Goal: Task Accomplishment & Management: Manage account settings

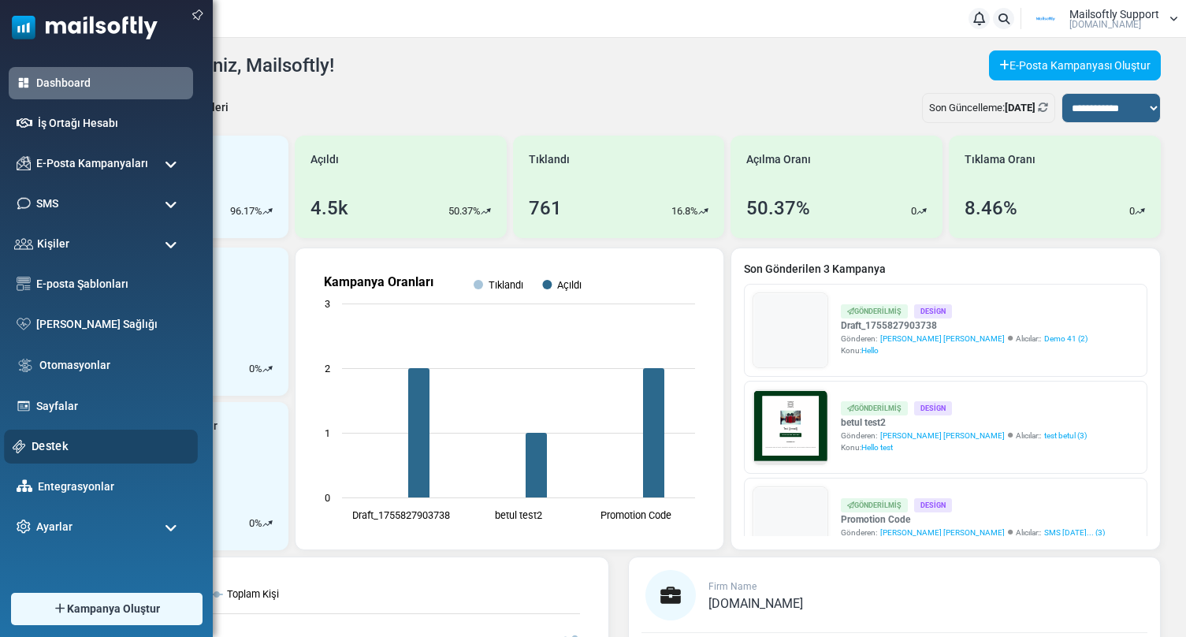
click at [46, 444] on link "Destek" at bounding box center [111, 445] width 158 height 17
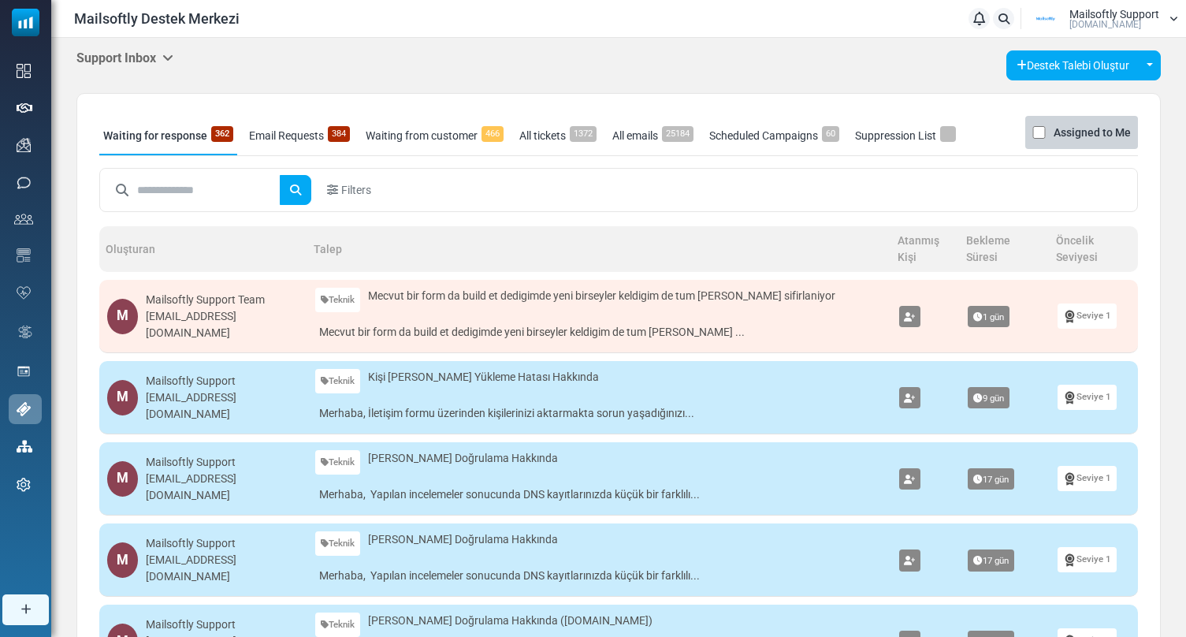
click at [915, 139] on link "Suppression List" at bounding box center [905, 135] width 109 height 39
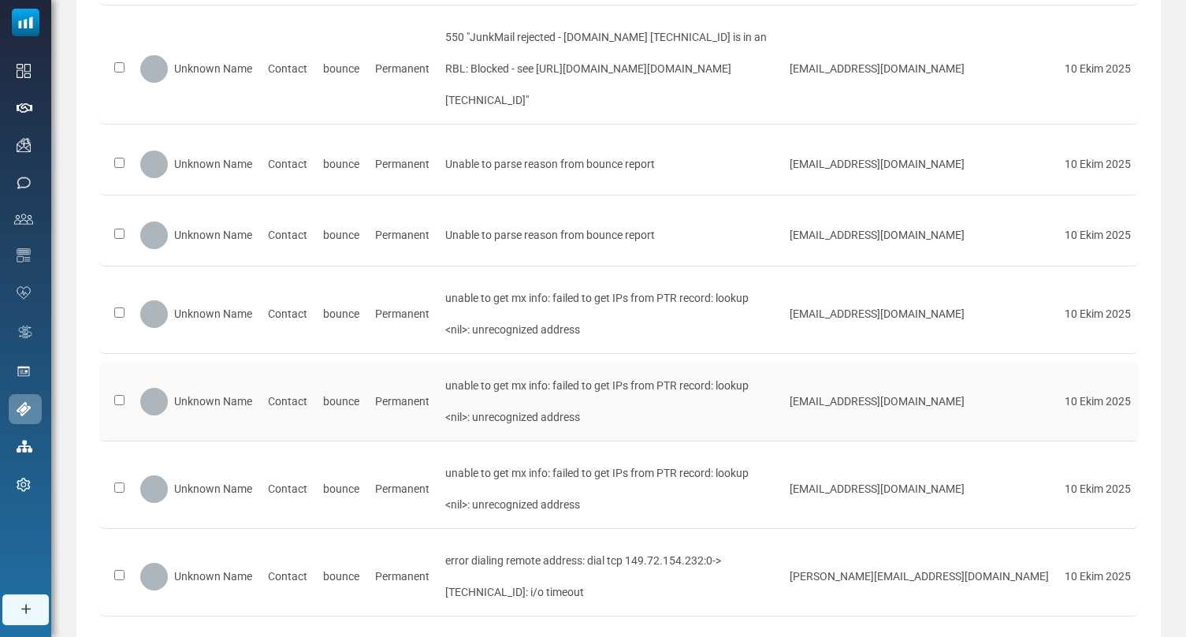
scroll to position [632, 0]
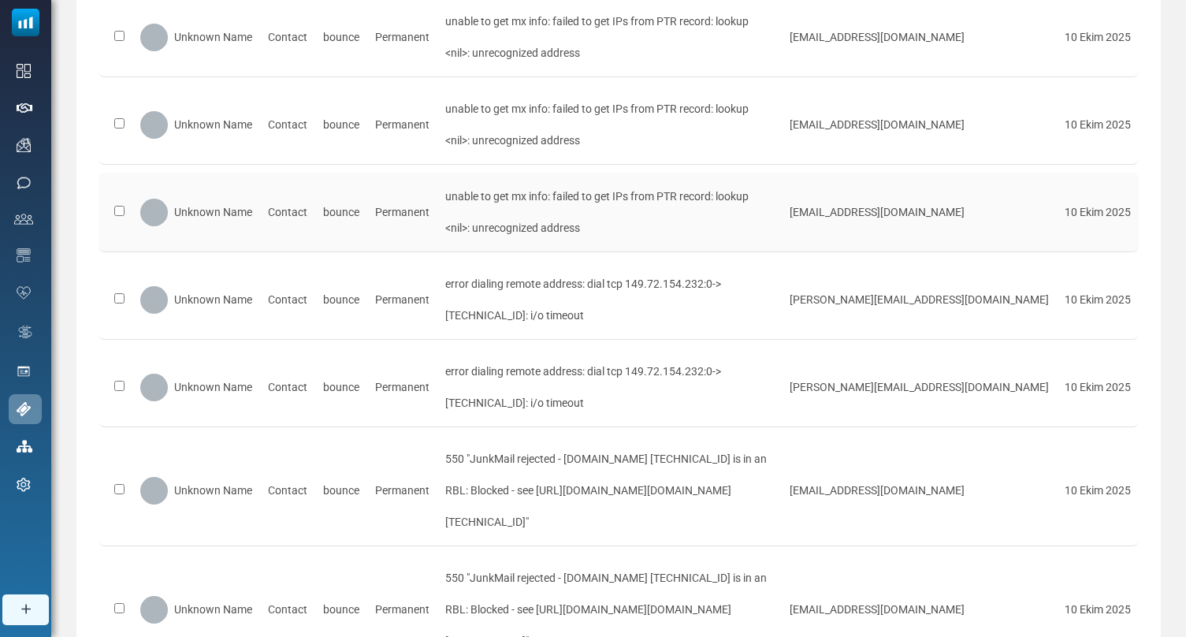
scroll to position [0, 0]
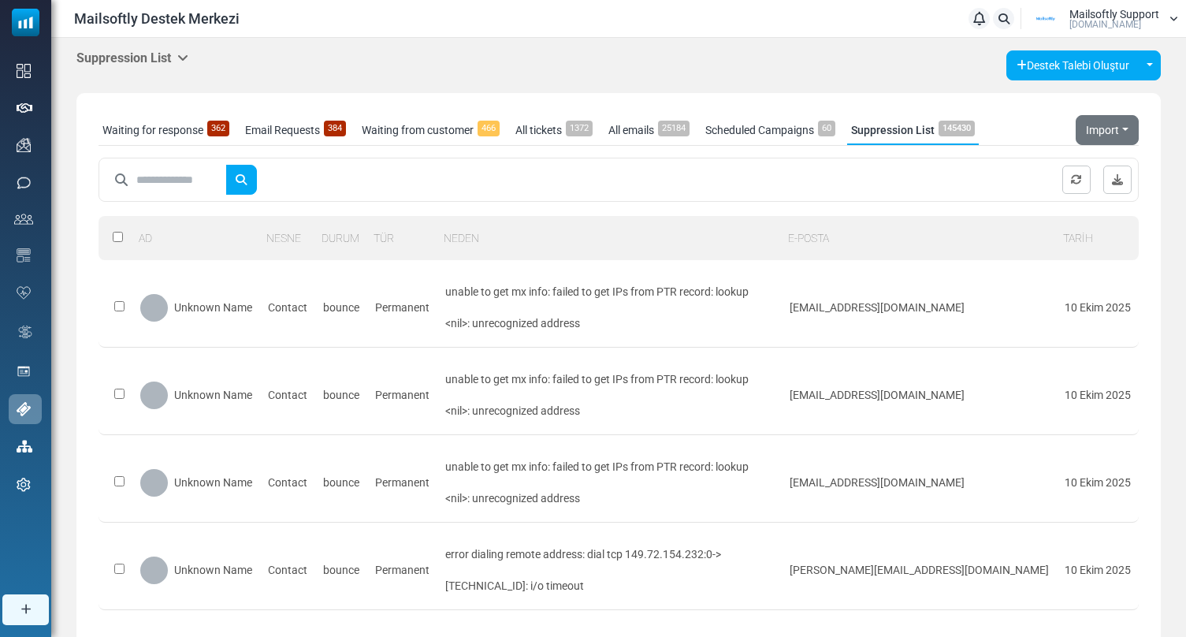
click at [202, 182] on input "text" at bounding box center [181, 180] width 90 height 30
type input "********"
click at [225, 165] on button "submit" at bounding box center [241, 180] width 32 height 30
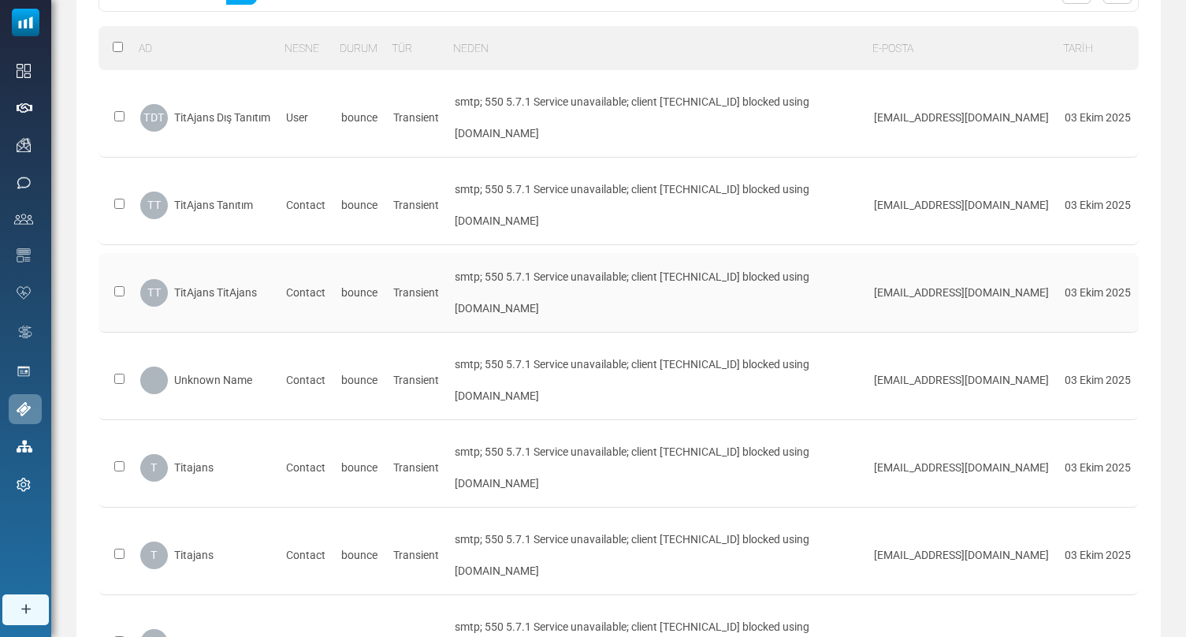
scroll to position [503, 0]
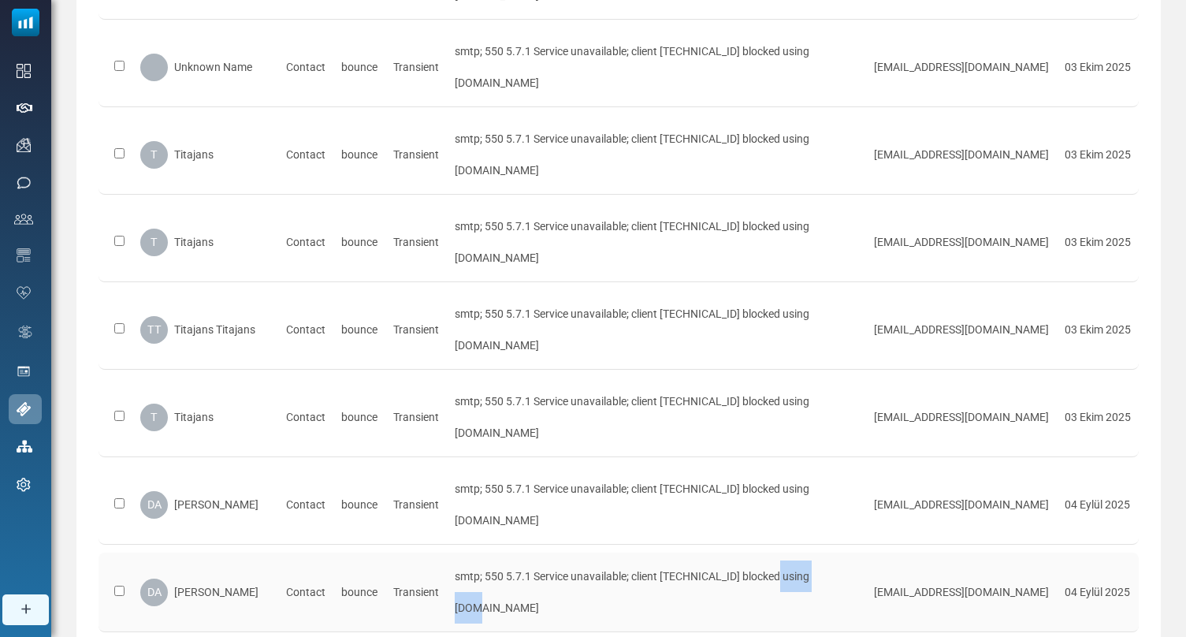
drag, startPoint x: 674, startPoint y: 435, endPoint x: 730, endPoint y: 436, distance: 55.9
click at [730, 560] on div "smtp; 550 5.7.1 Service unavailable; client [54.240.9.67] blocked using bl.spam…" at bounding box center [656, 591] width 403 height 63
copy div "54.240.9.67"
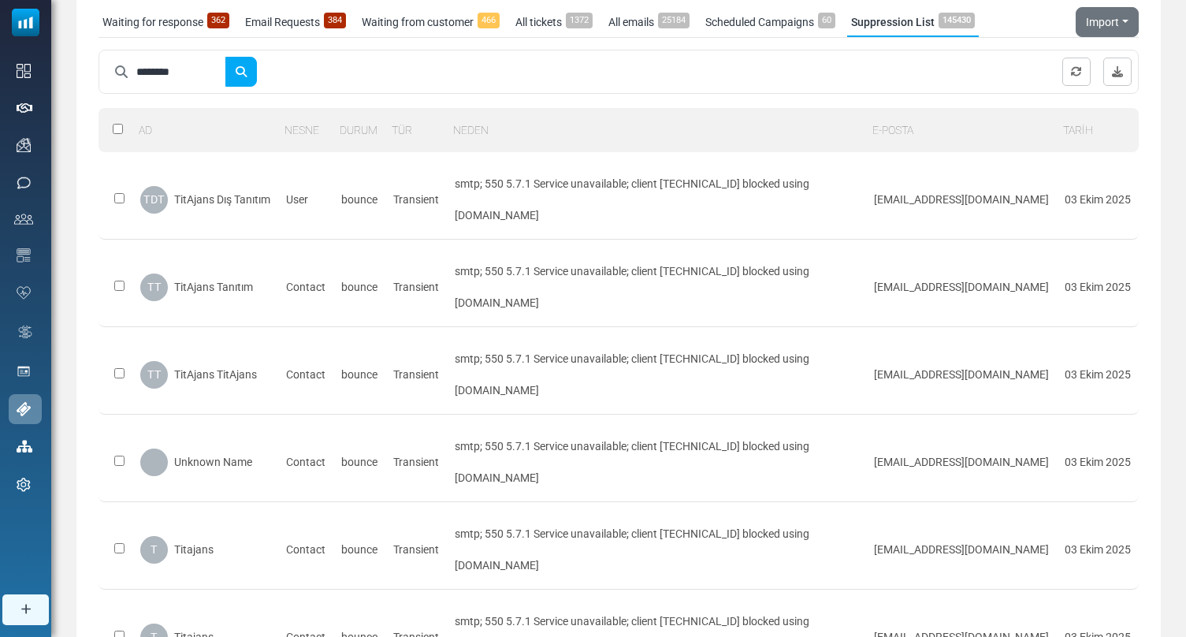
scroll to position [0, 0]
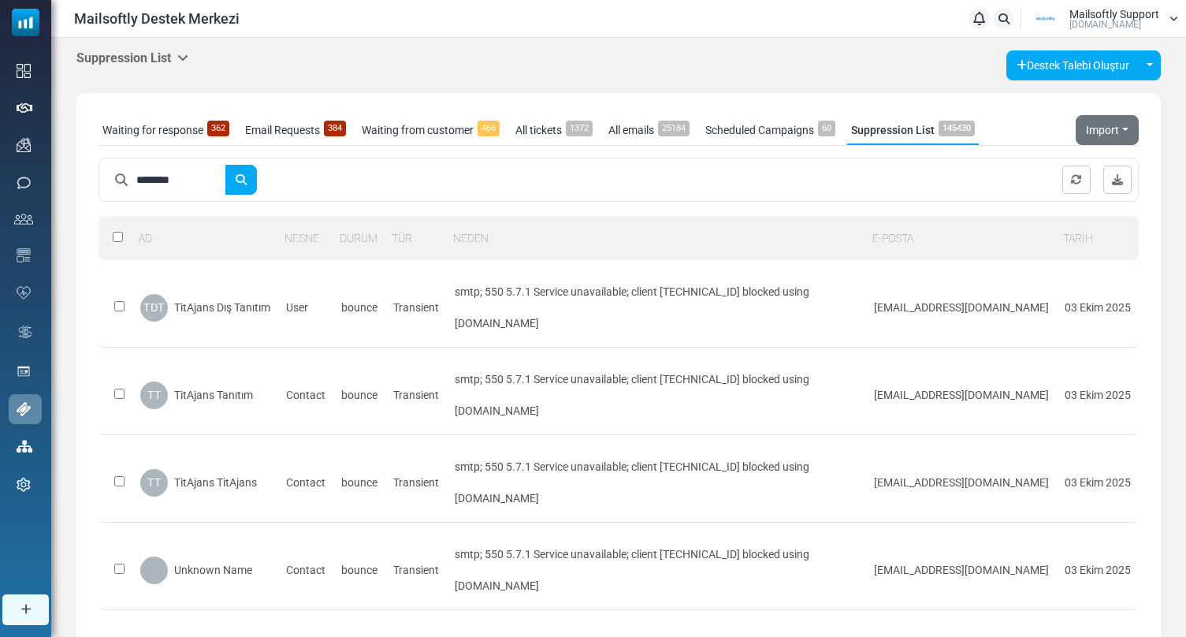
click at [937, 191] on div "********" at bounding box center [618, 180] width 1040 height 44
click at [1119, 128] on button "Import" at bounding box center [1107, 130] width 63 height 30
click at [165, 176] on input "********" at bounding box center [181, 180] width 90 height 30
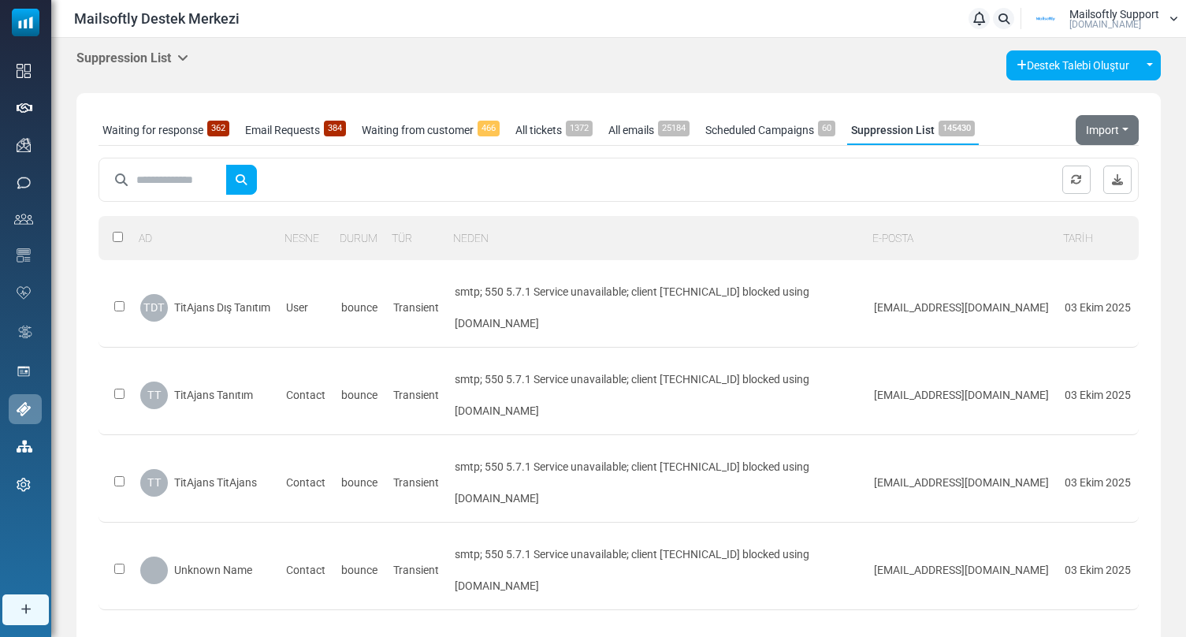
click at [225, 165] on button "submit" at bounding box center [241, 180] width 32 height 30
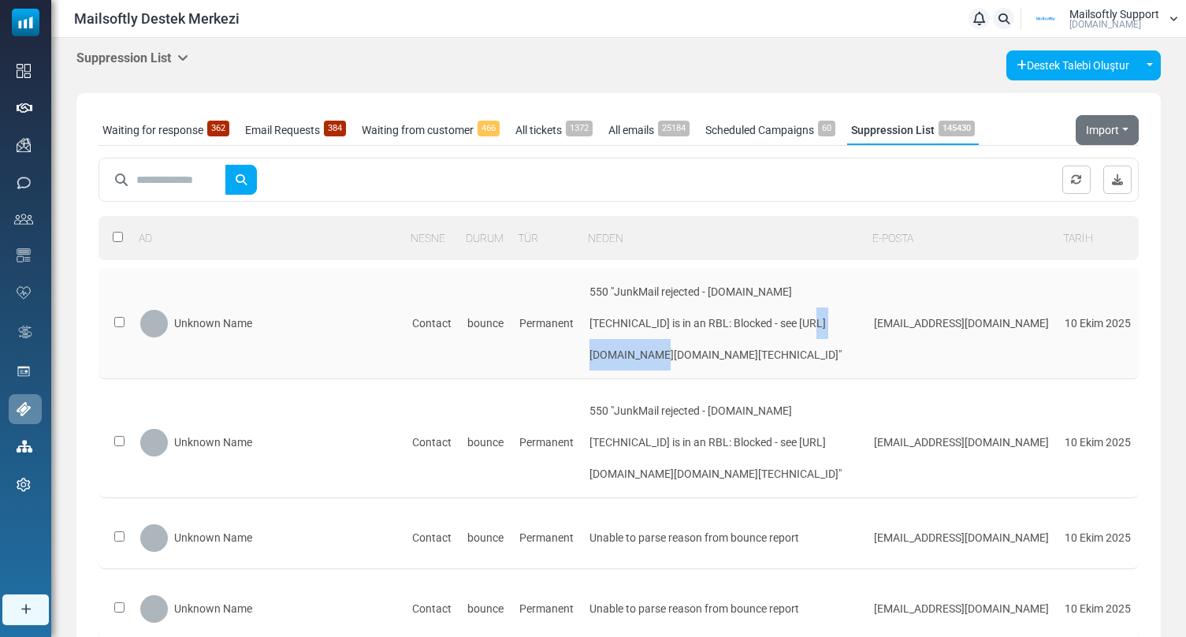
drag, startPoint x: 770, startPoint y: 324, endPoint x: 695, endPoint y: 326, distance: 74.9
click at [695, 326] on div "550 "JunkMail rejected - s.wrqvtvvn.outbound-mail.sendgrid.net [149.72.120.130]…" at bounding box center [723, 323] width 269 height 95
copy div "149.72.120.130"
click at [660, 192] on div at bounding box center [618, 180] width 1040 height 44
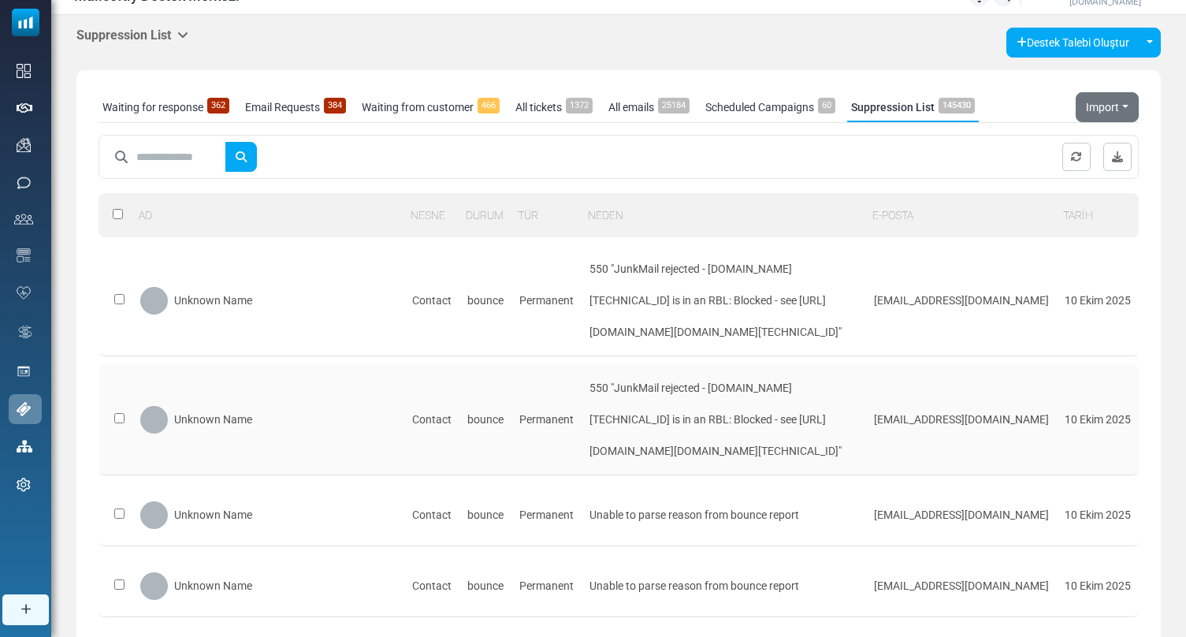
scroll to position [84, 0]
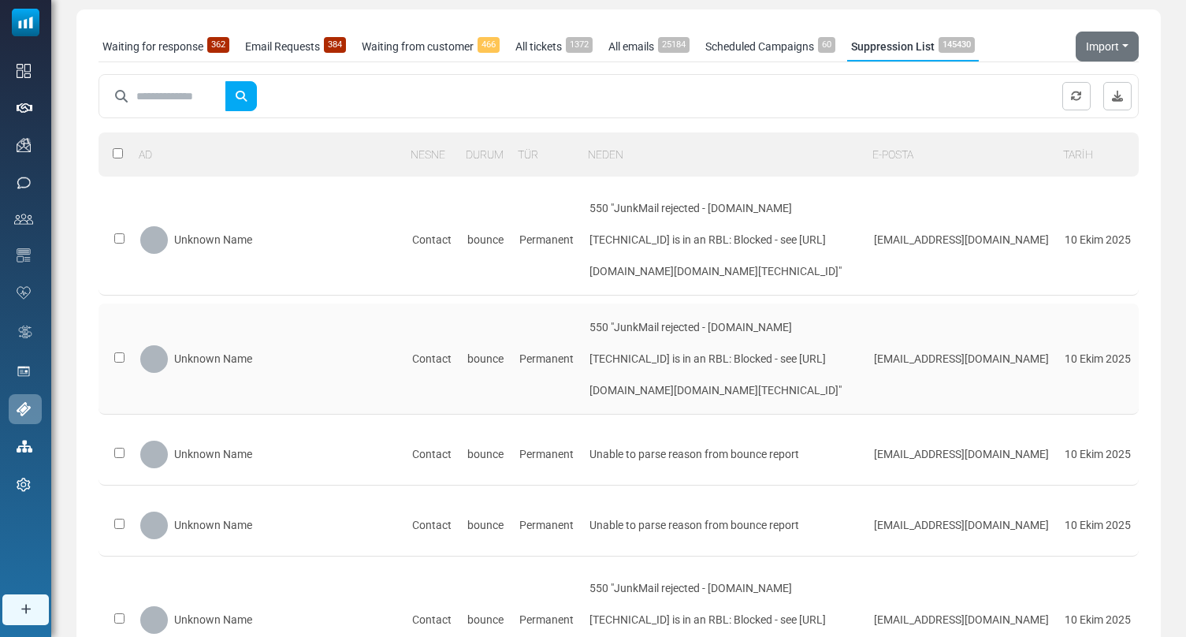
drag, startPoint x: 708, startPoint y: 453, endPoint x: 630, endPoint y: 377, distance: 108.7
click at [674, 406] on div "550 "JunkMail rejected - s.wrqvtvvn.outbound-mail.sendgrid.net [149.72.120.130]…" at bounding box center [723, 358] width 269 height 95
drag, startPoint x: 602, startPoint y: 354, endPoint x: 693, endPoint y: 462, distance: 141.4
click at [693, 406] on div "550 "JunkMail rejected - s.wrqvtvvn.outbound-mail.sendgrid.net [149.72.120.130]…" at bounding box center [723, 358] width 269 height 95
click at [685, 406] on div "550 "JunkMail rejected - s.wrqvtvvn.outbound-mail.sendgrid.net [149.72.120.130]…" at bounding box center [723, 358] width 269 height 95
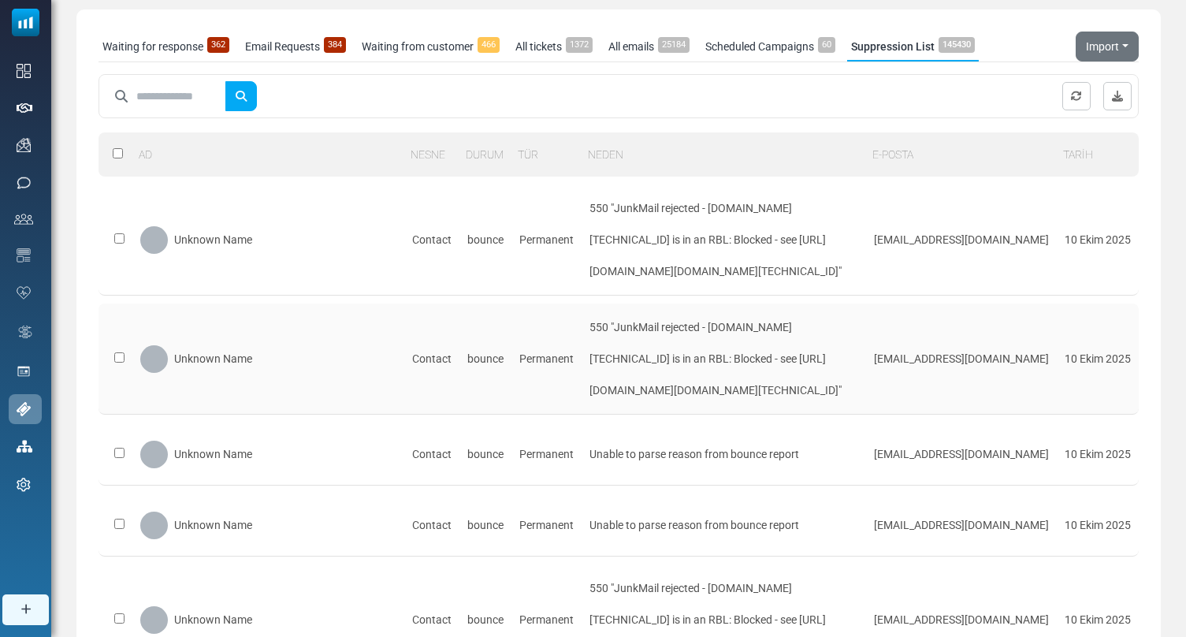
drag, startPoint x: 700, startPoint y: 458, endPoint x: 601, endPoint y: 358, distance: 140.4
click at [601, 358] on td "550 "JunkMail rejected - s.wrqvtvvn.outbound-mail.sendgrid.net [149.72.120.130]…" at bounding box center [723, 358] width 284 height 111
drag, startPoint x: 601, startPoint y: 358, endPoint x: 699, endPoint y: 464, distance: 144.4
click at [699, 414] on td "550 "JunkMail rejected - s.wrqvtvvn.outbound-mail.sendgrid.net [149.72.120.130]…" at bounding box center [723, 358] width 284 height 111
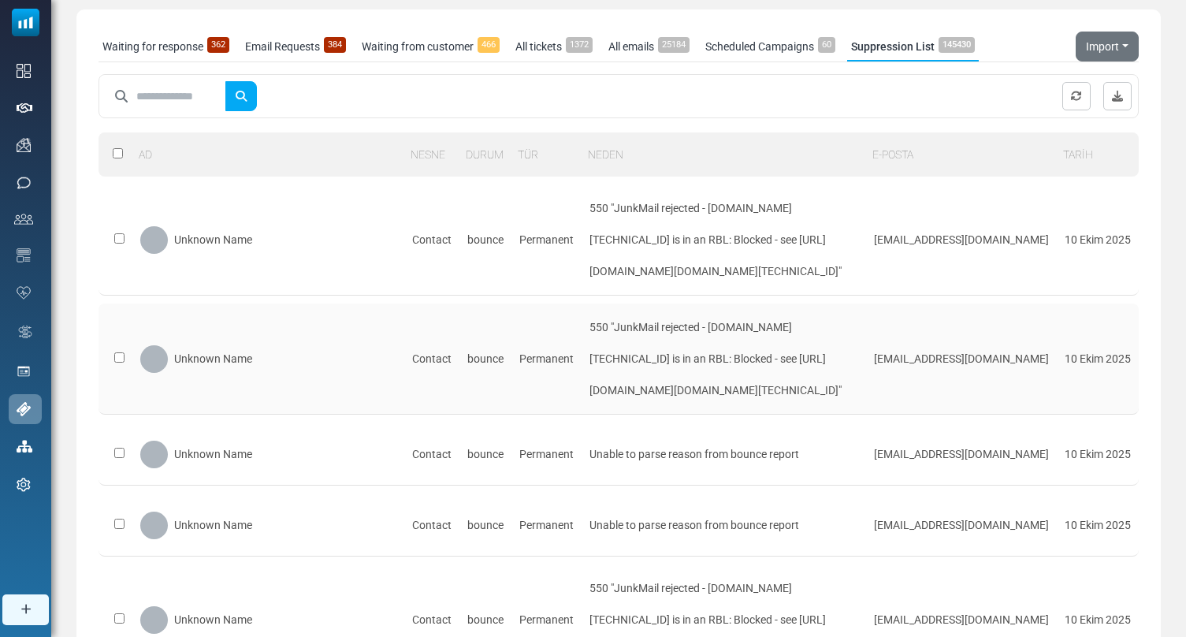
click at [699, 406] on div "550 "JunkMail rejected - s.wrqvtvvn.outbound-mail.sendgrid.net [149.72.120.130]…" at bounding box center [723, 358] width 269 height 95
drag, startPoint x: 704, startPoint y: 463, endPoint x: 604, endPoint y: 362, distance: 142.1
click at [604, 362] on div "550 "JunkMail rejected - s.wrqvtvvn.outbound-mail.sendgrid.net [149.72.120.130]…" at bounding box center [723, 358] width 269 height 95
click at [605, 352] on div "550 "JunkMail rejected - s.wrqvtvvn.outbound-mail.sendgrid.net [149.72.120.130]…" at bounding box center [723, 358] width 269 height 95
drag, startPoint x: 605, startPoint y: 356, endPoint x: 689, endPoint y: 459, distance: 132.2
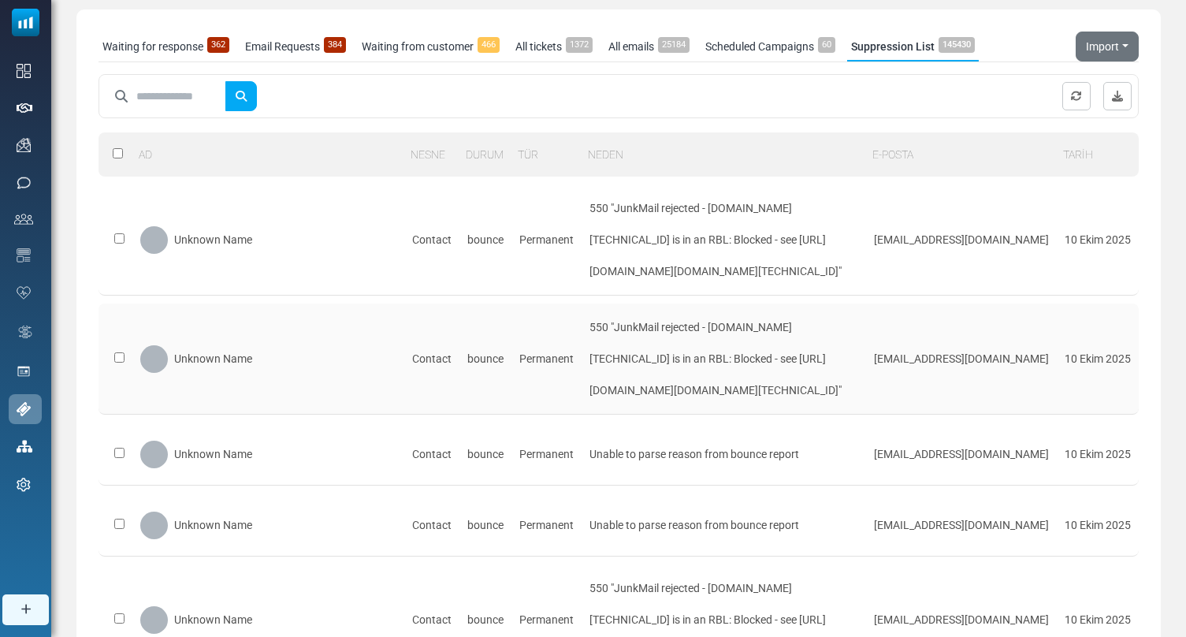
click at [689, 406] on div "550 "JunkMail rejected - s.wrqvtvvn.outbound-mail.sendgrid.net [149.72.120.130]…" at bounding box center [723, 358] width 269 height 95
drag, startPoint x: 689, startPoint y: 459, endPoint x: 601, endPoint y: 366, distance: 127.6
click at [601, 366] on td "550 "JunkMail rejected - s.wrqvtvvn.outbound-mail.sendgrid.net [149.72.120.130]…" at bounding box center [723, 358] width 284 height 111
drag, startPoint x: 601, startPoint y: 359, endPoint x: 688, endPoint y: 466, distance: 137.8
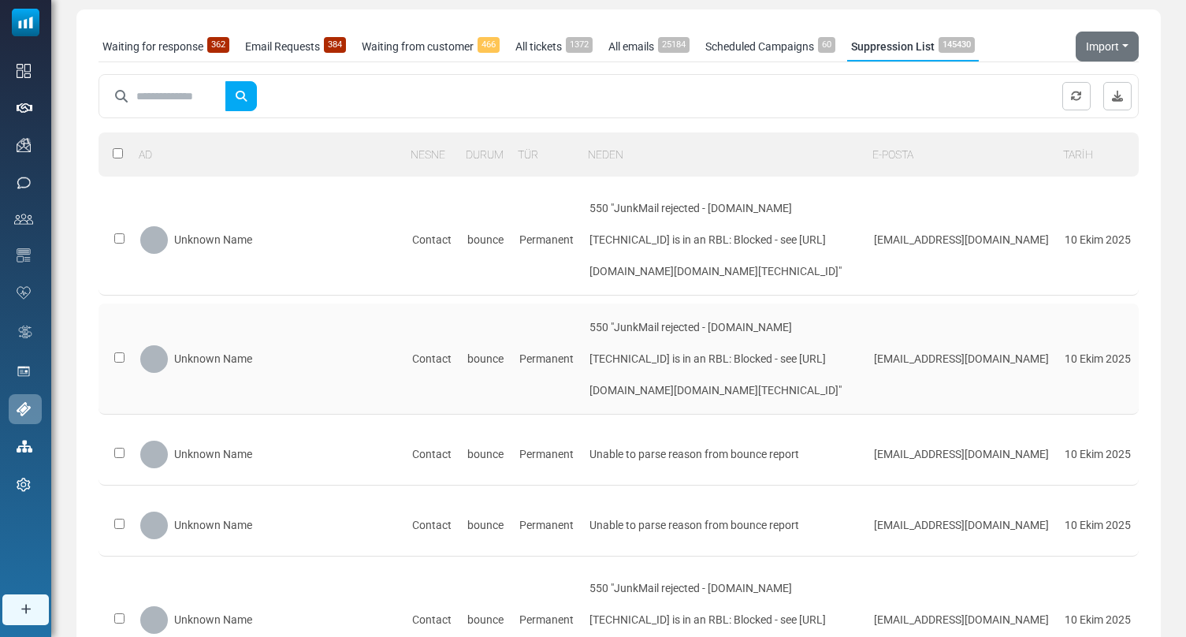
click at [688, 414] on td "550 "JunkMail rejected - s.wrqvtvvn.outbound-mail.sendgrid.net [149.72.120.130]…" at bounding box center [723, 358] width 284 height 111
click at [698, 406] on div "550 "JunkMail rejected - s.wrqvtvvn.outbound-mail.sendgrid.net [149.72.120.130]…" at bounding box center [723, 358] width 269 height 95
drag, startPoint x: 698, startPoint y: 461, endPoint x: 601, endPoint y: 366, distance: 135.9
click at [601, 366] on td "550 "JunkMail rejected - s.wrqvtvvn.outbound-mail.sendgrid.net [149.72.120.130]…" at bounding box center [723, 358] width 284 height 111
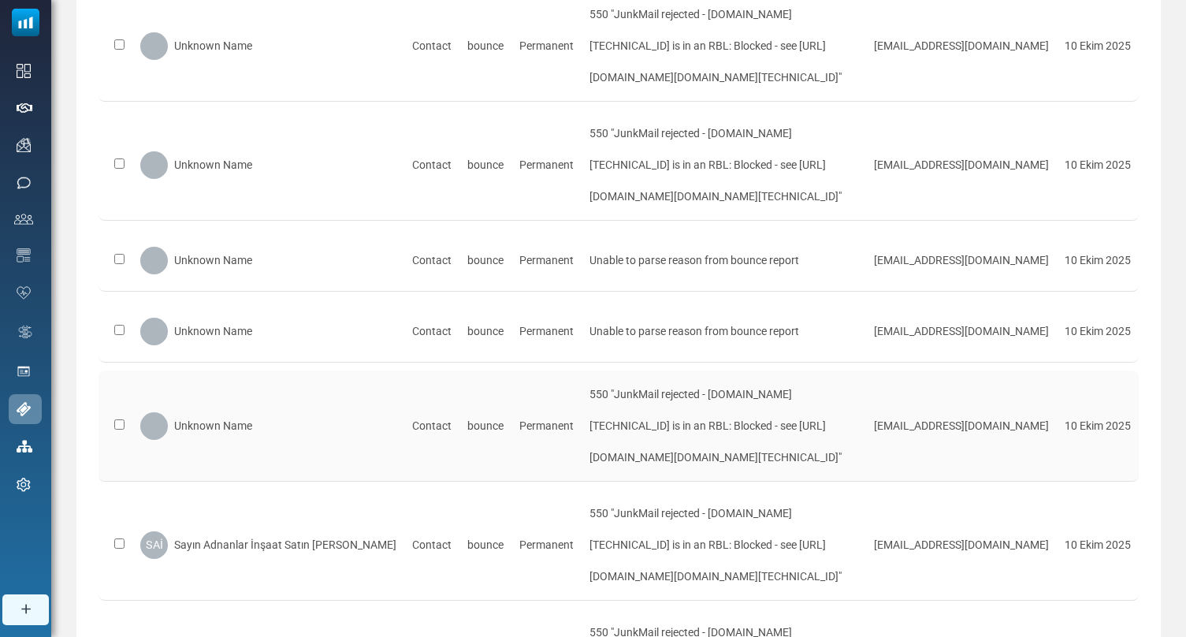
scroll to position [288, 0]
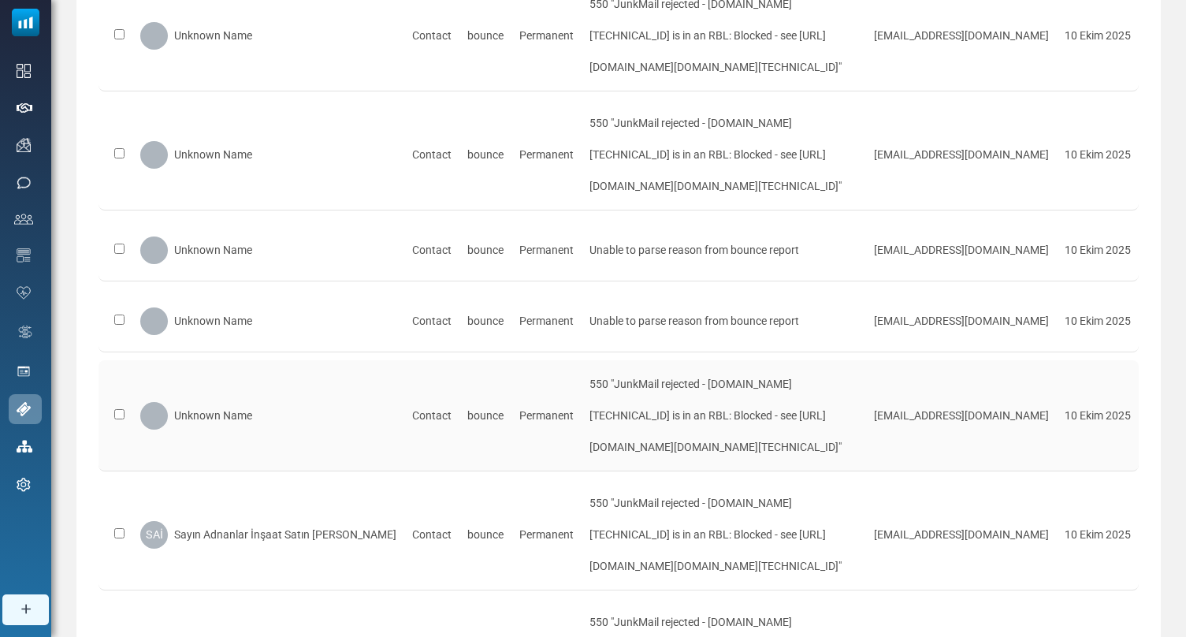
click at [675, 463] on div "550 "JunkMail rejected - s.wrqvtbkv.outbound-mail.sendgrid.net [149.72.123.24]:…" at bounding box center [723, 415] width 269 height 95
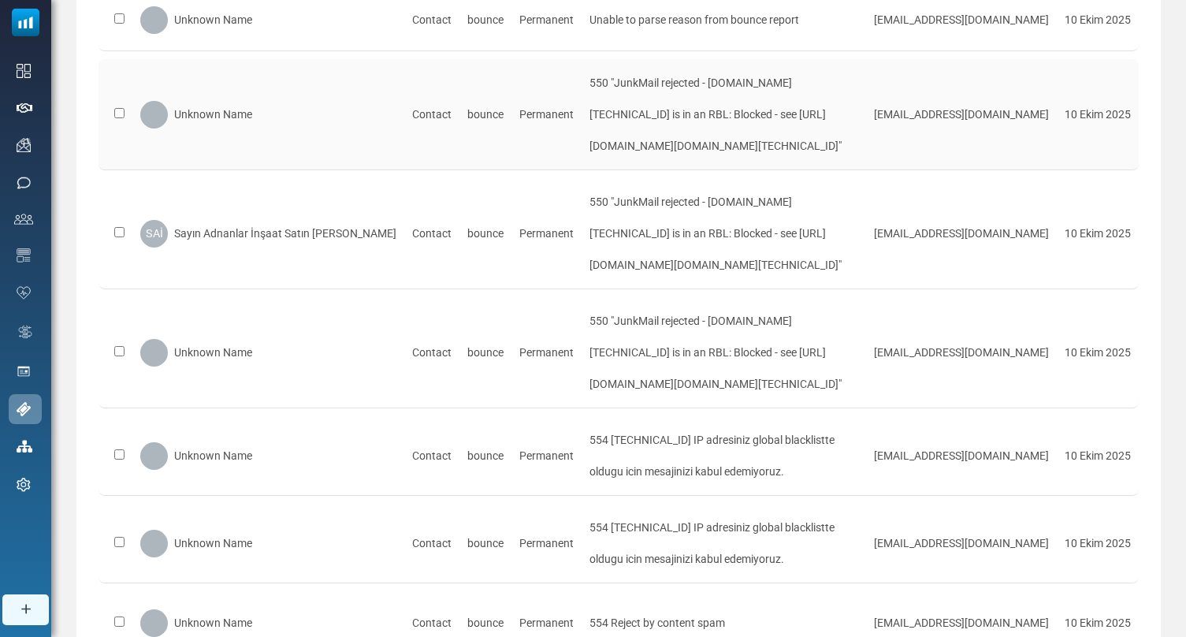
scroll to position [810, 0]
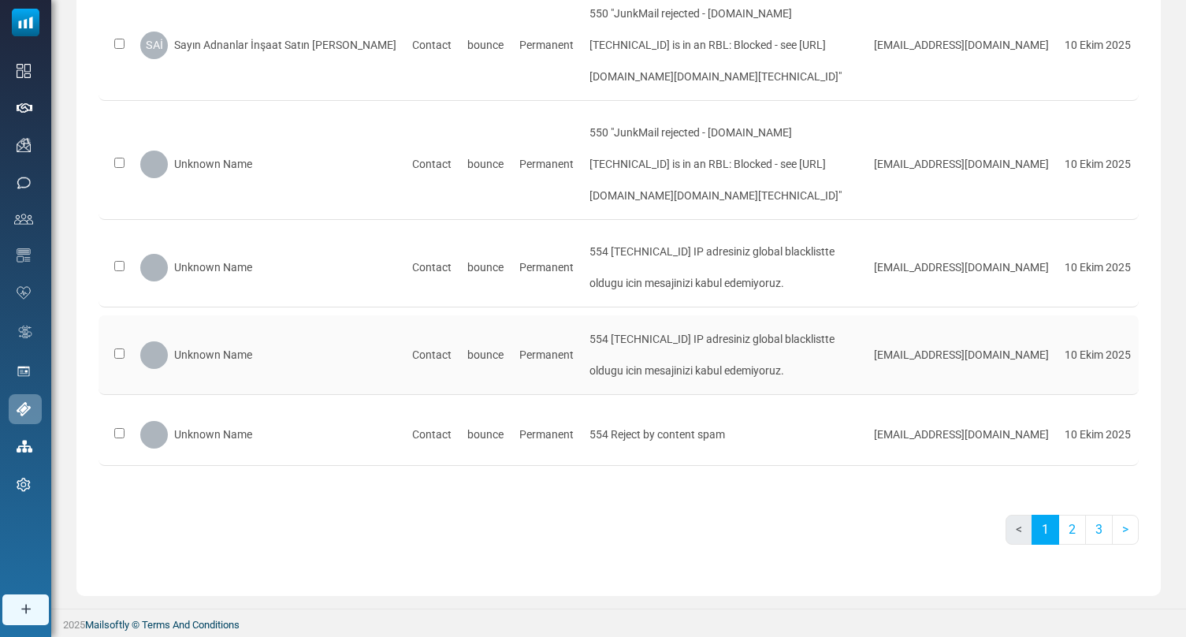
click at [756, 386] on div "554 149.72.154.232 IP adresiniz global blacklistte oldugu icin mesajinizi kabul…" at bounding box center [723, 354] width 269 height 63
drag, startPoint x: 619, startPoint y: 401, endPoint x: 782, endPoint y: 399, distance: 162.3
click at [782, 299] on div "554 149.72.154.232 IP adresiniz global blacklistte oldugu icin mesajinizi kabul…" at bounding box center [723, 267] width 269 height 63
drag, startPoint x: 818, startPoint y: 399, endPoint x: 615, endPoint y: 400, distance: 202.5
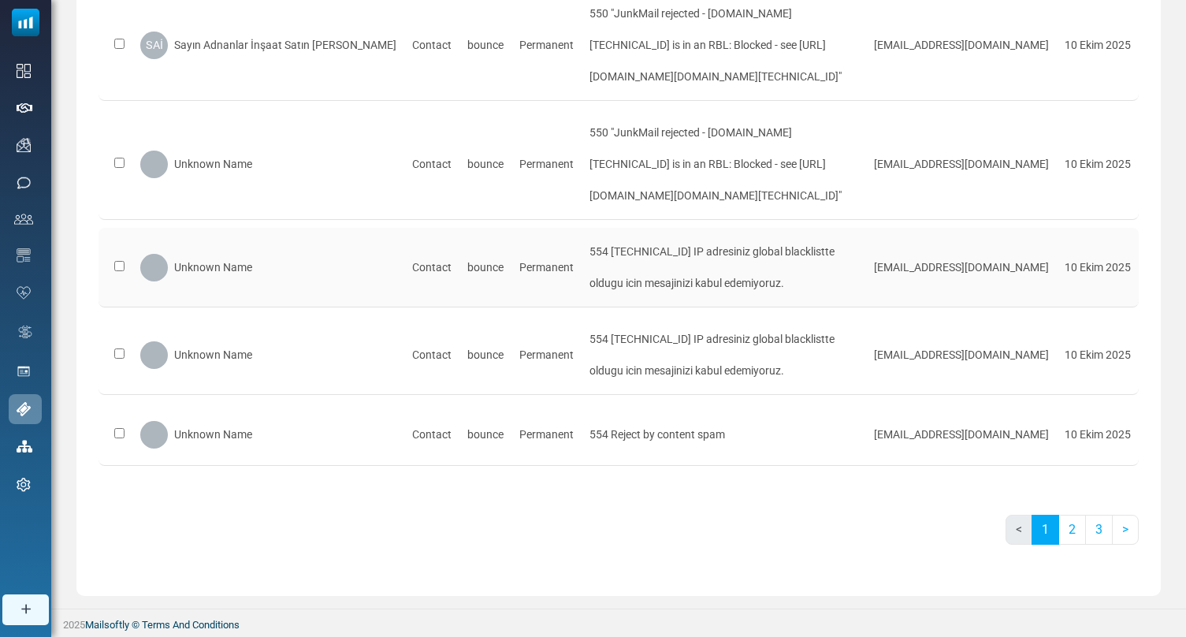
click at [615, 299] on div "554 149.72.154.232 IP adresiniz global blacklistte oldugu icin mesajinizi kabul…" at bounding box center [723, 267] width 269 height 63
click at [1068, 531] on link "2" at bounding box center [1072, 530] width 28 height 30
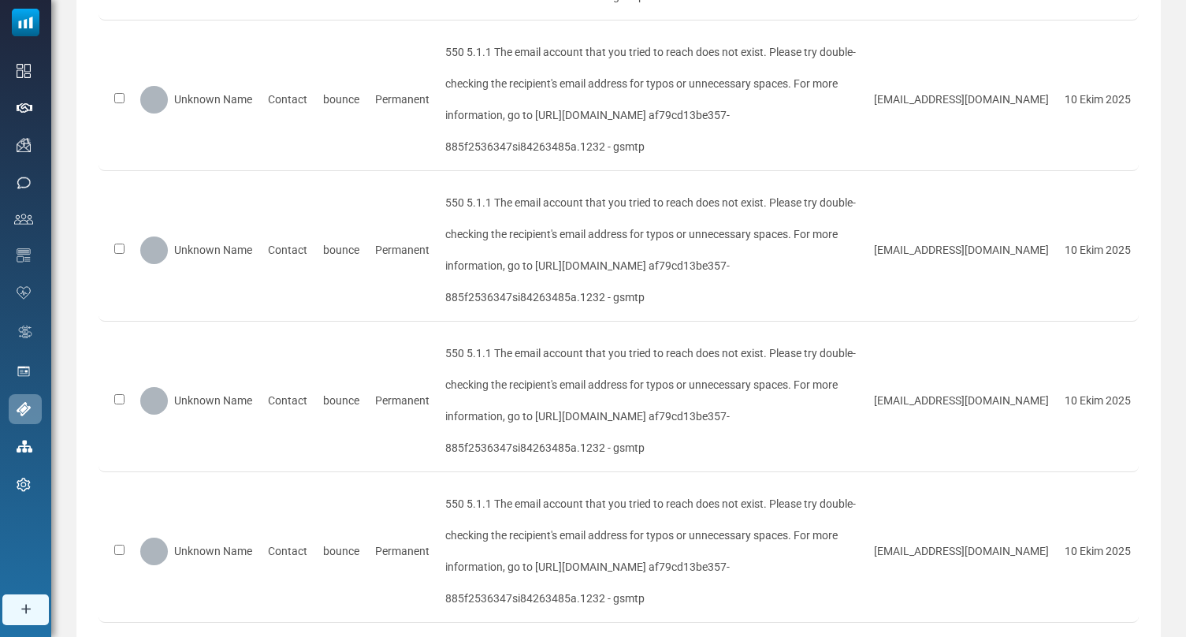
scroll to position [1028, 0]
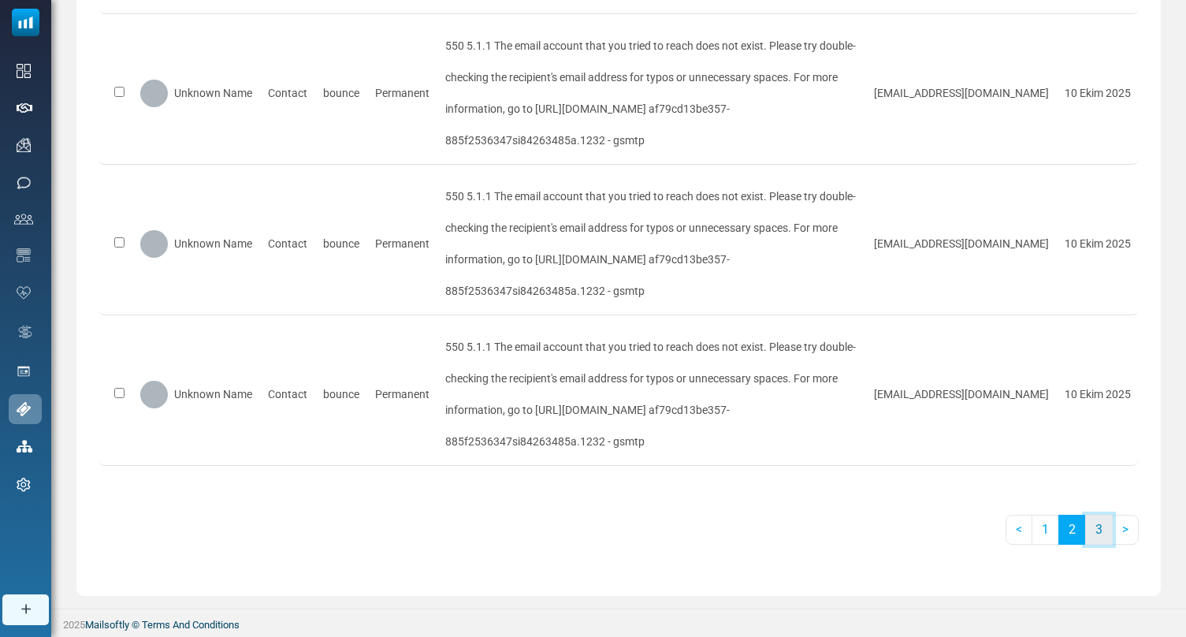
click at [1094, 533] on link "3" at bounding box center [1099, 530] width 28 height 30
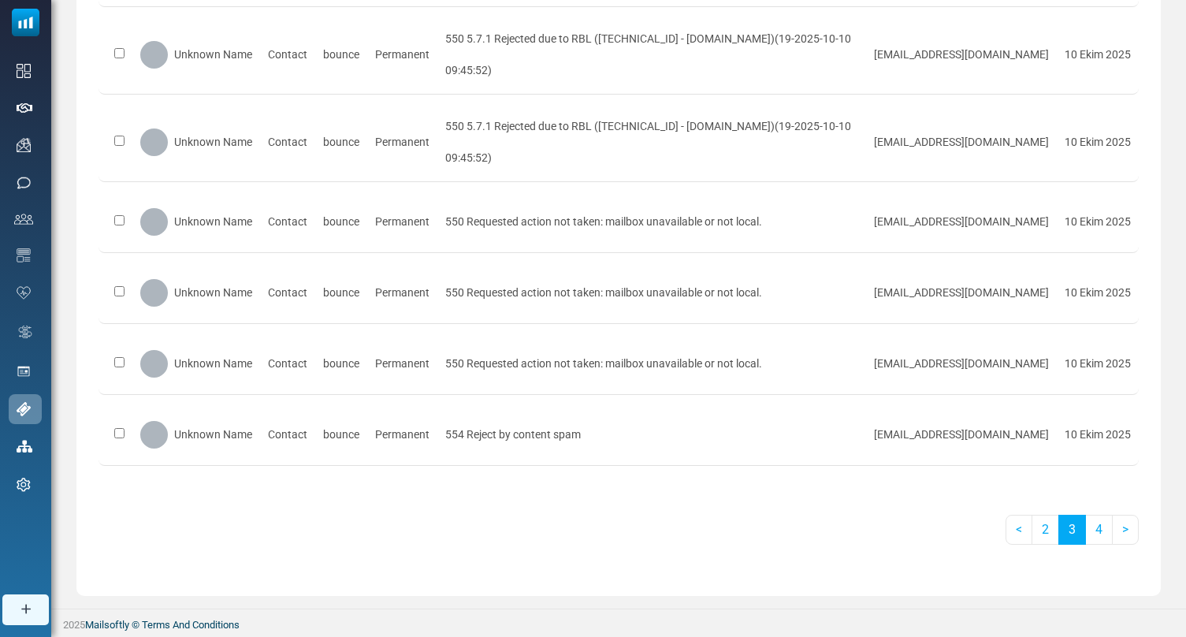
scroll to position [569, 0]
click at [1097, 535] on link "4" at bounding box center [1099, 530] width 28 height 30
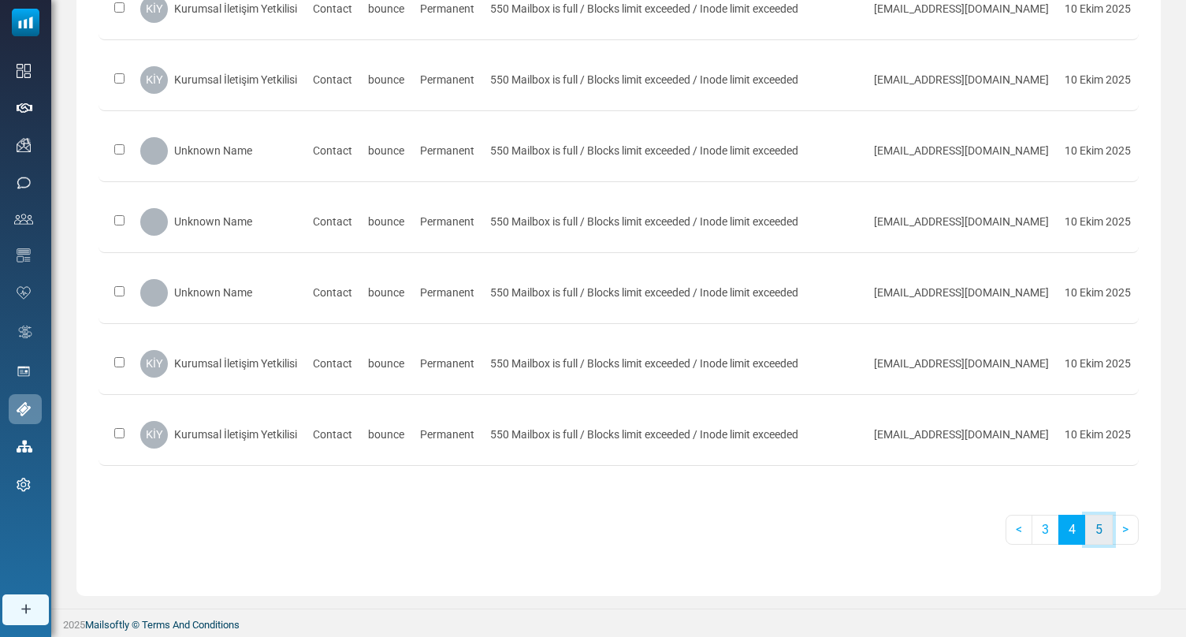
click at [1102, 544] on link "5" at bounding box center [1099, 530] width 28 height 30
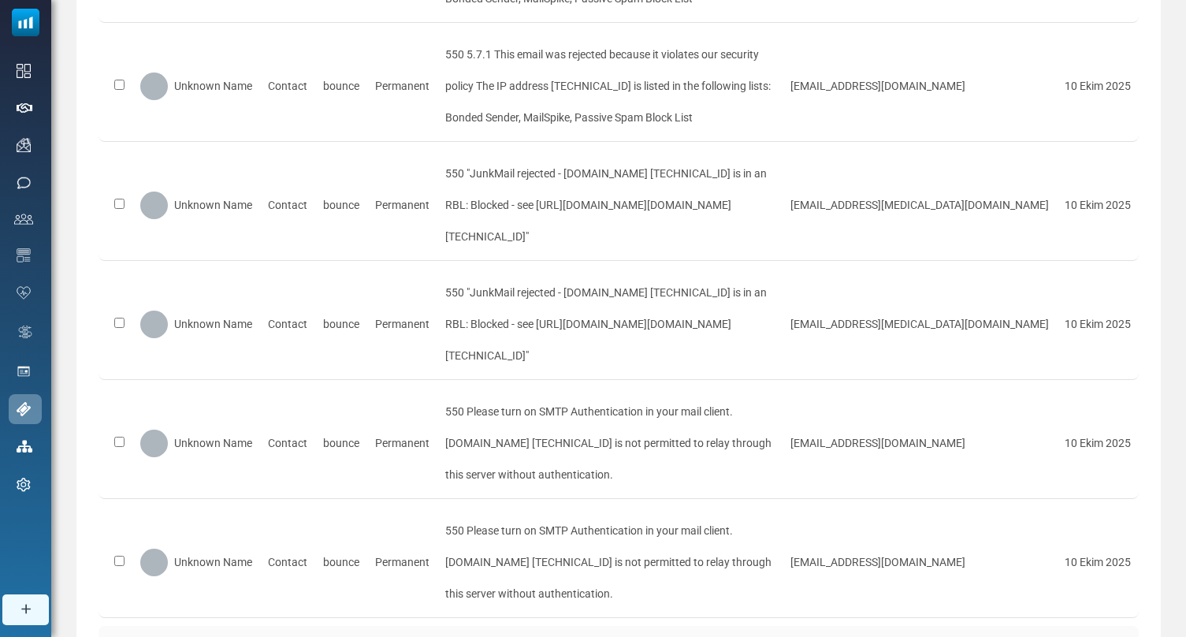
scroll to position [745, 0]
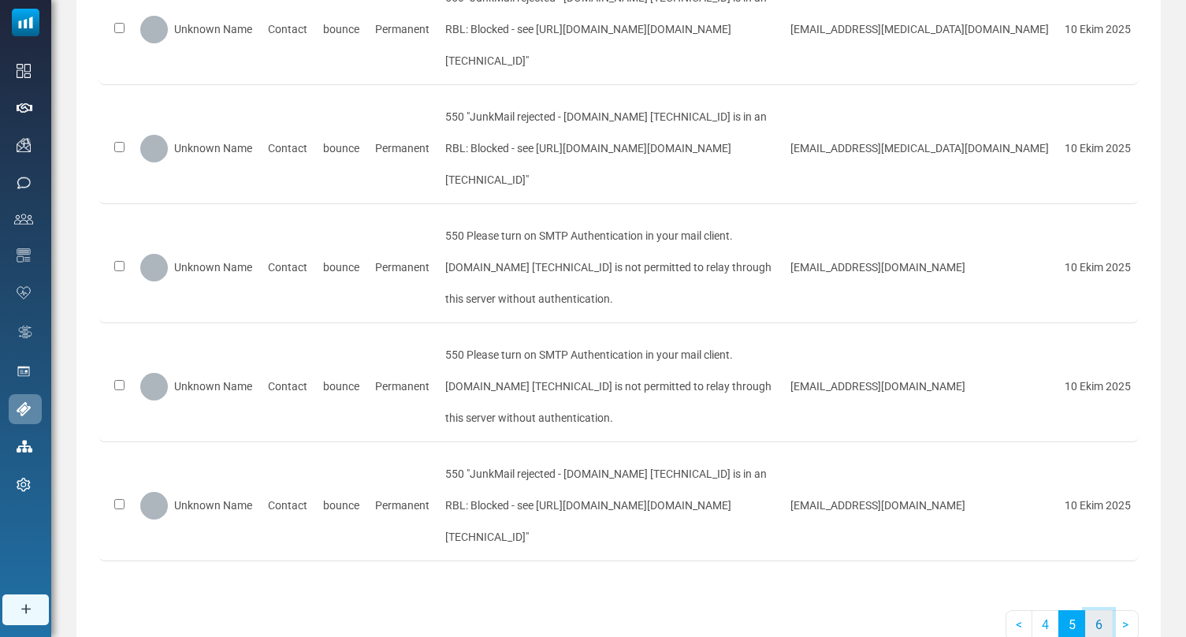
click at [1096, 610] on link "6" at bounding box center [1099, 625] width 28 height 30
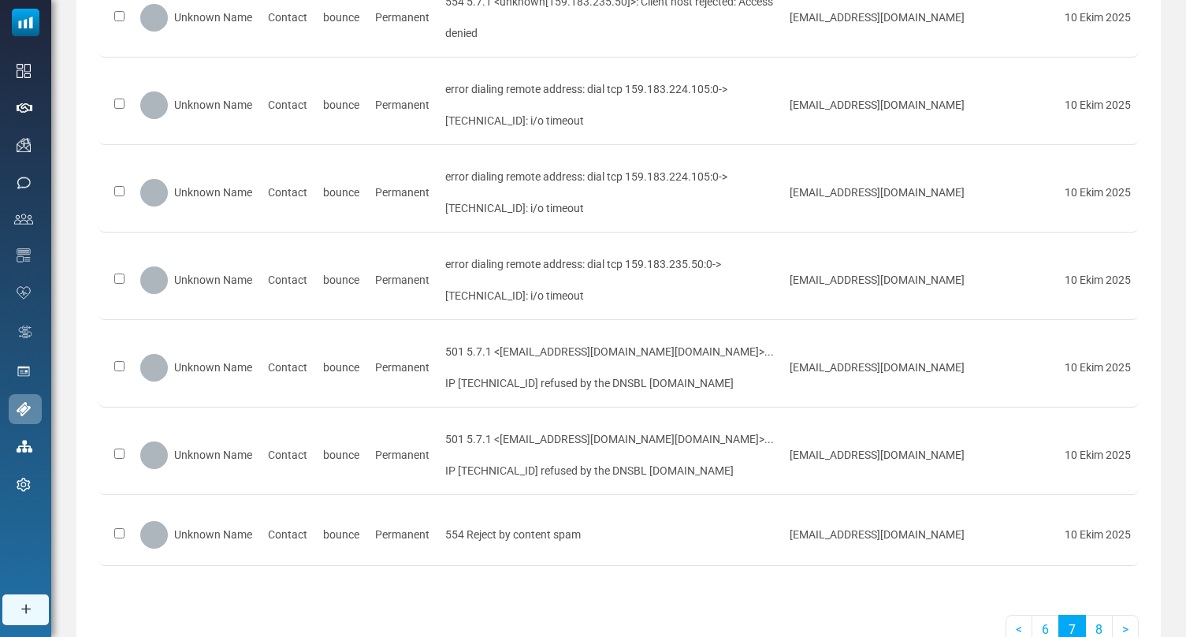
scroll to position [599, 0]
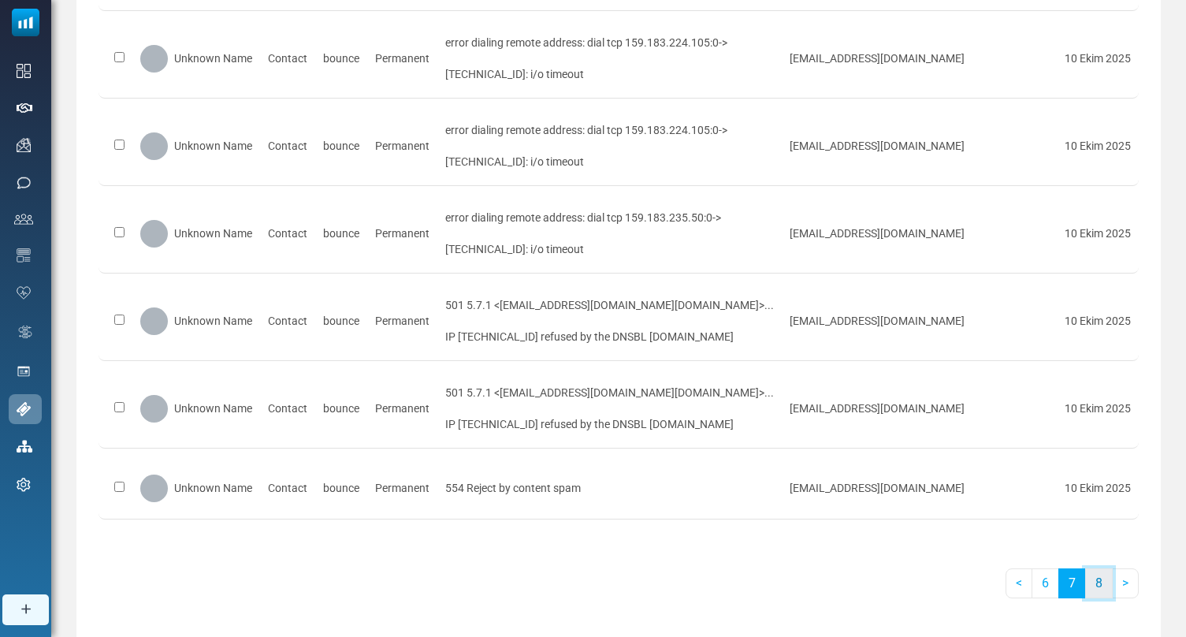
click at [1101, 568] on link "8" at bounding box center [1099, 583] width 28 height 30
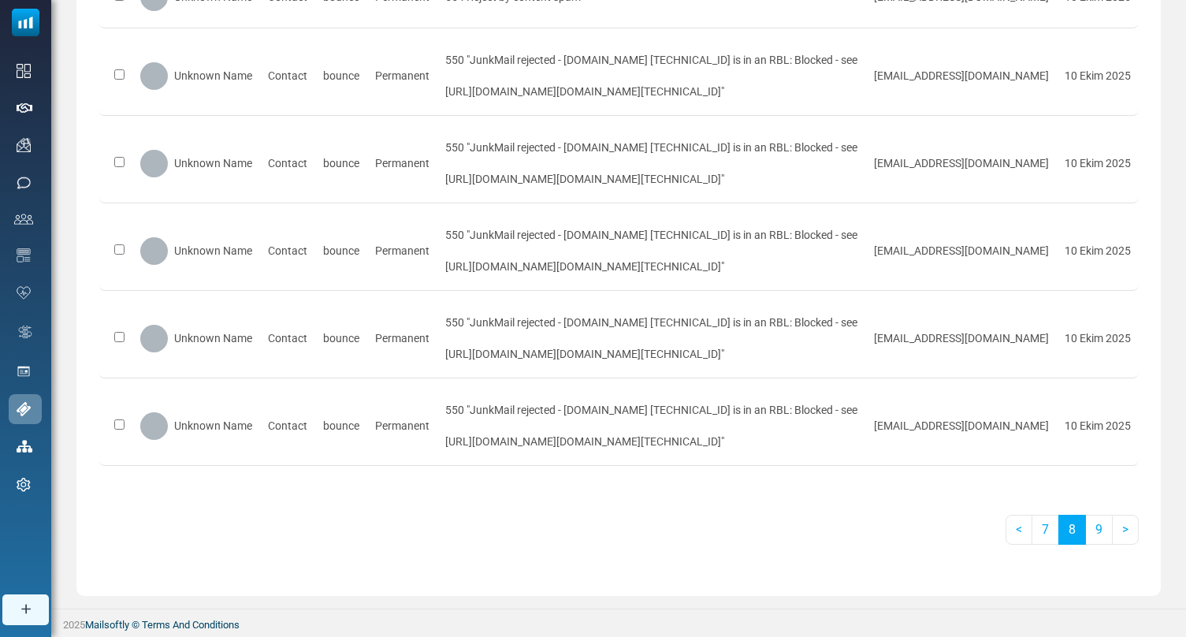
scroll to position [743, 0]
click at [1101, 537] on link "9" at bounding box center [1099, 530] width 28 height 30
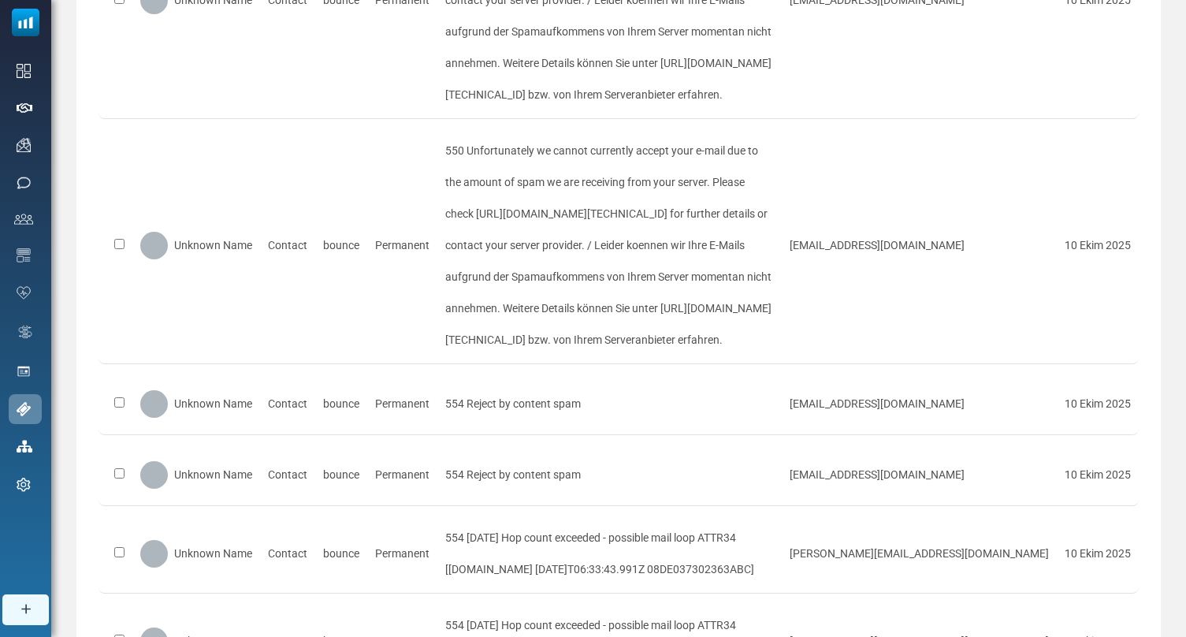
scroll to position [1013, 0]
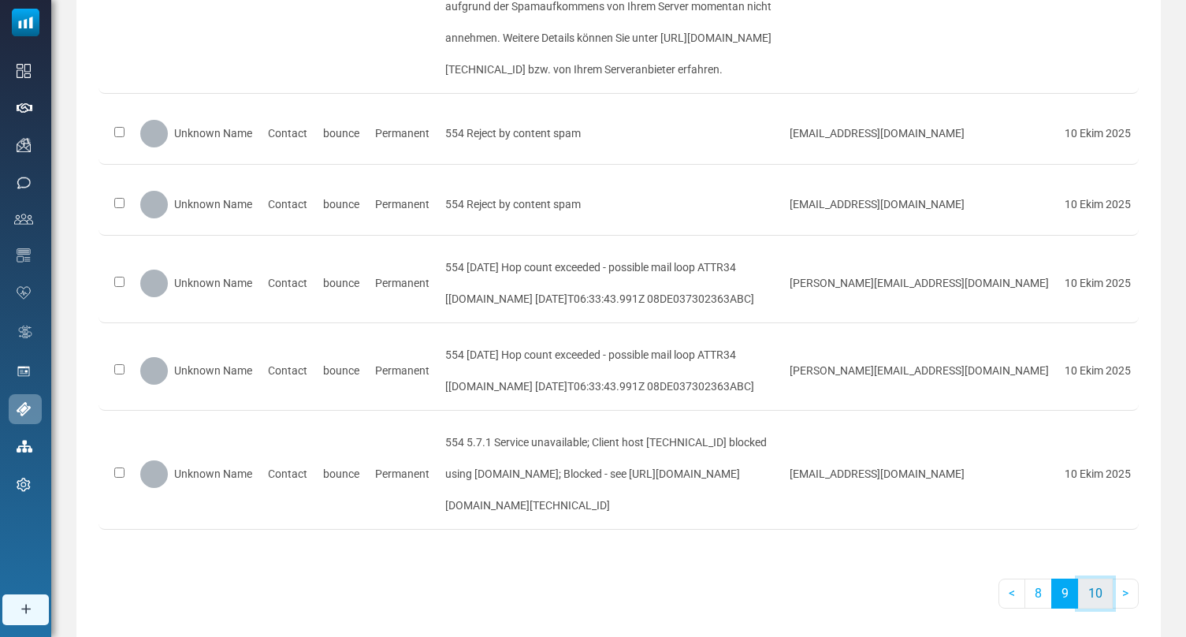
click at [1101, 578] on link "10" at bounding box center [1095, 593] width 35 height 30
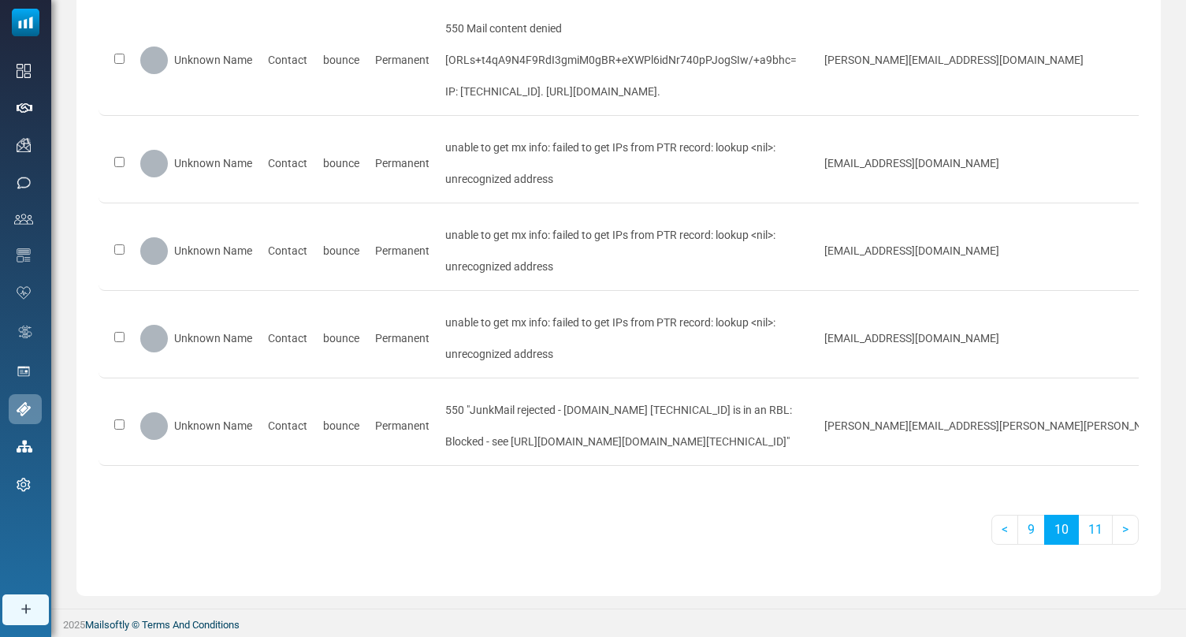
scroll to position [794, 0]
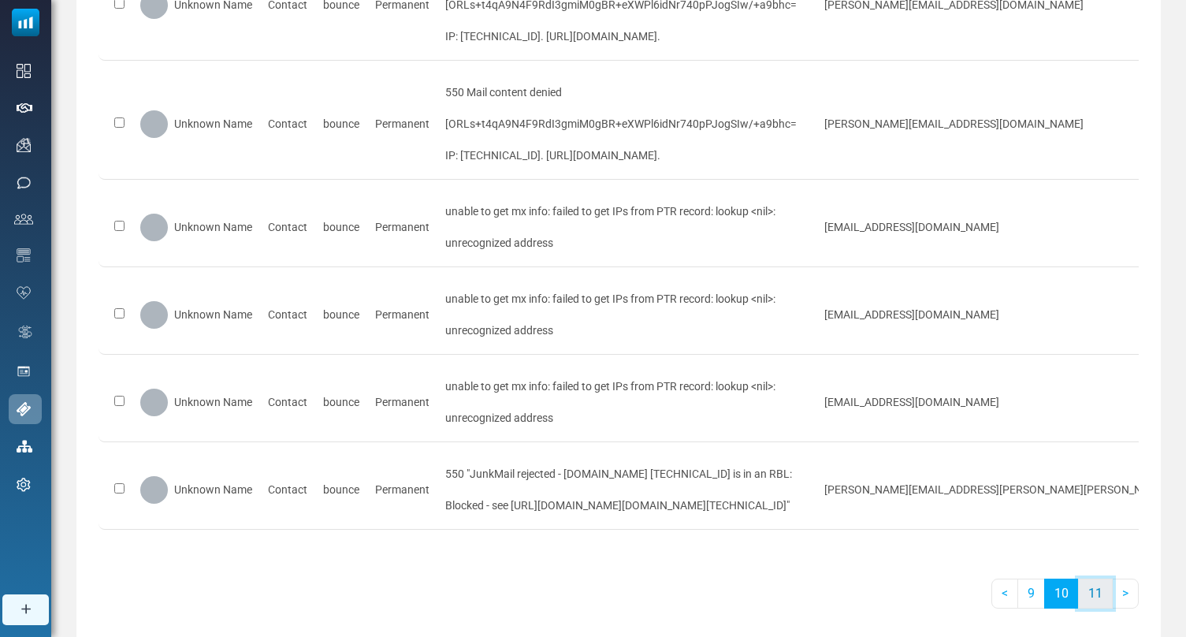
click at [1095, 578] on link "11" at bounding box center [1095, 593] width 35 height 30
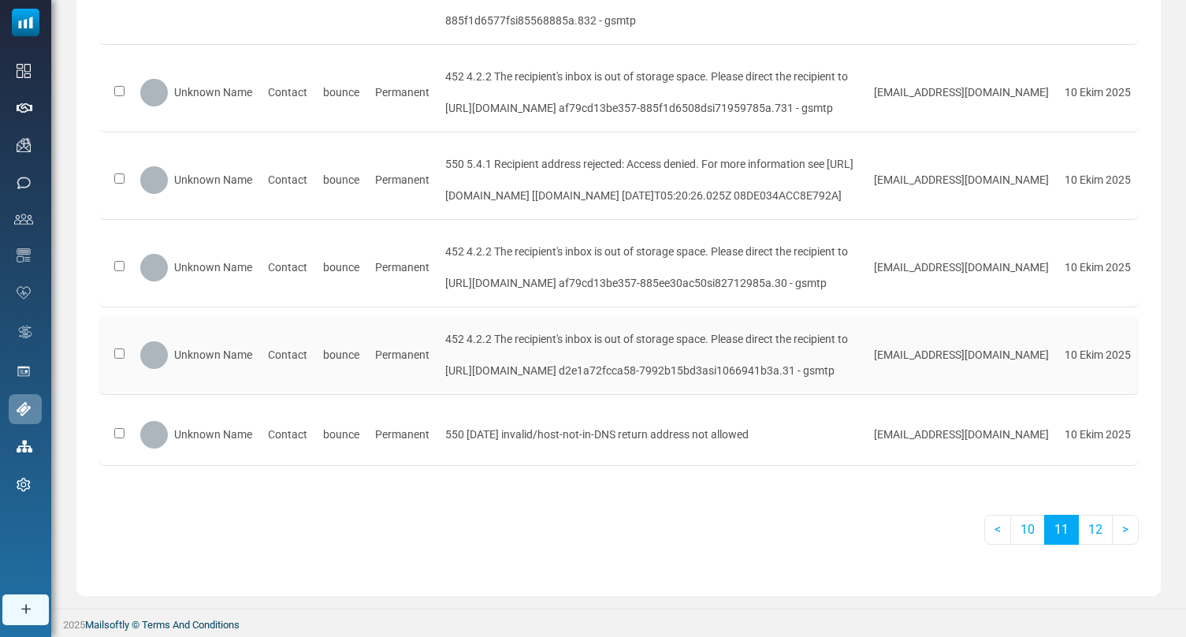
scroll to position [950, 0]
click at [1097, 534] on link "12" at bounding box center [1095, 530] width 35 height 30
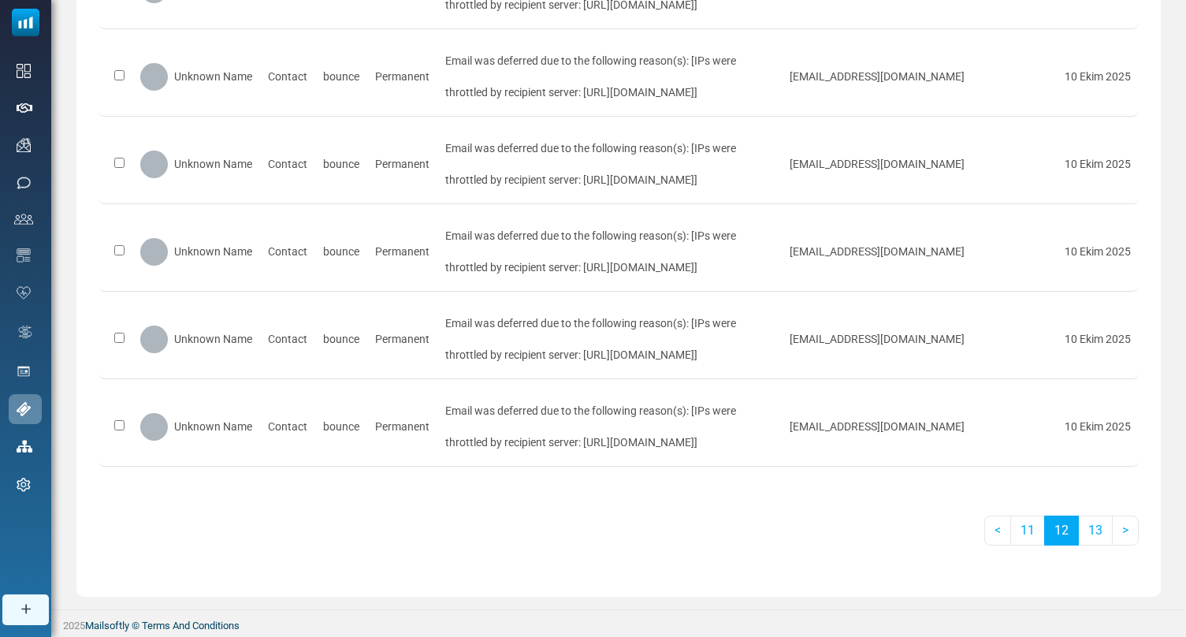
scroll to position [0, 0]
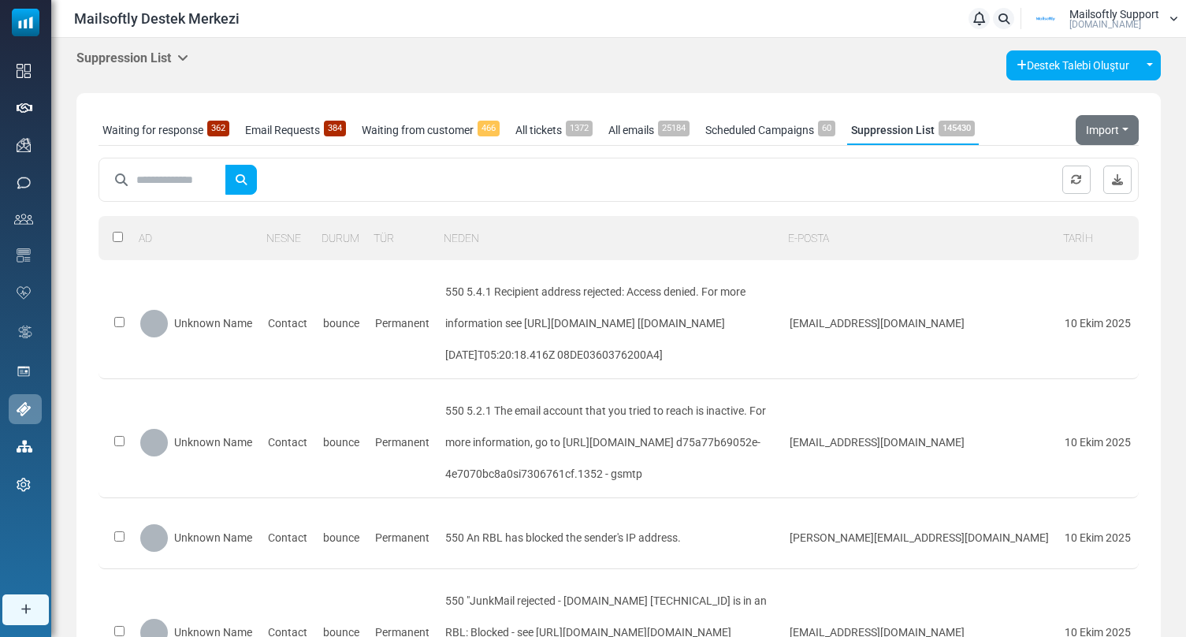
click at [168, 59] on h5 "Suppression List" at bounding box center [132, 57] width 112 height 15
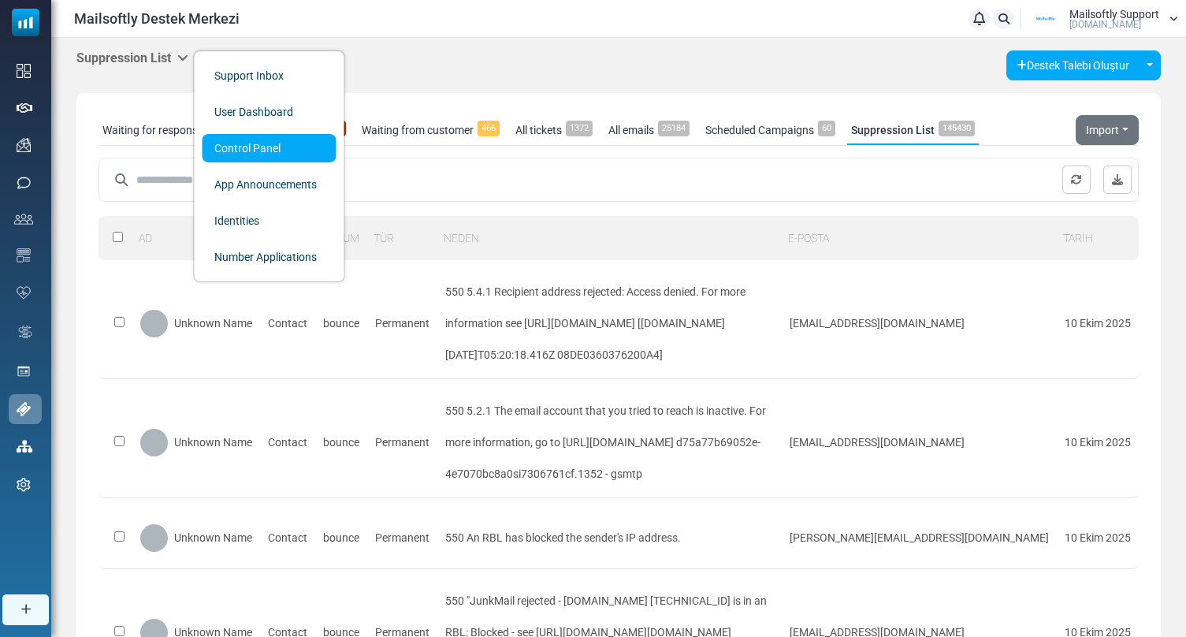
click at [259, 138] on link "Control Panel" at bounding box center [269, 148] width 134 height 28
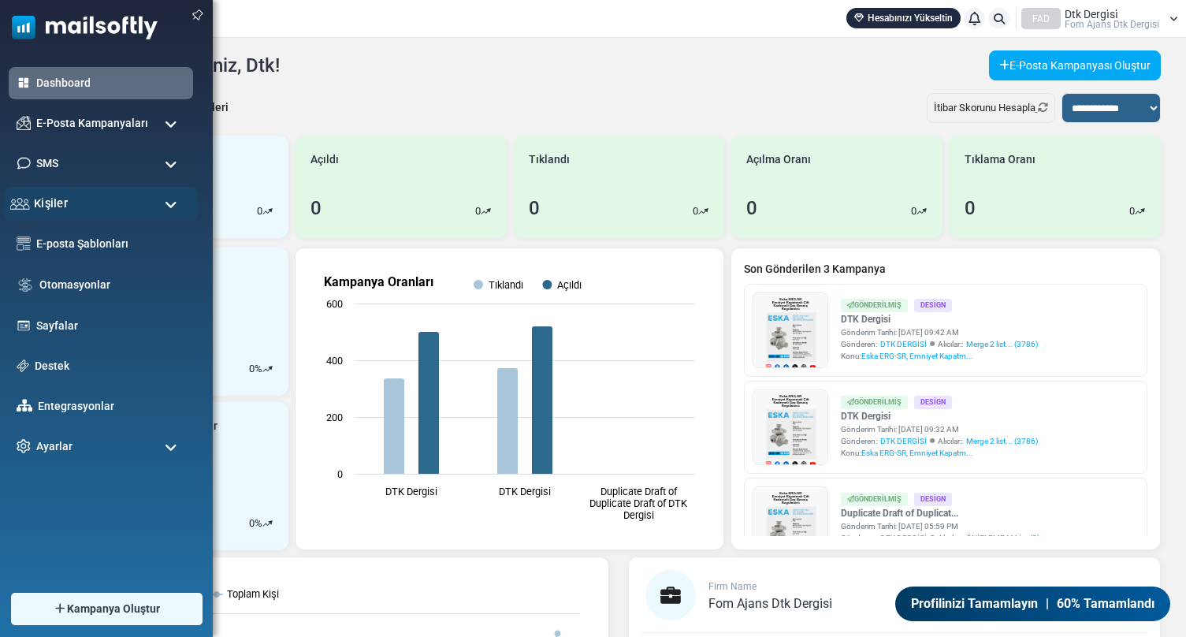
click at [130, 206] on div "Kişiler" at bounding box center [101, 204] width 194 height 34
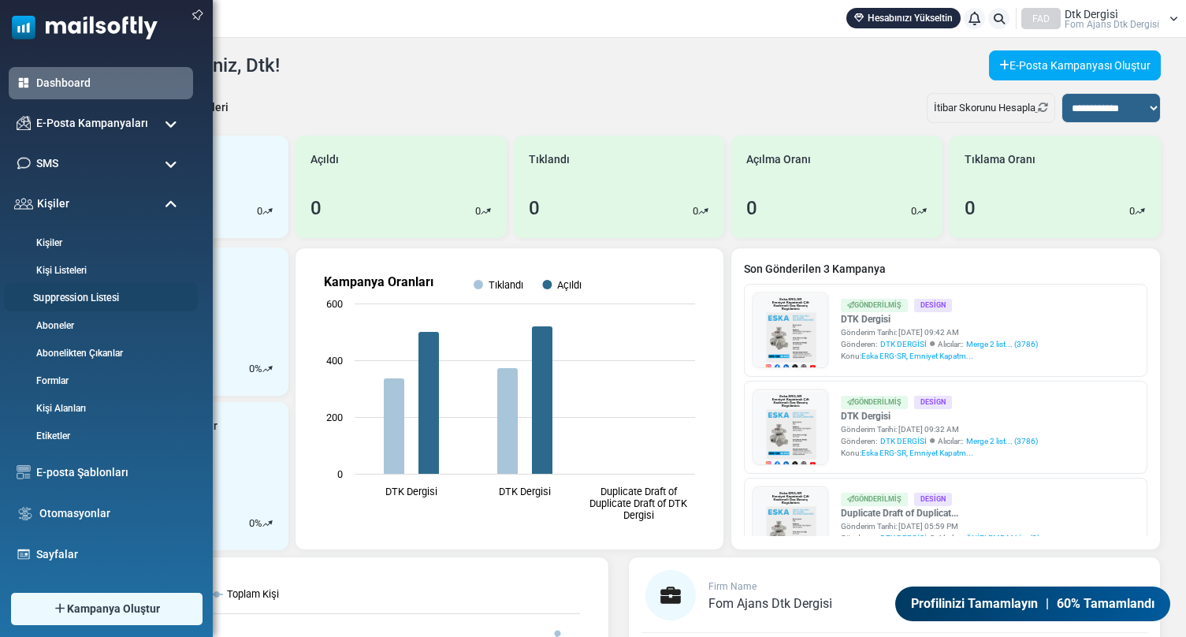
click at [72, 295] on link "Suppression Listesi" at bounding box center [98, 298] width 189 height 15
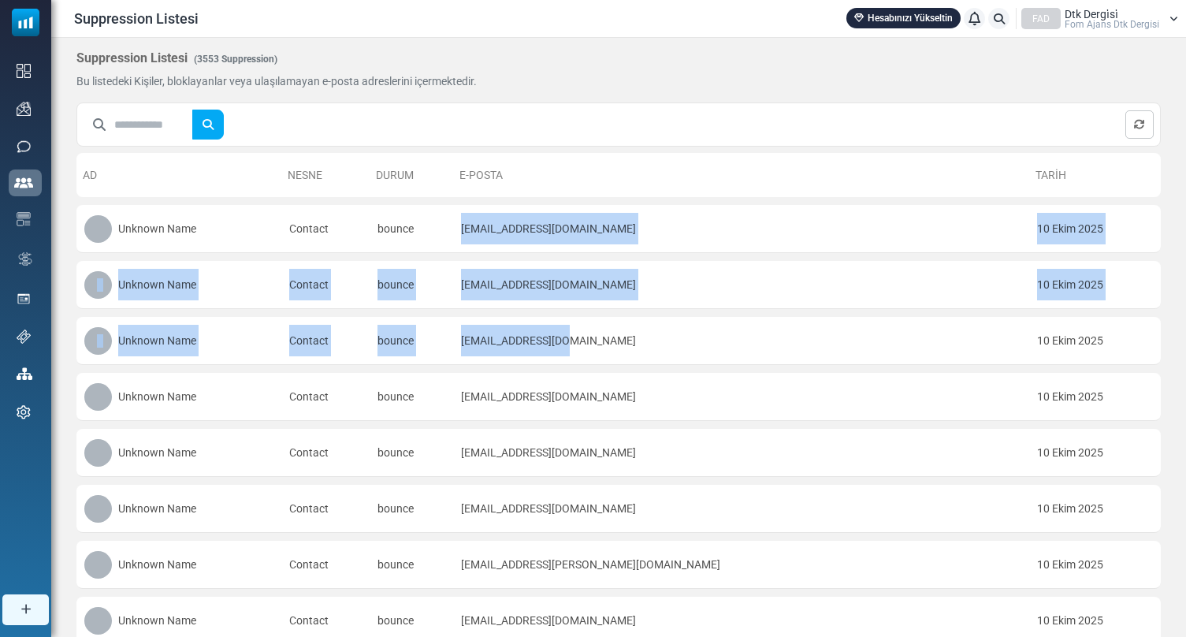
drag, startPoint x: 659, startPoint y: 366, endPoint x: 611, endPoint y: 201, distance: 172.3
click at [602, 239] on td "[EMAIL_ADDRESS][DOMAIN_NAME]" at bounding box center [741, 229] width 576 height 48
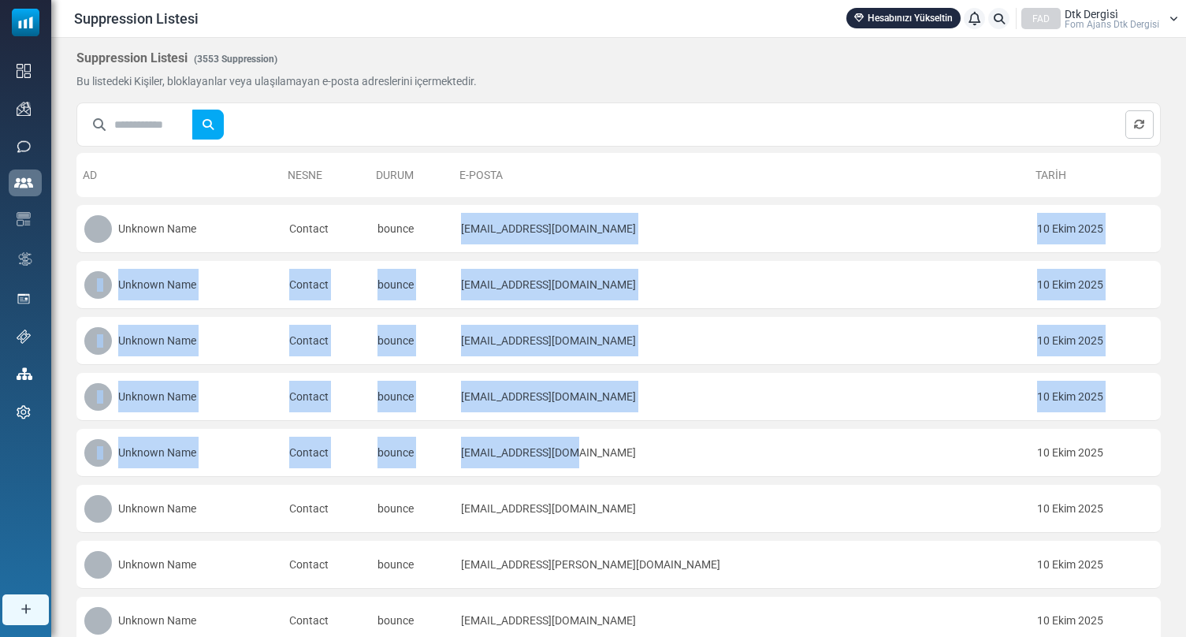
drag, startPoint x: 593, startPoint y: 214, endPoint x: 775, endPoint y: 481, distance: 323.9
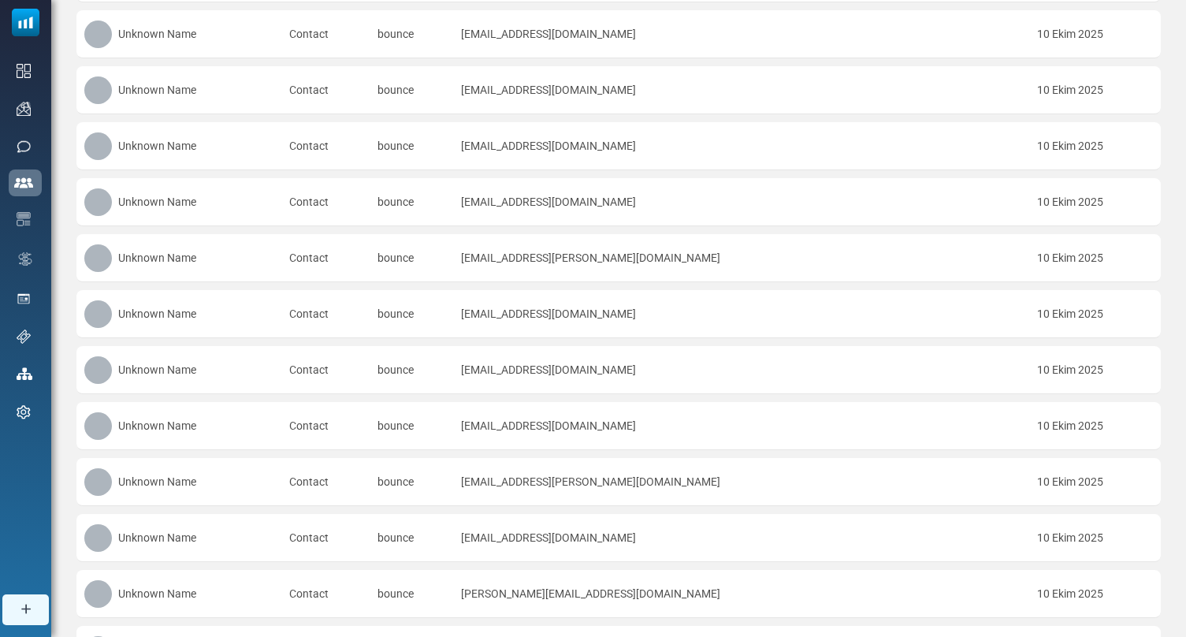
scroll to position [565, 0]
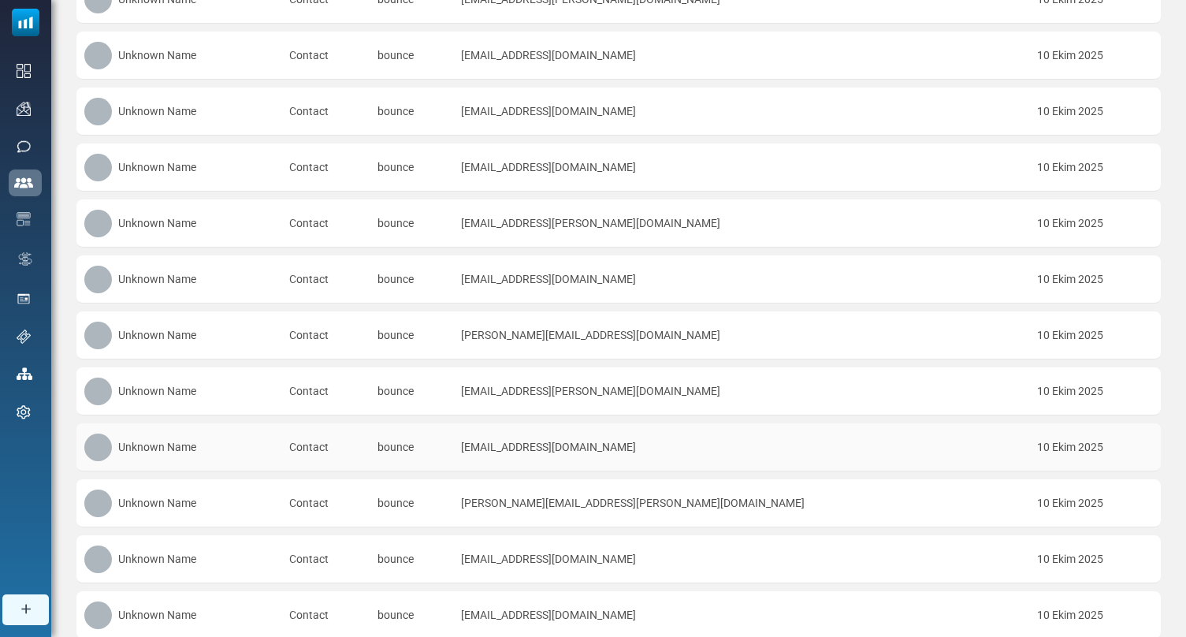
drag, startPoint x: 800, startPoint y: 438, endPoint x: 585, endPoint y: 442, distance: 214.3
click at [585, 442] on td "hatice.erdem@bolucozum.com.tr" at bounding box center [741, 447] width 576 height 48
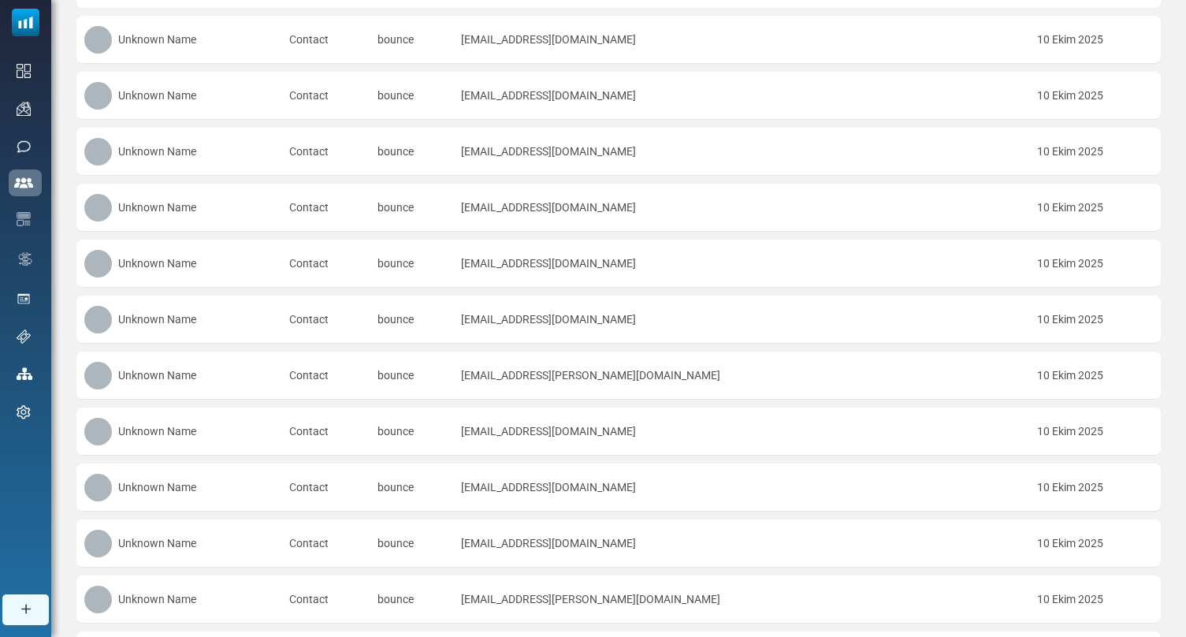
click at [653, 413] on td "info@imamoglu.com.tr" at bounding box center [741, 431] width 576 height 48
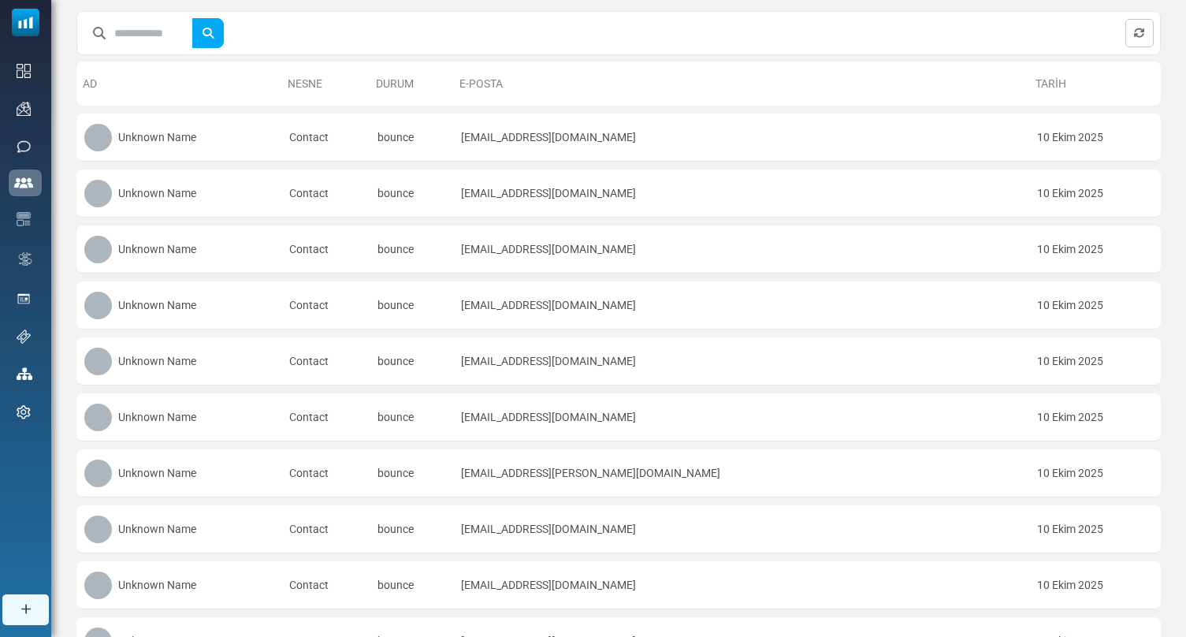
scroll to position [0, 0]
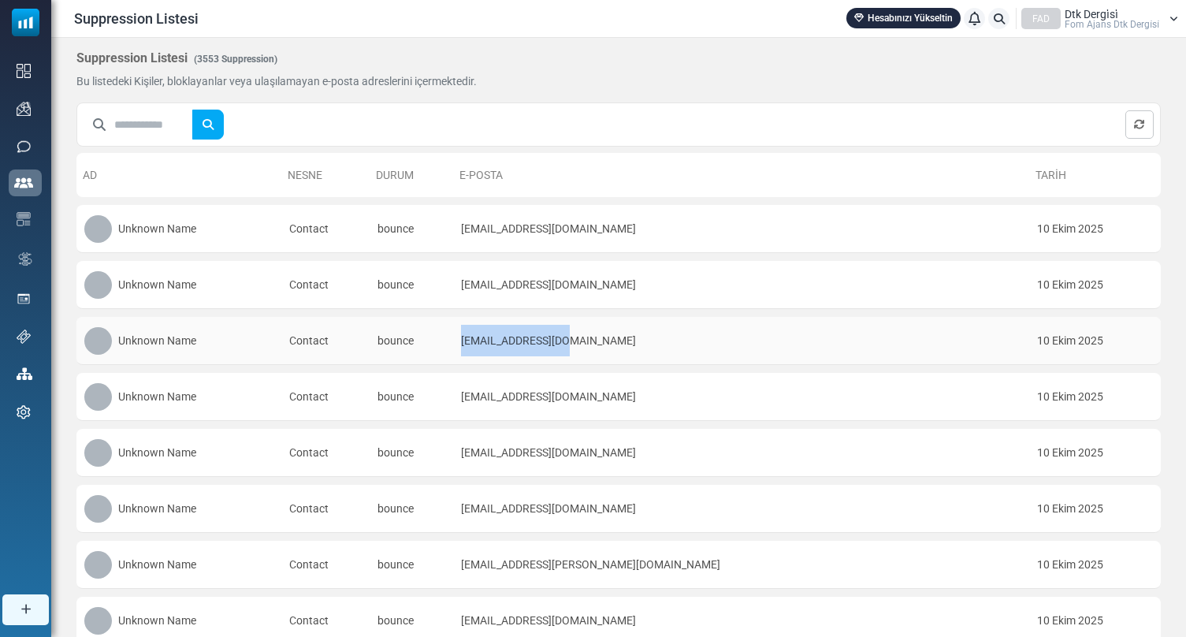
drag, startPoint x: 700, startPoint y: 343, endPoint x: 592, endPoint y: 345, distance: 108.8
click at [592, 345] on td "esin@isikar.com.tr" at bounding box center [741, 341] width 576 height 48
copy td "esin@isikar.com.tr"
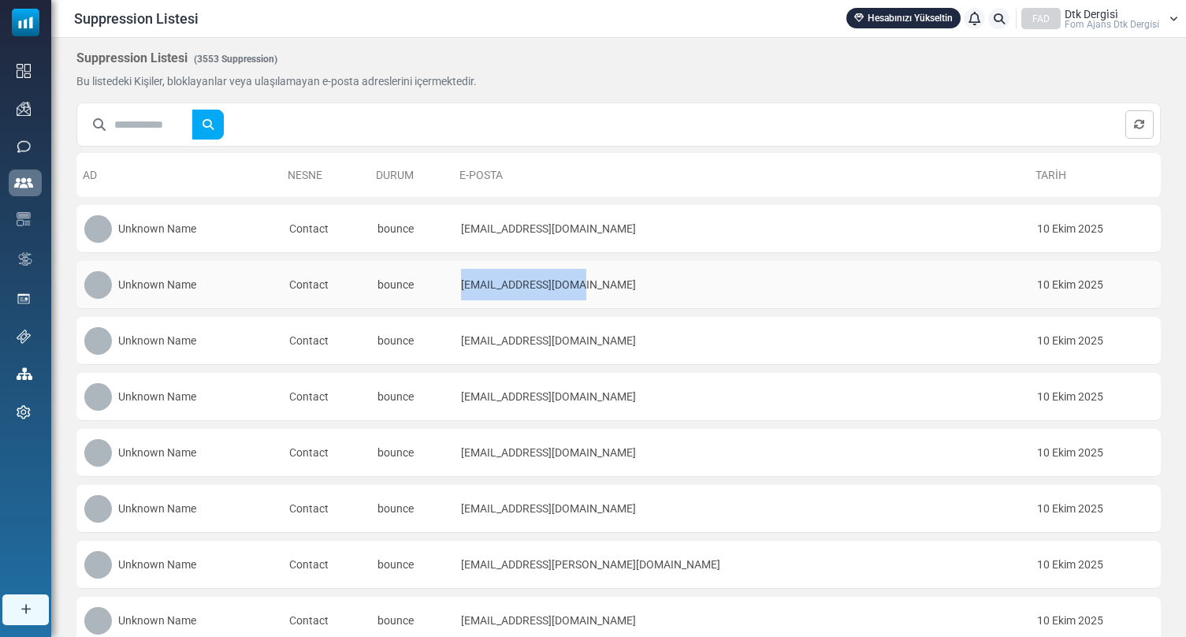
drag, startPoint x: 718, startPoint y: 281, endPoint x: 581, endPoint y: 280, distance: 136.3
click at [581, 280] on tr "Unknown Name Contact bounce istanbul@dgmr.com.tr 10 Ekim 2025" at bounding box center [618, 285] width 1084 height 48
copy tr "istanbul@dgmr.com.tr"
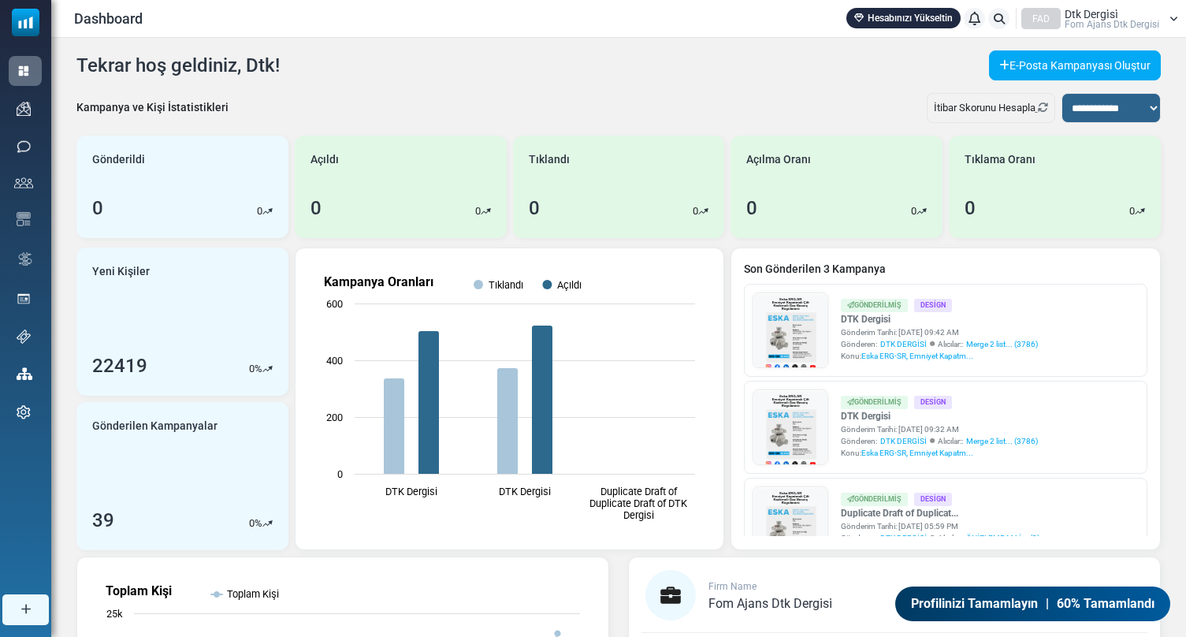
click at [1134, 25] on span "Fom Ajans Dtk Dergi̇si̇" at bounding box center [1111, 24] width 95 height 9
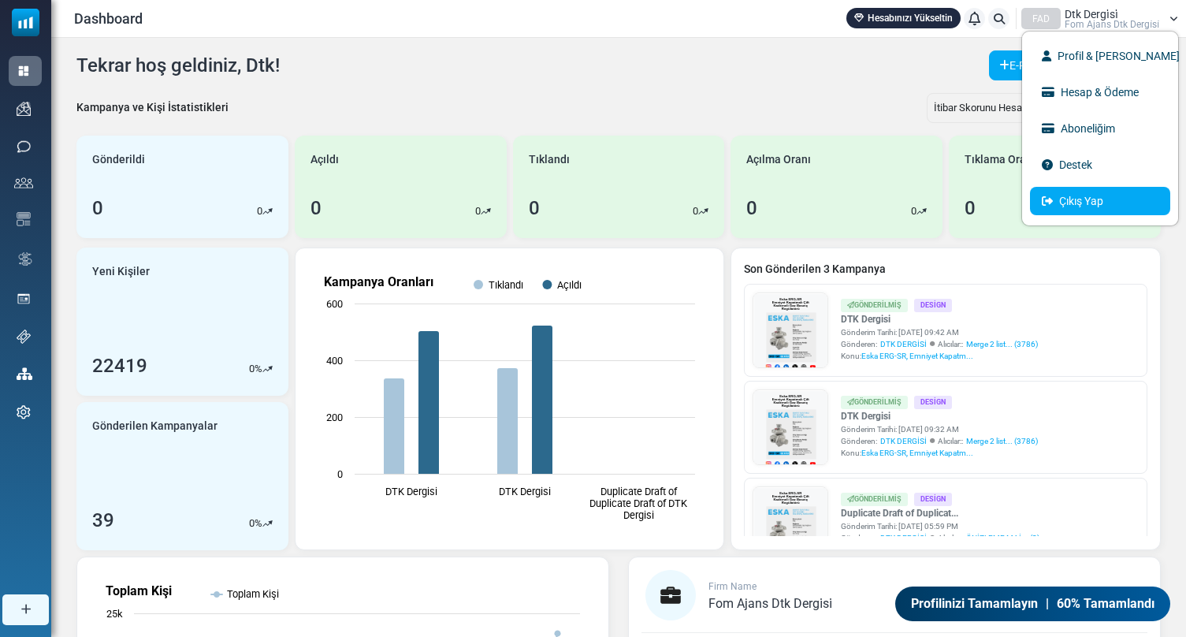
click at [1105, 199] on link "Çıkış Yap" at bounding box center [1100, 201] width 140 height 28
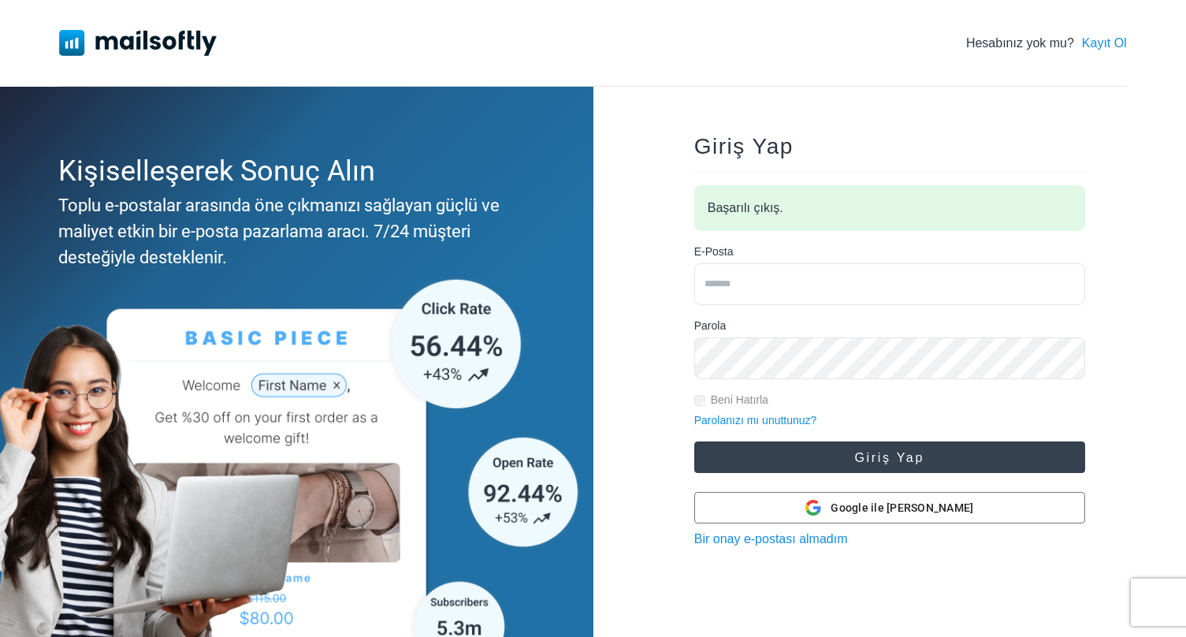
type input "**********"
click at [853, 452] on button "Giriş Yap" at bounding box center [889, 457] width 391 height 32
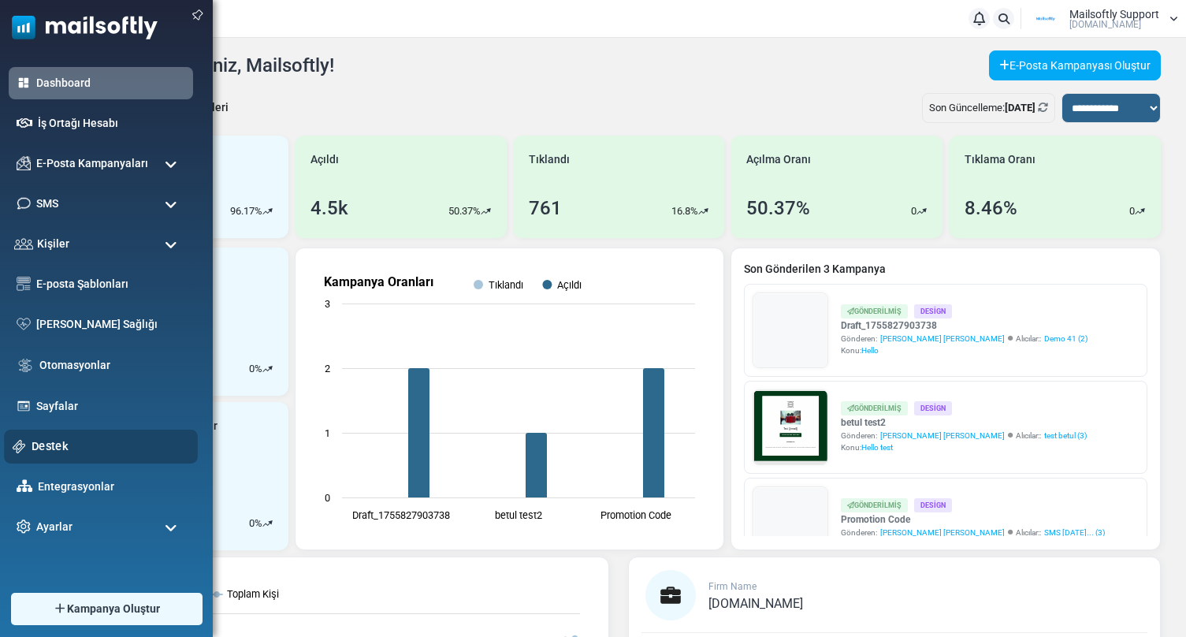
click at [48, 448] on link "Destek" at bounding box center [111, 445] width 158 height 17
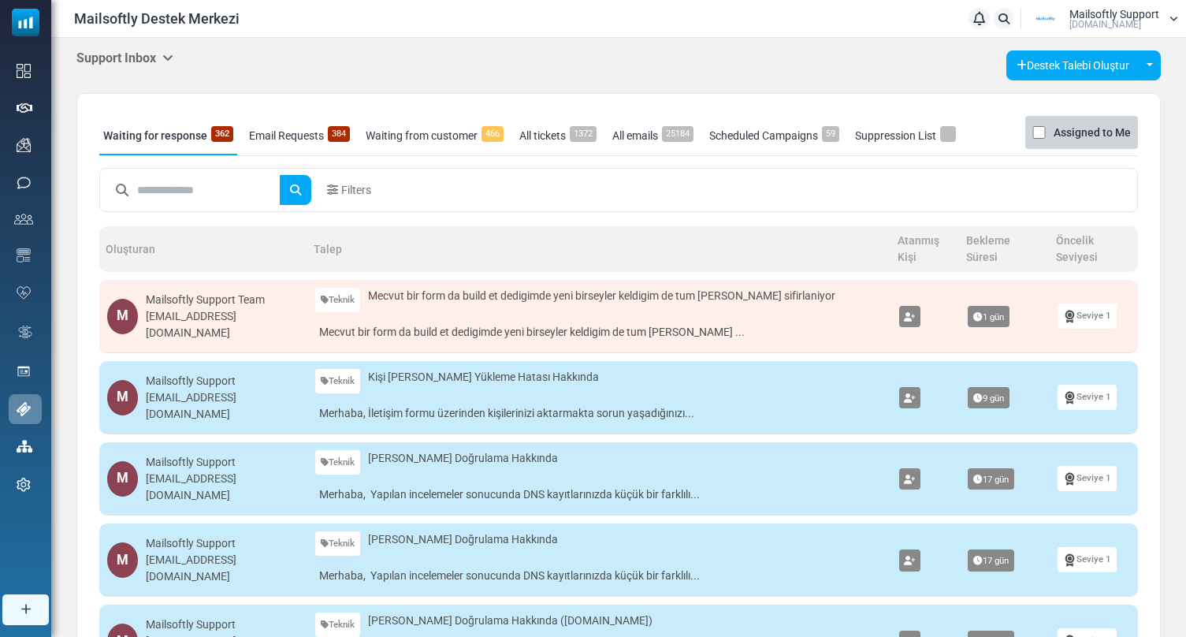
click at [919, 140] on link "Suppression List" at bounding box center [905, 135] width 109 height 39
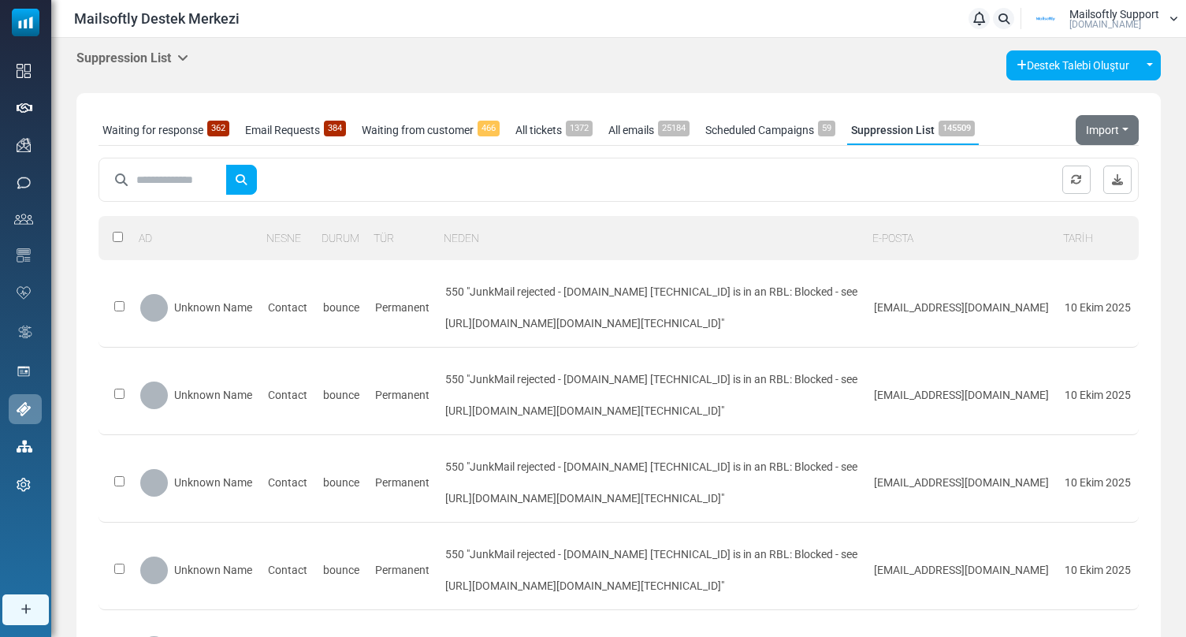
click at [189, 189] on input "text" at bounding box center [181, 180] width 90 height 30
paste input "**********"
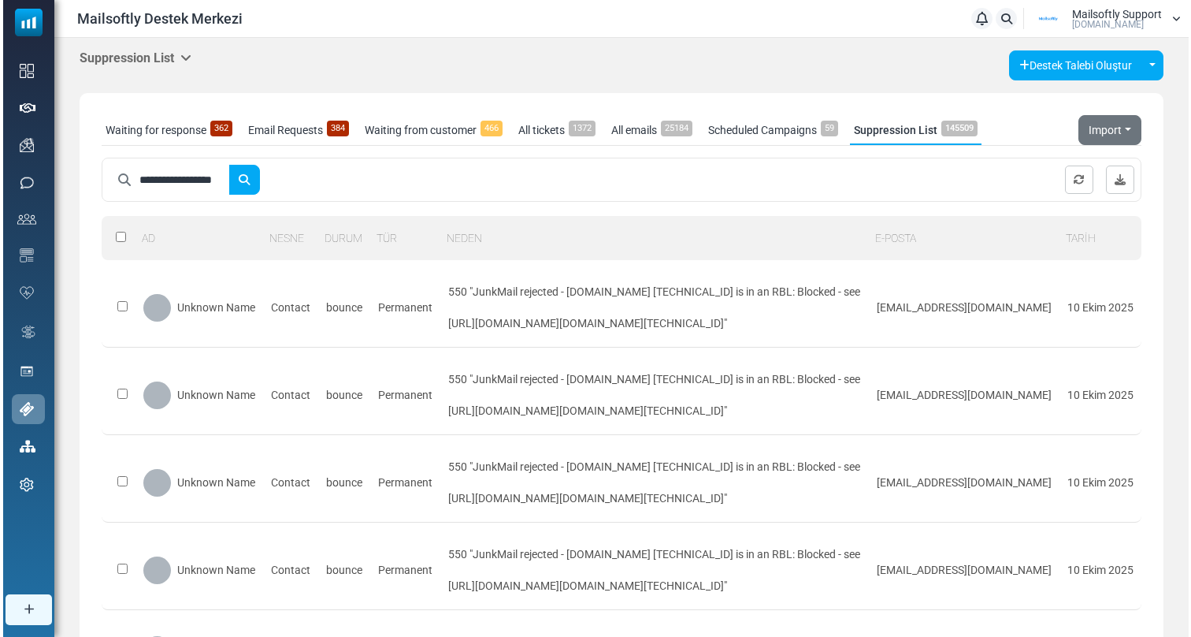
scroll to position [0, 9]
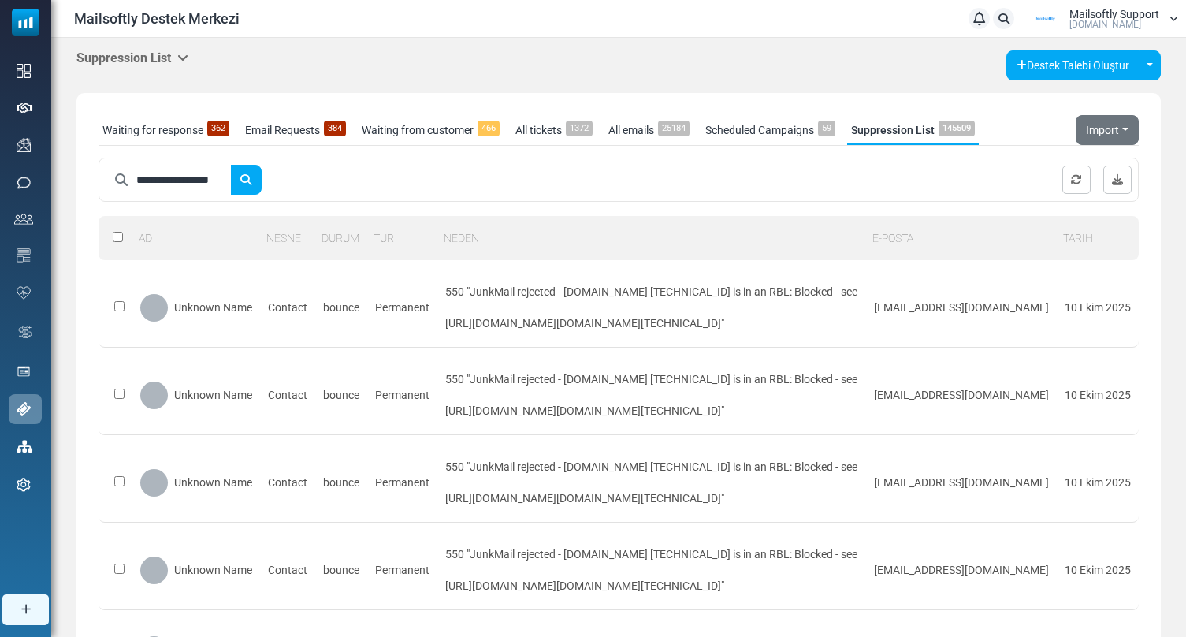
click at [230, 165] on button "submit" at bounding box center [246, 180] width 32 height 30
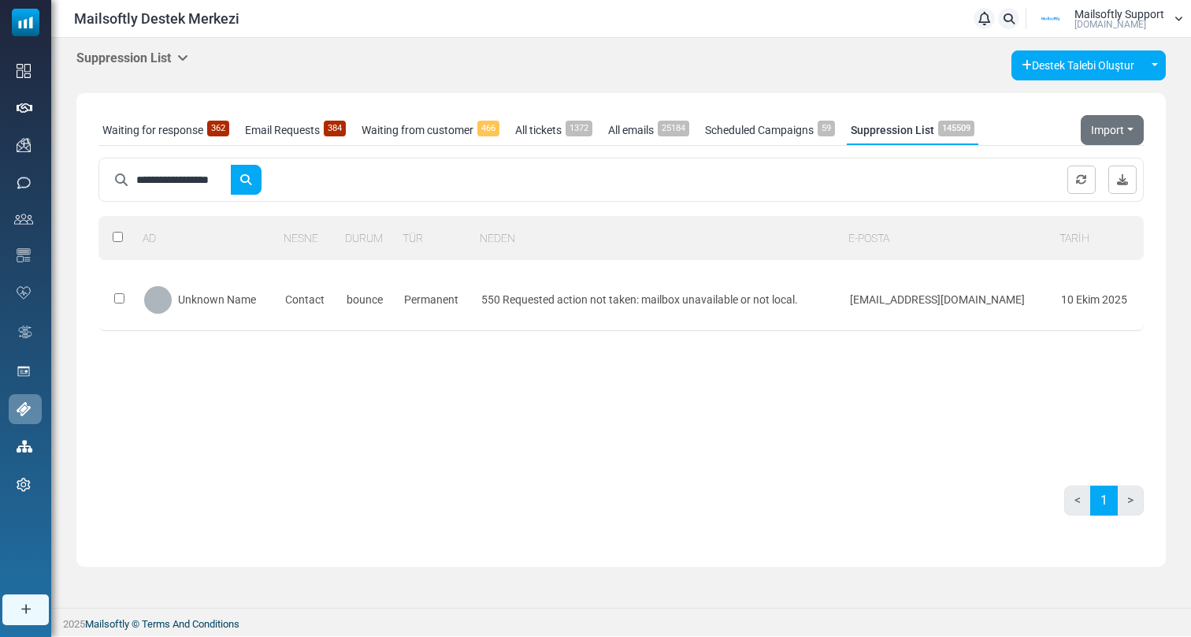
scroll to position [0, 0]
click at [202, 183] on input "**********" at bounding box center [183, 180] width 95 height 30
paste input "**"
type input "**********"
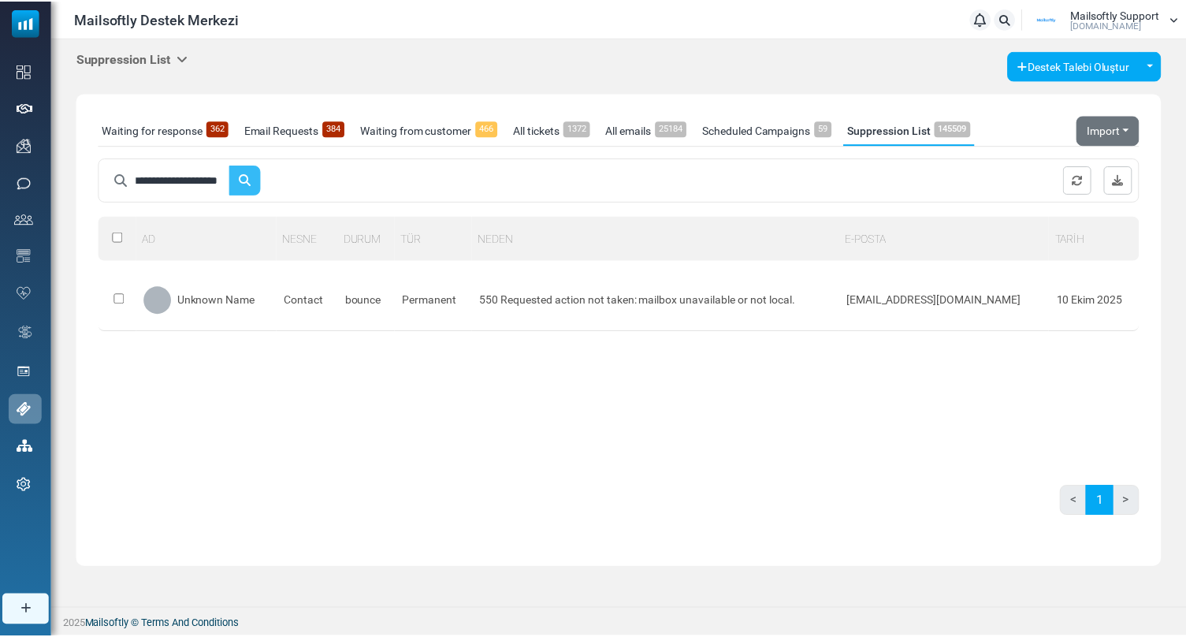
scroll to position [0, 0]
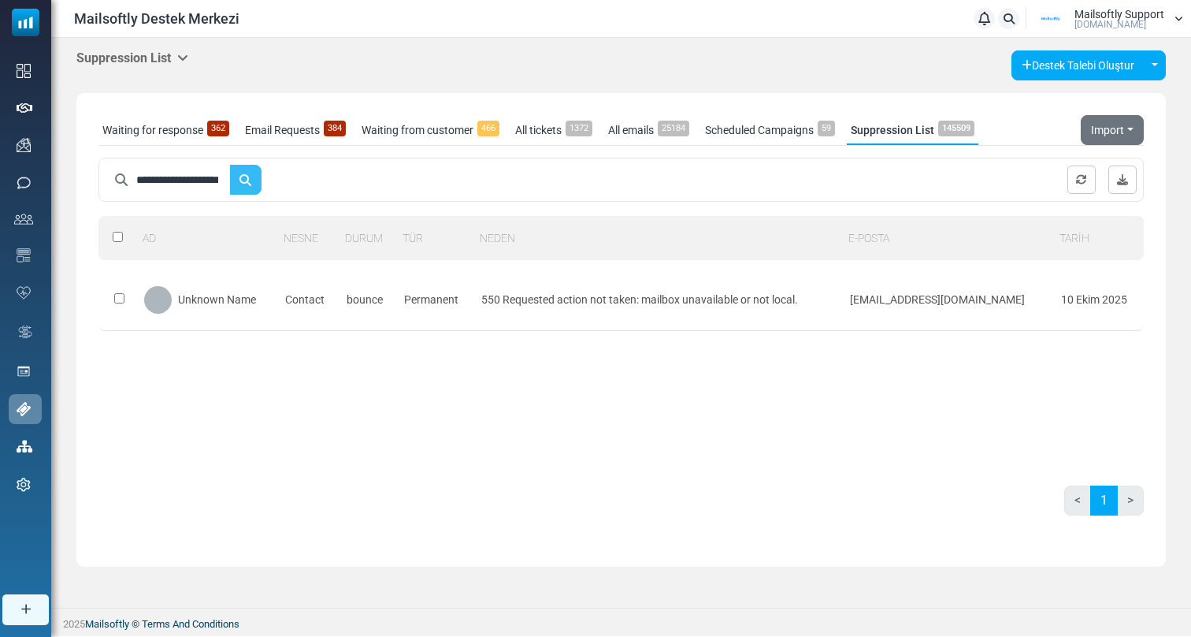
click at [249, 175] on icon "submit" at bounding box center [246, 179] width 12 height 12
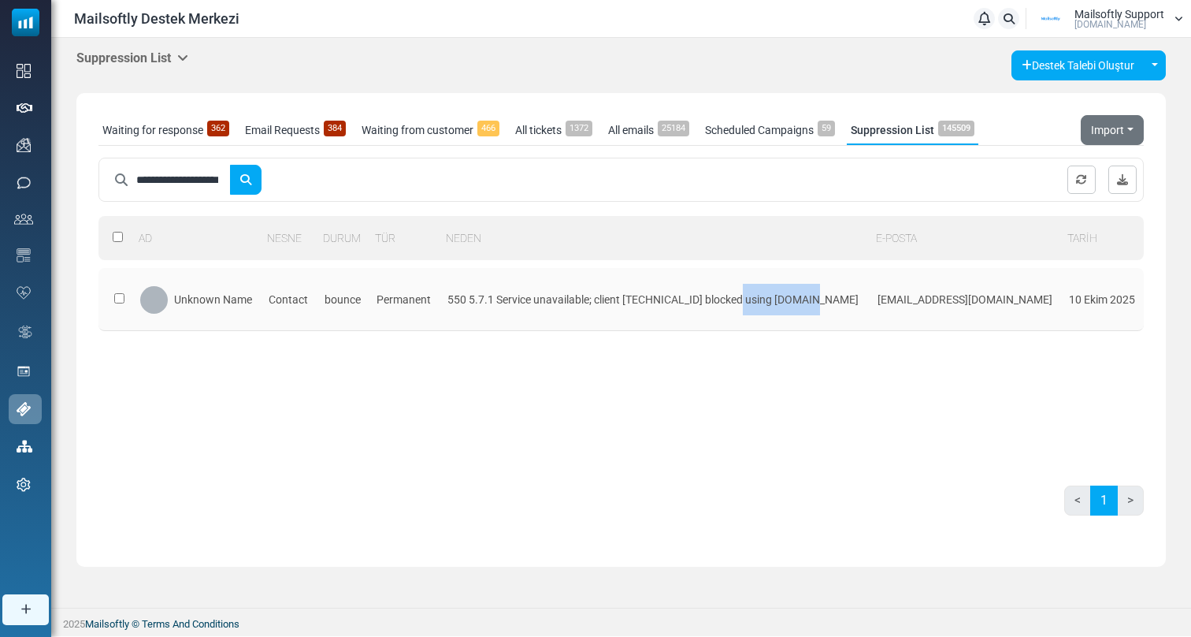
drag, startPoint x: 730, startPoint y: 300, endPoint x: 654, endPoint y: 305, distance: 75.8
click at [654, 305] on div "550 5.7.1 Service unavailable; client [149.72.154.232] blocked using bl.spamcop…" at bounding box center [655, 300] width 414 height 32
click at [202, 179] on input "**********" at bounding box center [183, 180] width 95 height 30
click at [230, 165] on button "submit" at bounding box center [246, 180] width 32 height 30
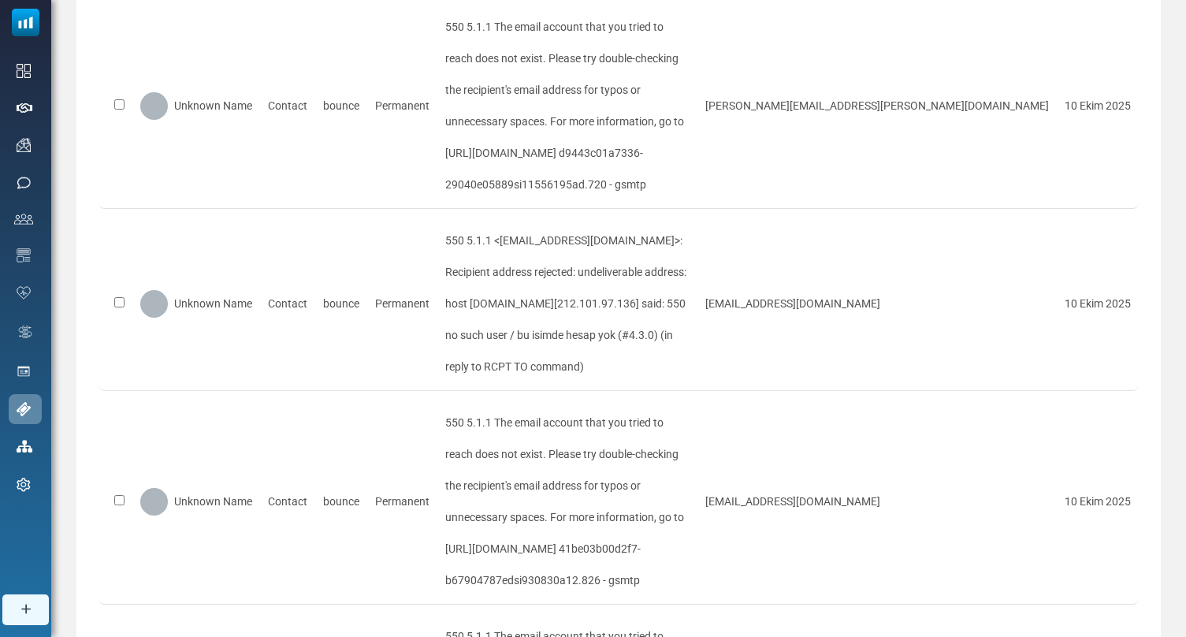
scroll to position [902, 0]
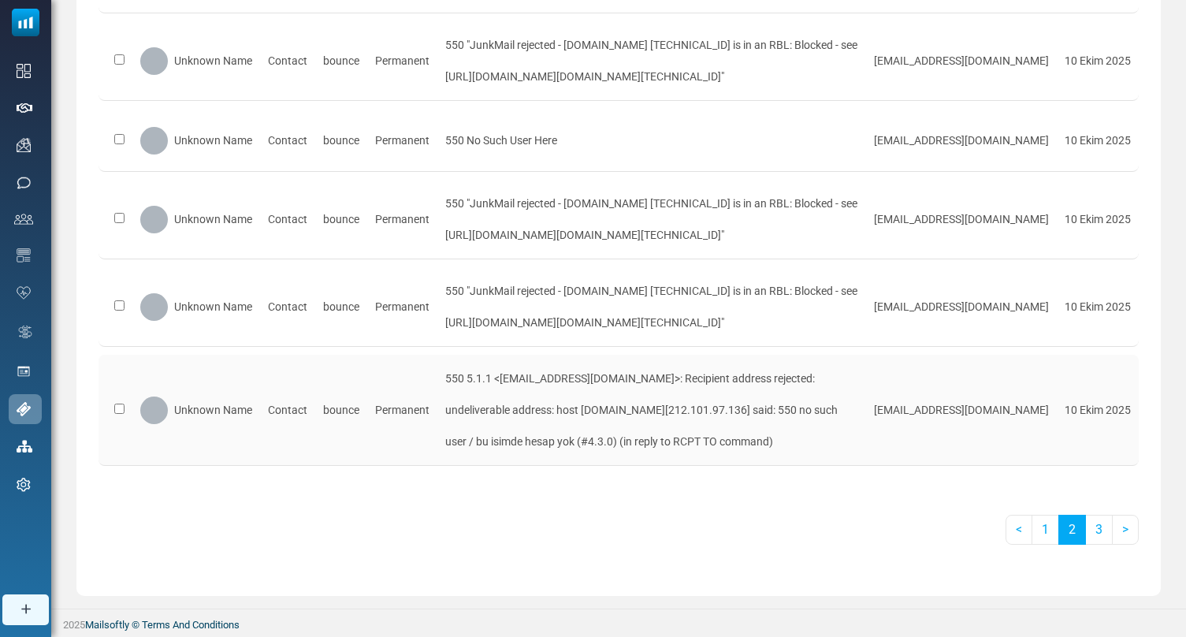
scroll to position [0, 0]
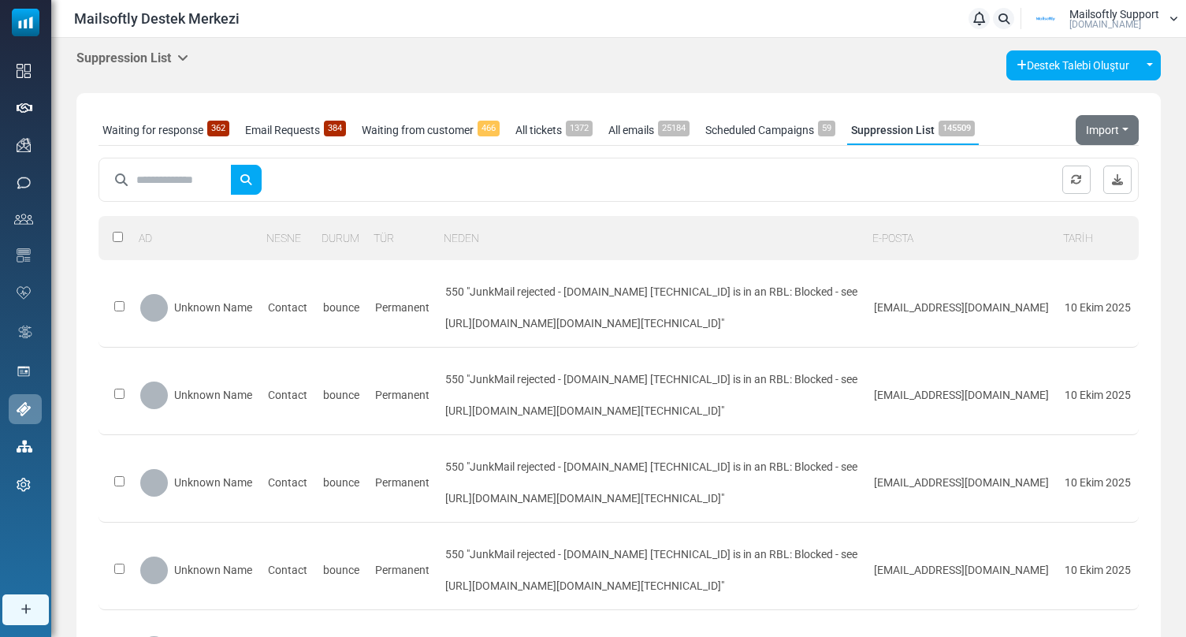
click at [171, 188] on input "text" at bounding box center [183, 180] width 95 height 30
type input "*****"
click at [230, 165] on button "submit" at bounding box center [246, 180] width 32 height 30
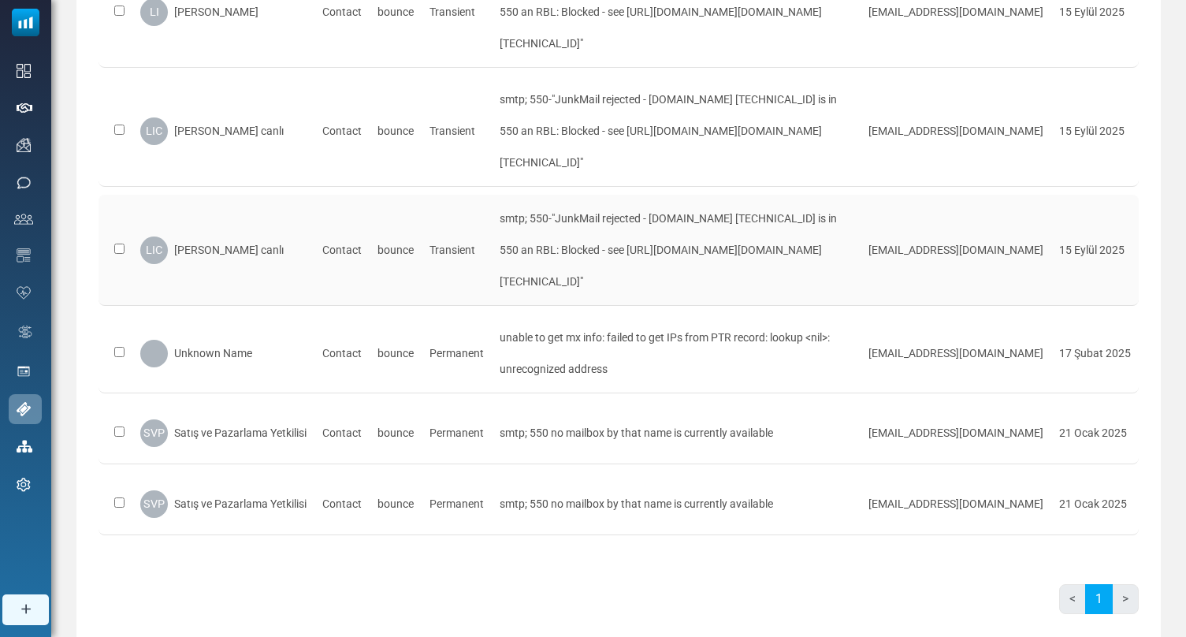
scroll to position [510, 0]
drag, startPoint x: 564, startPoint y: 254, endPoint x: 507, endPoint y: 254, distance: 56.7
click at [507, 254] on div "smtp; 550-"JunkMail rejected - a9-67.smtp-out.amazonses.com [54.240.9.67]:47263…" at bounding box center [676, 251] width 353 height 95
copy div "54.240.9.67"
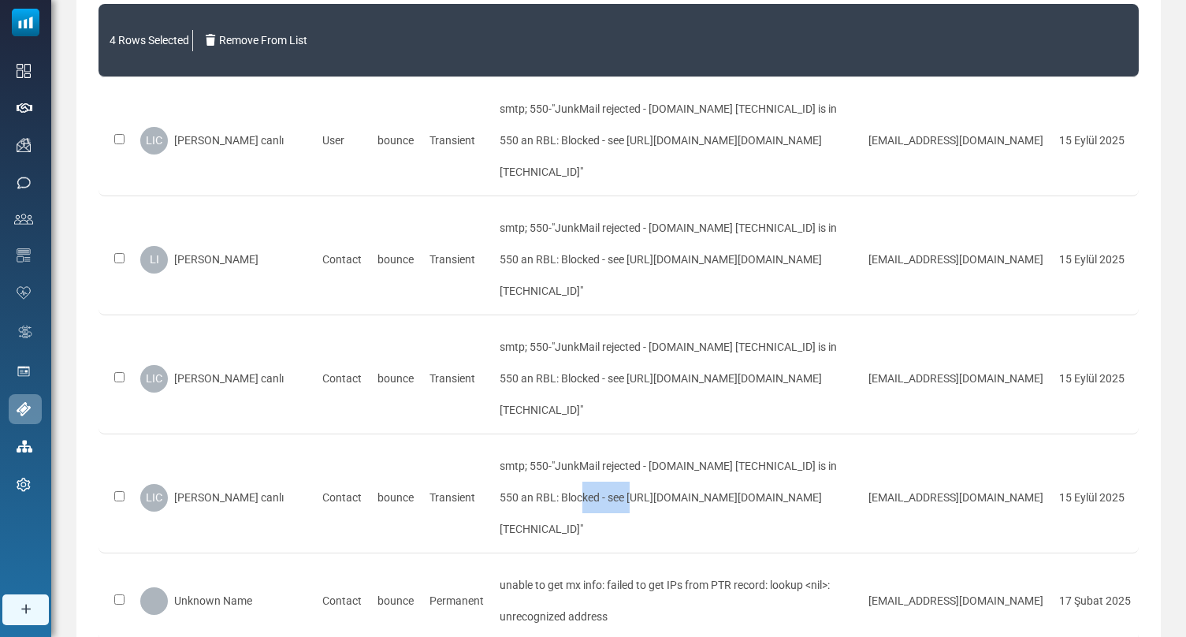
scroll to position [0, 0]
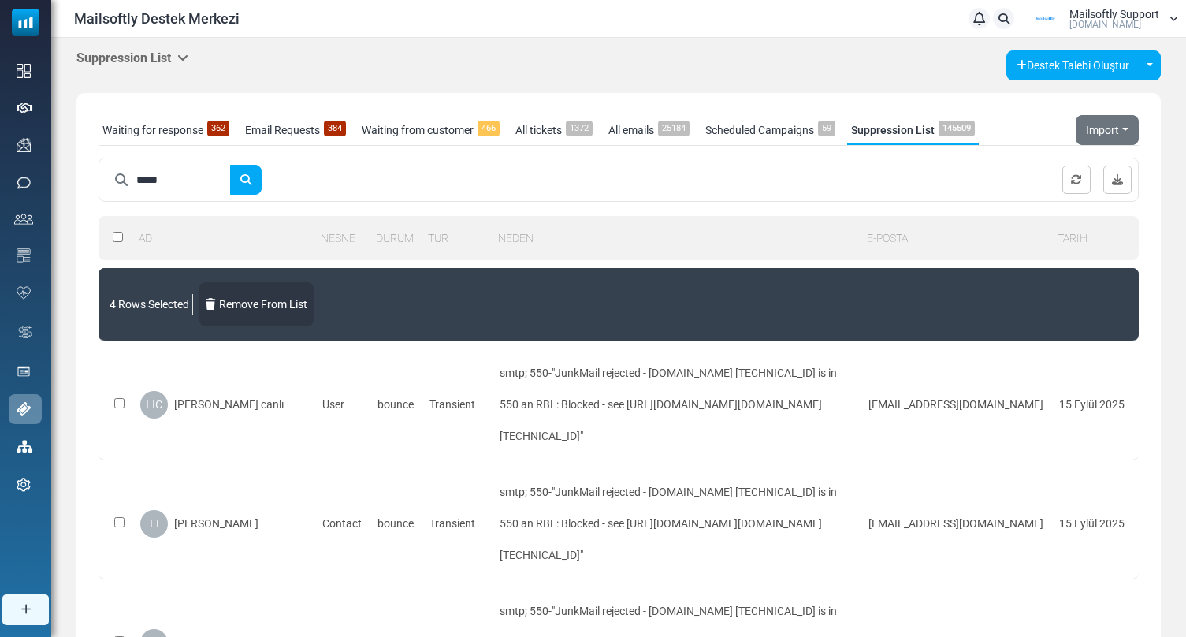
click at [273, 303] on link "Remove From List" at bounding box center [256, 304] width 114 height 44
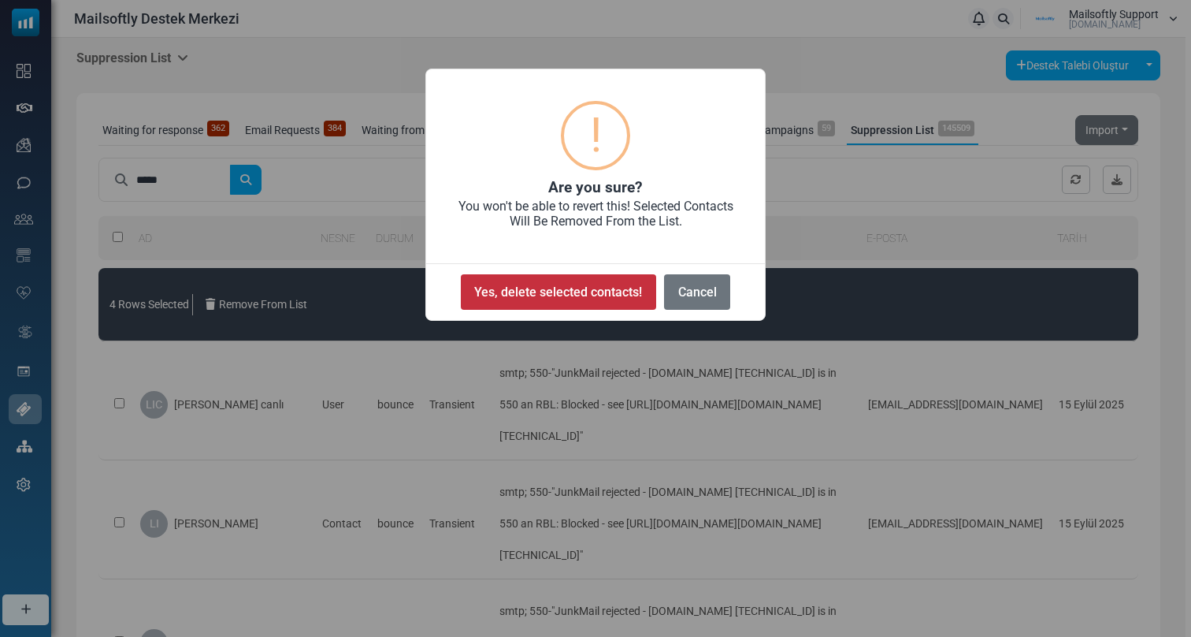
click at [591, 283] on button "Yes, delete selected contacts!" at bounding box center [558, 291] width 195 height 35
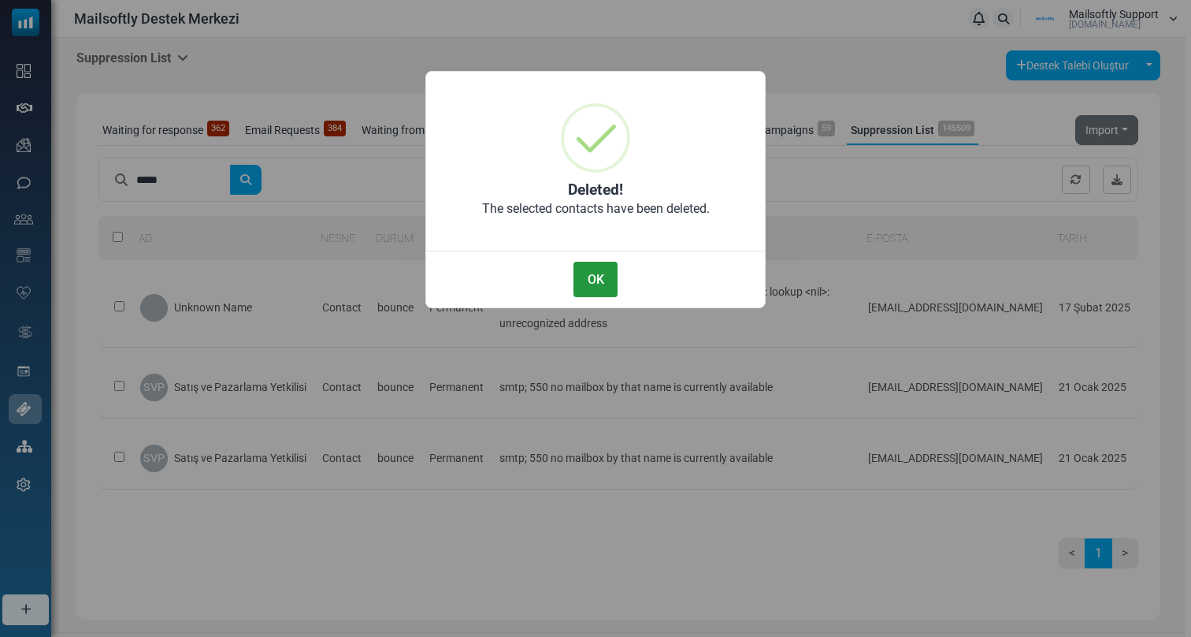
click at [591, 282] on button "OK" at bounding box center [596, 279] width 44 height 35
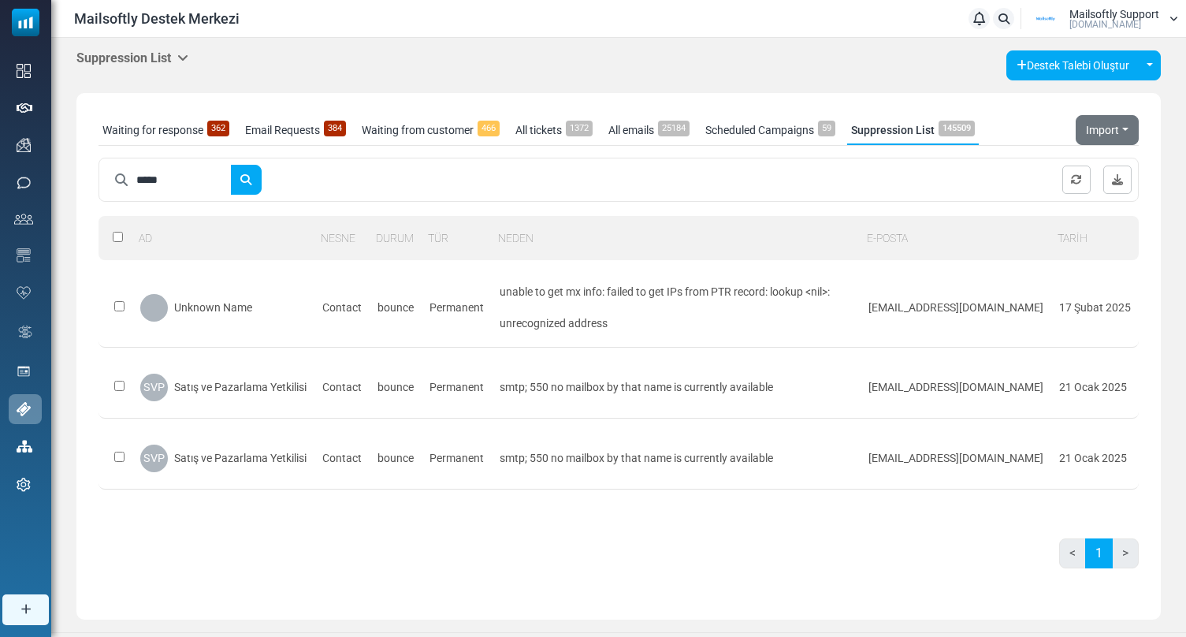
click at [173, 192] on input "*****" at bounding box center [183, 180] width 95 height 30
click at [230, 165] on button "submit" at bounding box center [246, 180] width 32 height 30
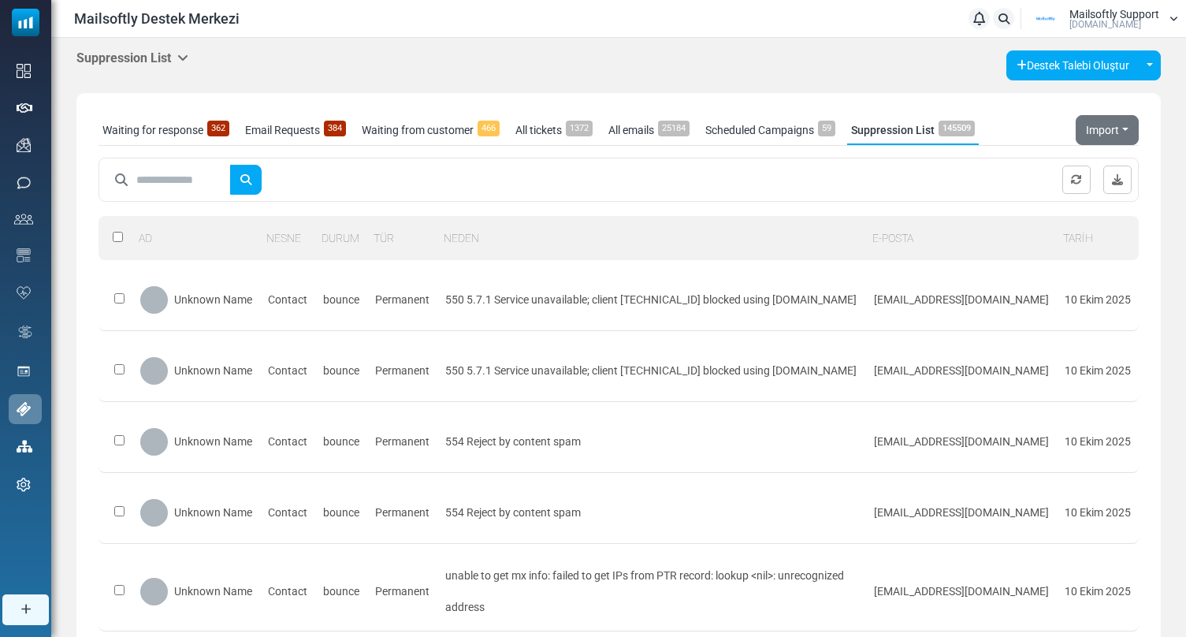
click at [148, 51] on h5 "Suppression List" at bounding box center [132, 57] width 112 height 15
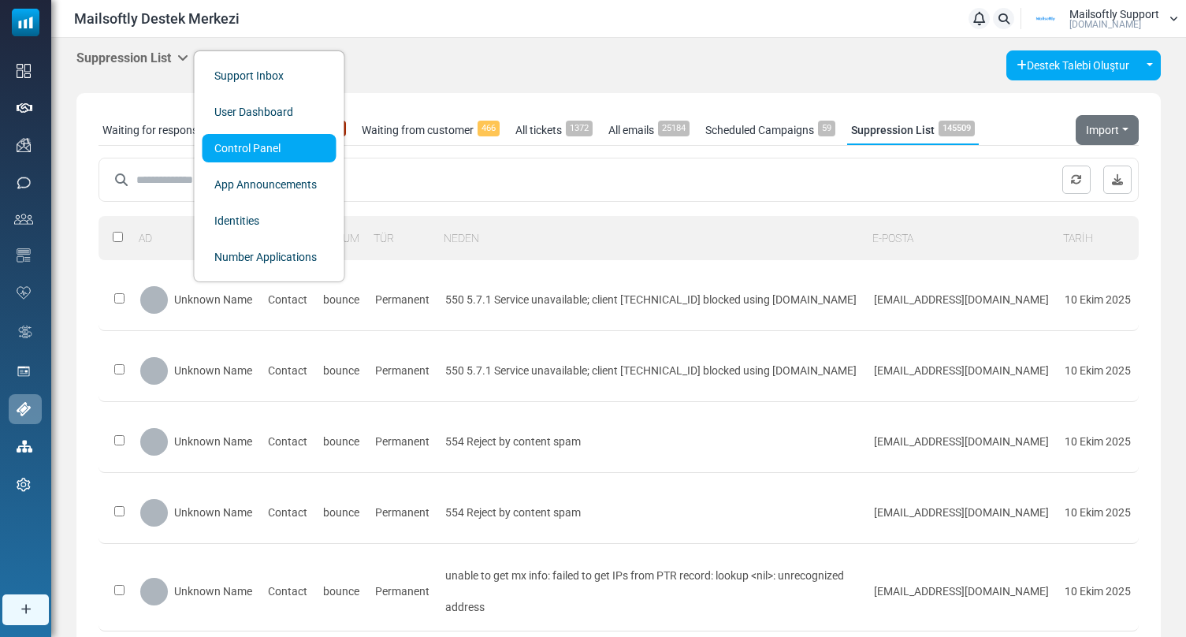
click at [259, 147] on link "Control Panel" at bounding box center [269, 148] width 134 height 28
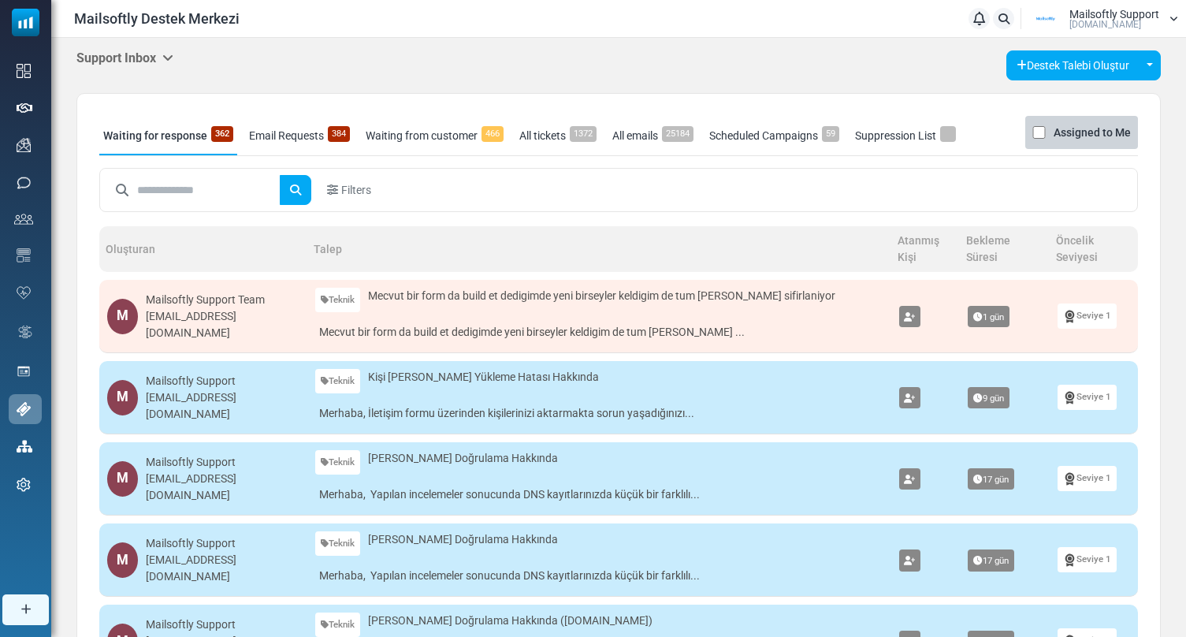
click at [903, 132] on link "Suppression List" at bounding box center [905, 135] width 109 height 39
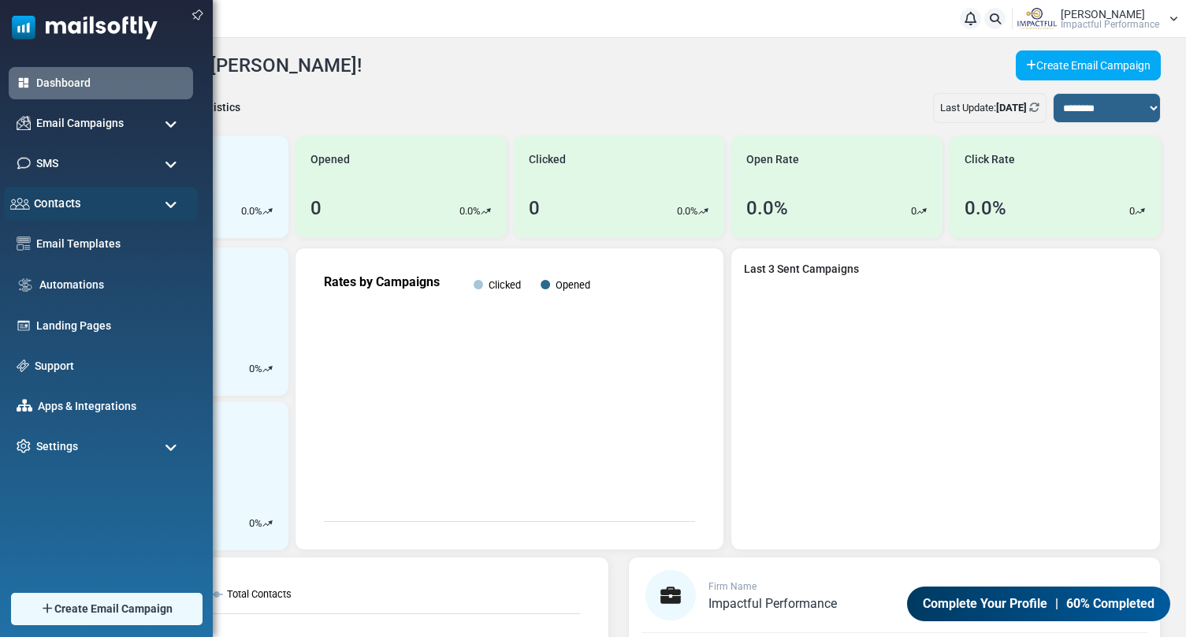
click at [117, 193] on div "Contacts" at bounding box center [101, 204] width 194 height 34
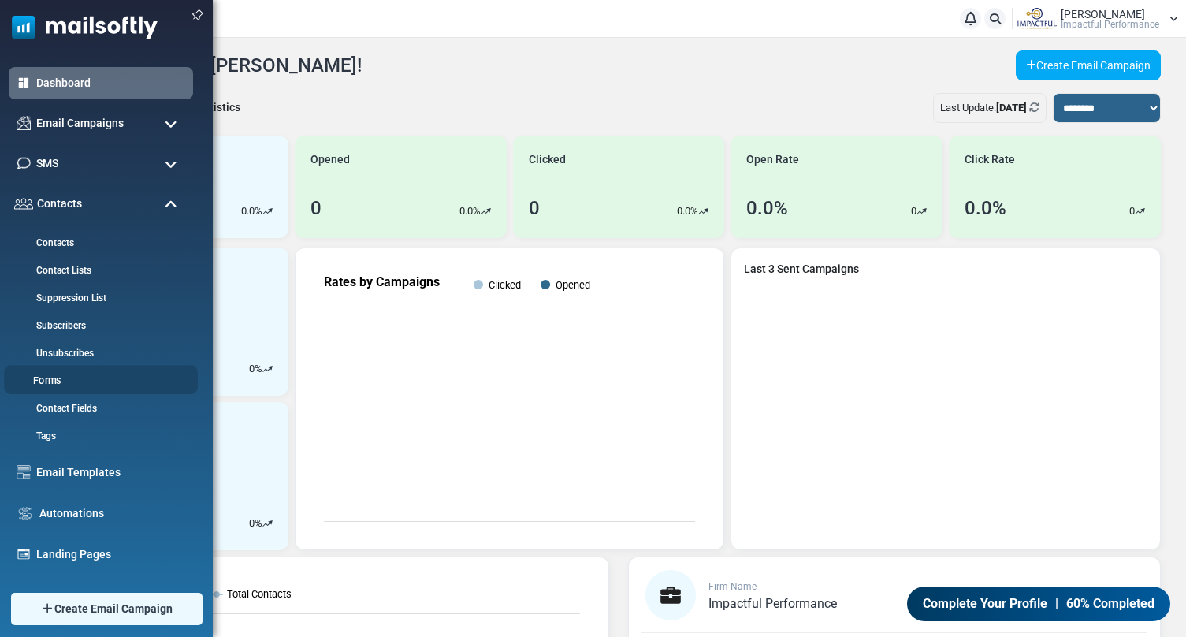
click at [56, 374] on link "Forms" at bounding box center [98, 380] width 189 height 15
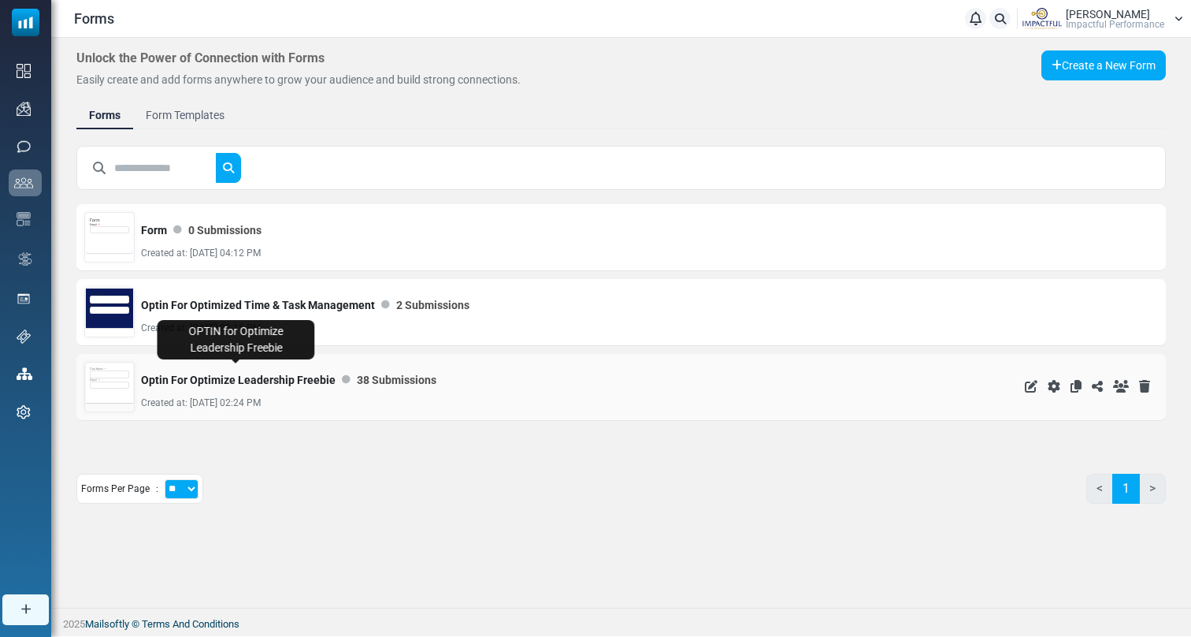
click at [209, 375] on link "Optin For Optimize Leadership Freebie" at bounding box center [238, 380] width 195 height 32
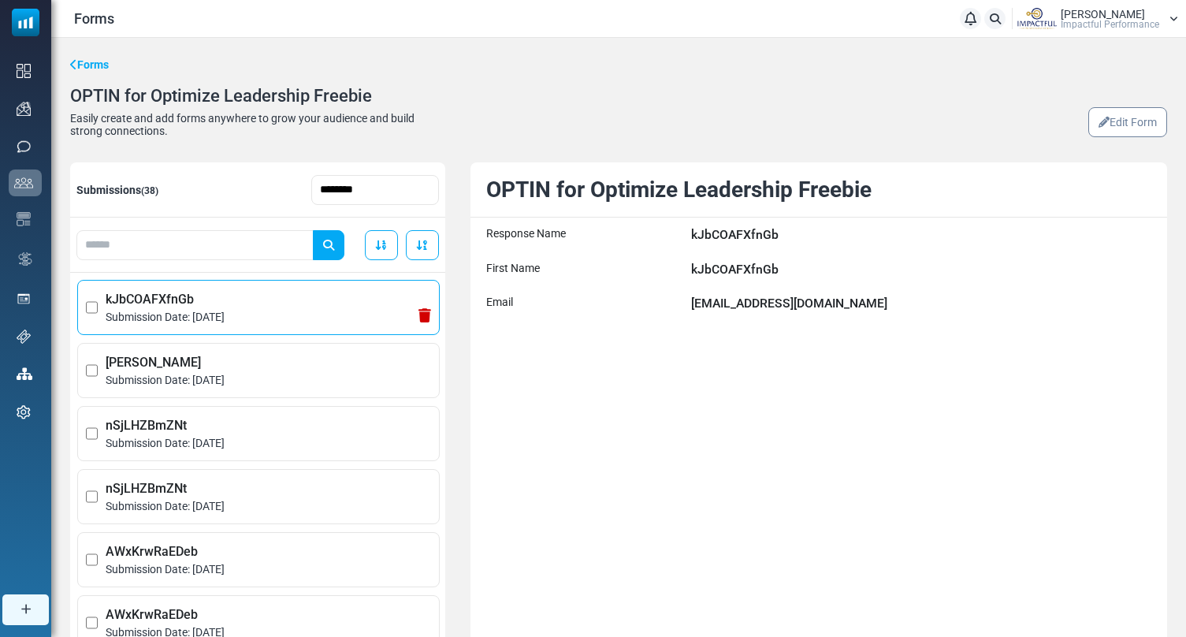
click at [275, 296] on span "kJbCOAFXfnGb" at bounding box center [268, 299] width 325 height 19
click at [270, 421] on span "nSjLHZBmZNt" at bounding box center [268, 425] width 325 height 19
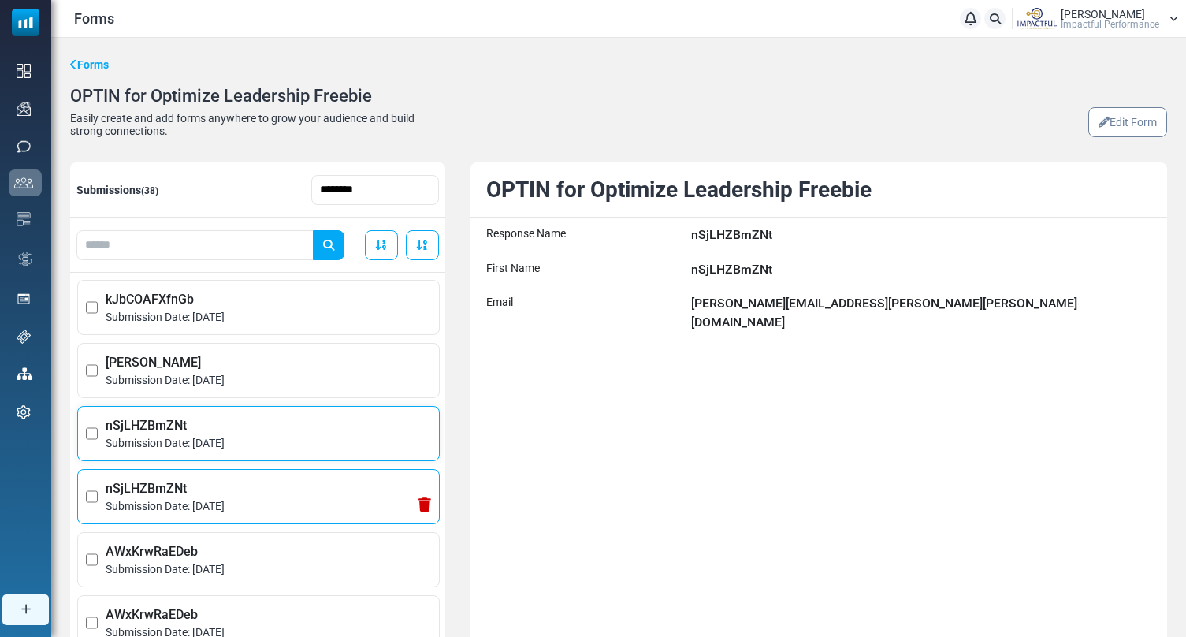
click at [266, 503] on span "Submission Date: October 8, 2025" at bounding box center [268, 506] width 325 height 17
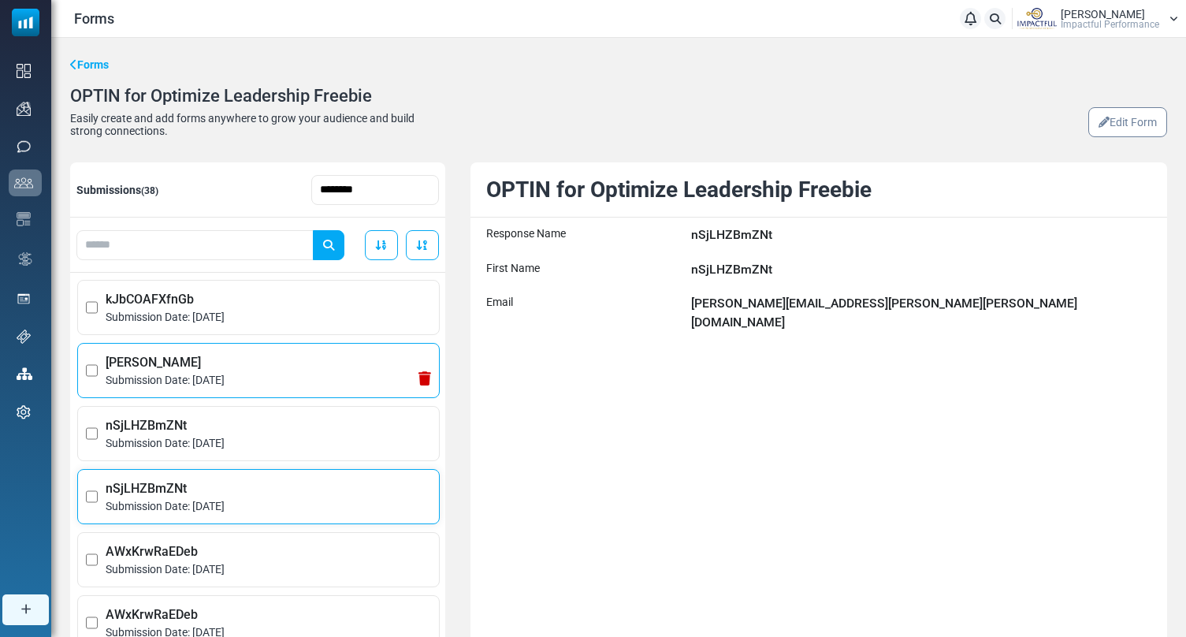
click at [269, 380] on span "Submission Date: October 8, 2025" at bounding box center [268, 380] width 325 height 17
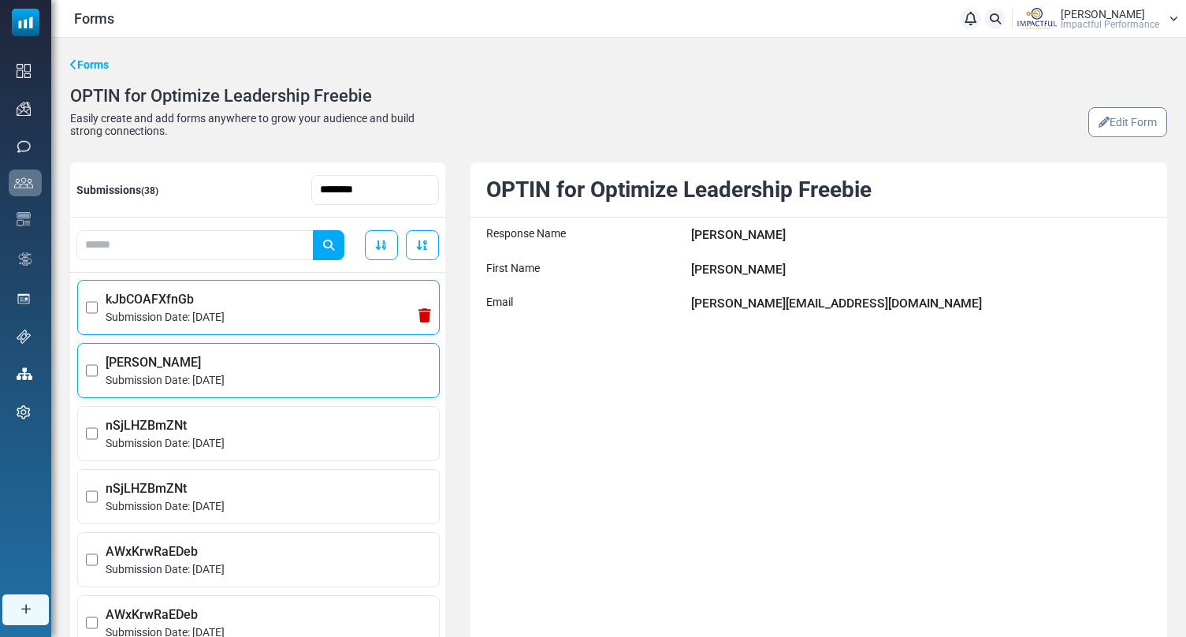
click at [285, 322] on span "Submission Date: October 8, 2025" at bounding box center [268, 317] width 325 height 17
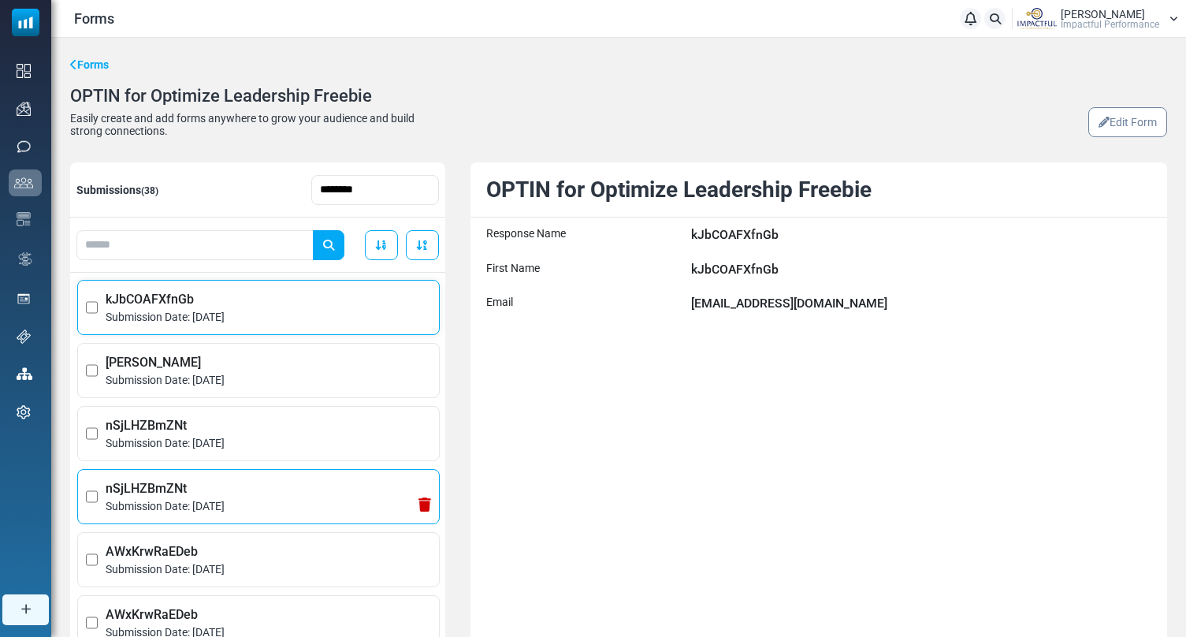
scroll to position [9, 0]
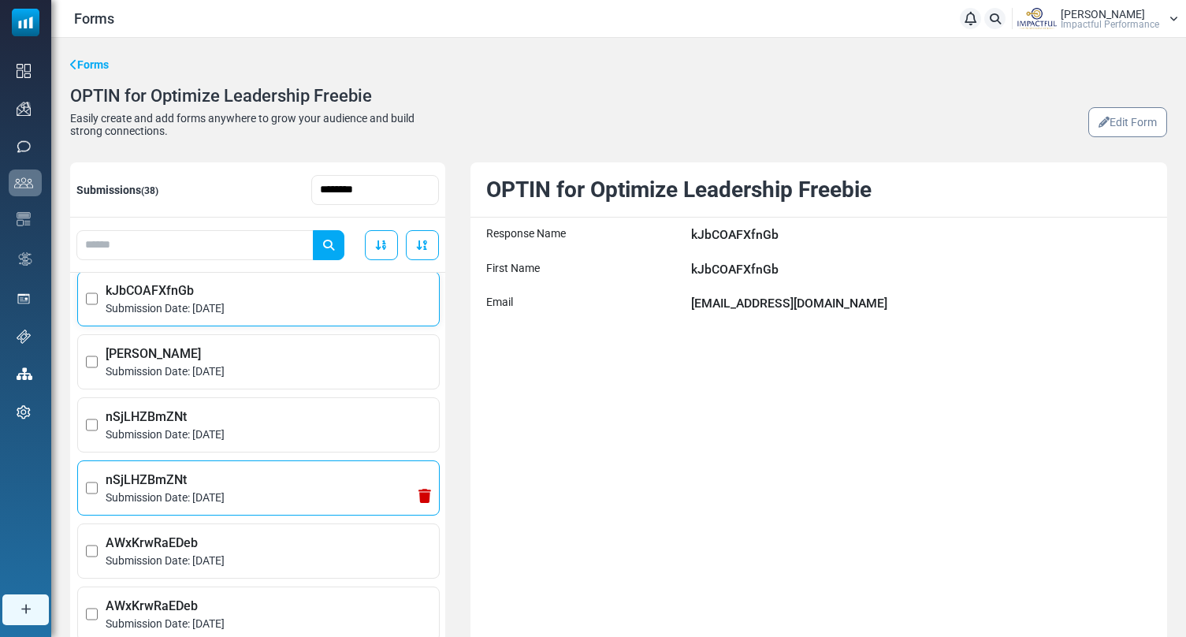
click at [281, 469] on li "nSjLHZBmZNt Submission Date: October 8, 2025" at bounding box center [258, 487] width 362 height 55
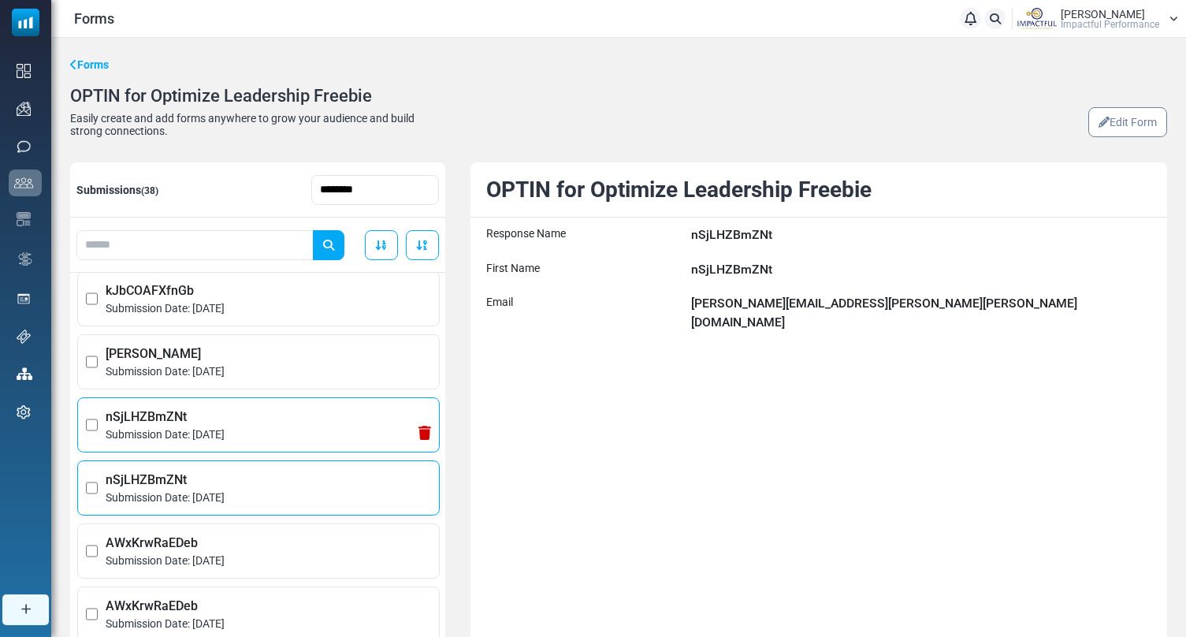
click at [295, 403] on li "nSjLHZBmZNt Submission Date: October 8, 2025" at bounding box center [258, 424] width 362 height 55
click at [288, 557] on span "Submission Date: October 8, 2025" at bounding box center [268, 560] width 325 height 17
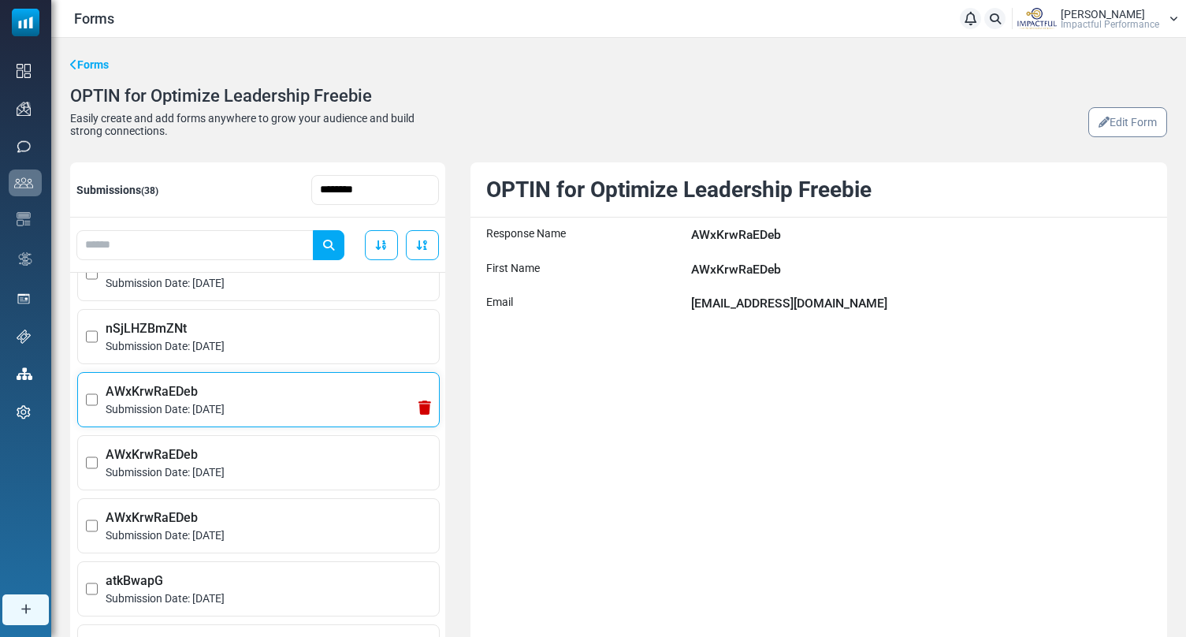
scroll to position [182, 0]
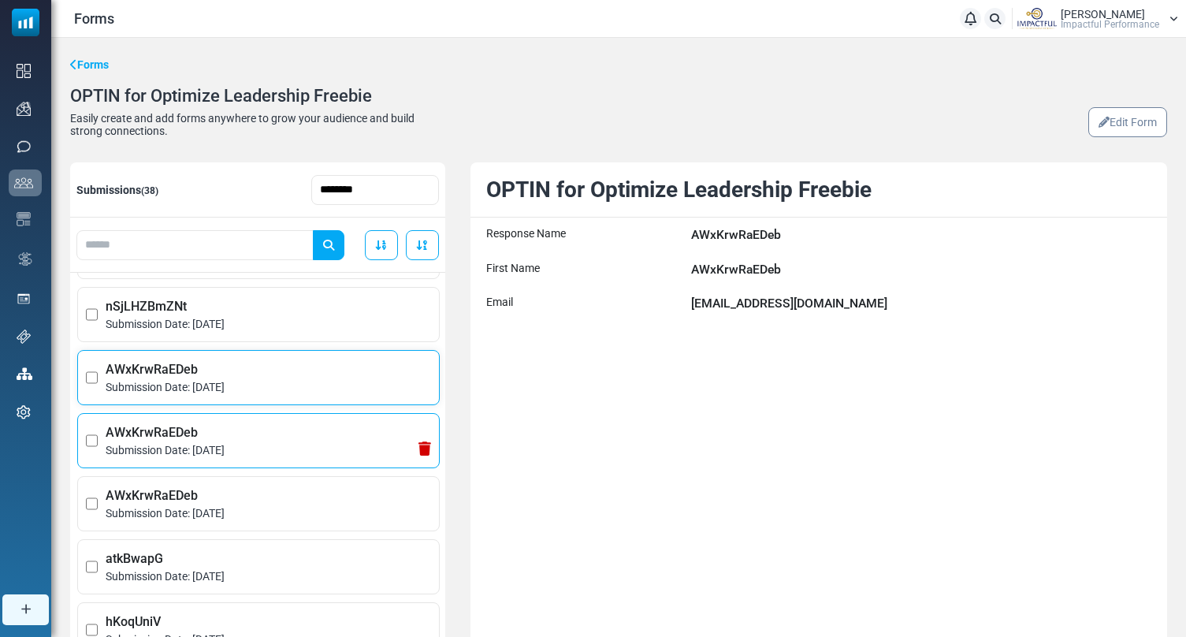
click at [288, 451] on span "Submission Date: October 8, 2025" at bounding box center [268, 450] width 325 height 17
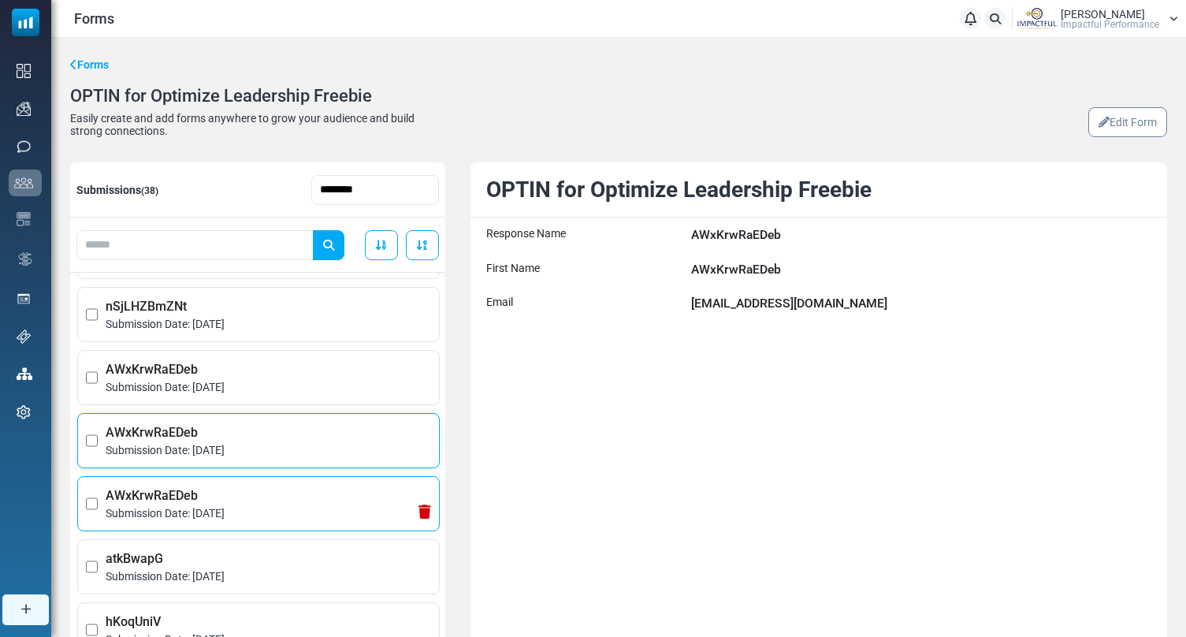
click at [277, 505] on span "AWxKrwRaEDeb" at bounding box center [268, 495] width 325 height 19
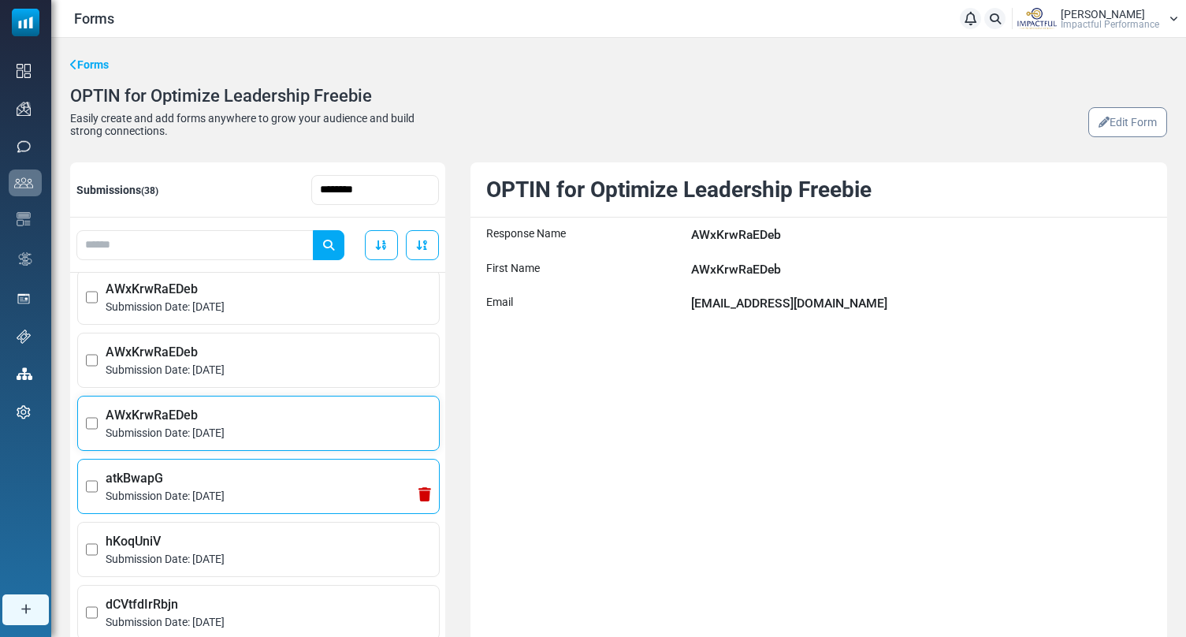
click at [280, 480] on span "atkBwapG" at bounding box center [268, 478] width 325 height 19
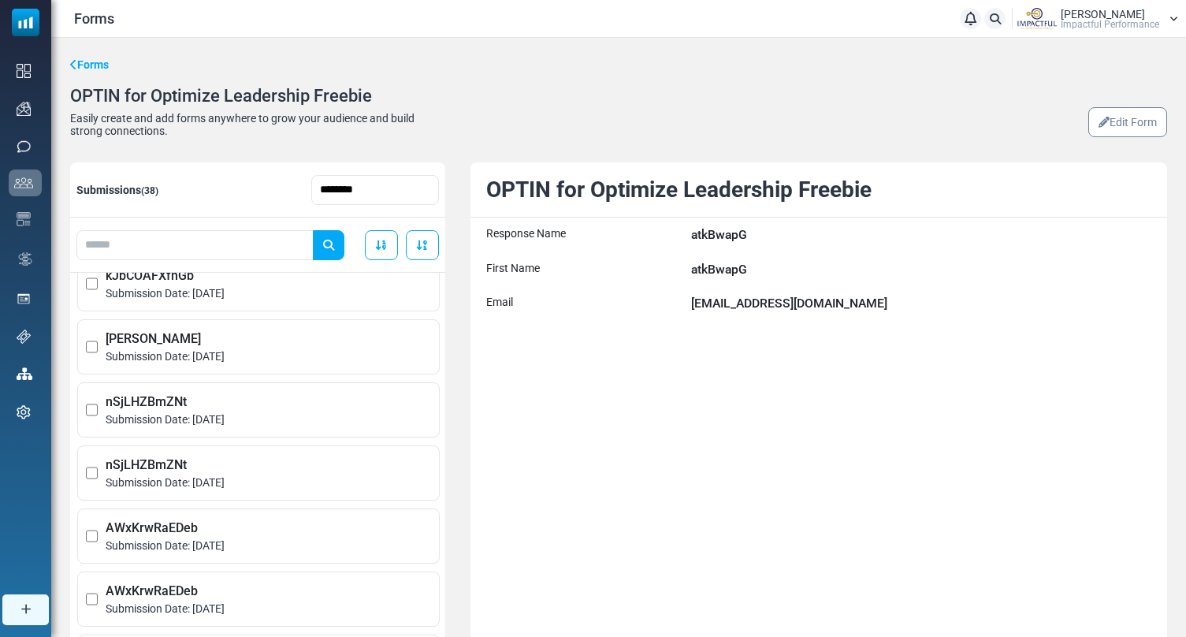
scroll to position [0, 0]
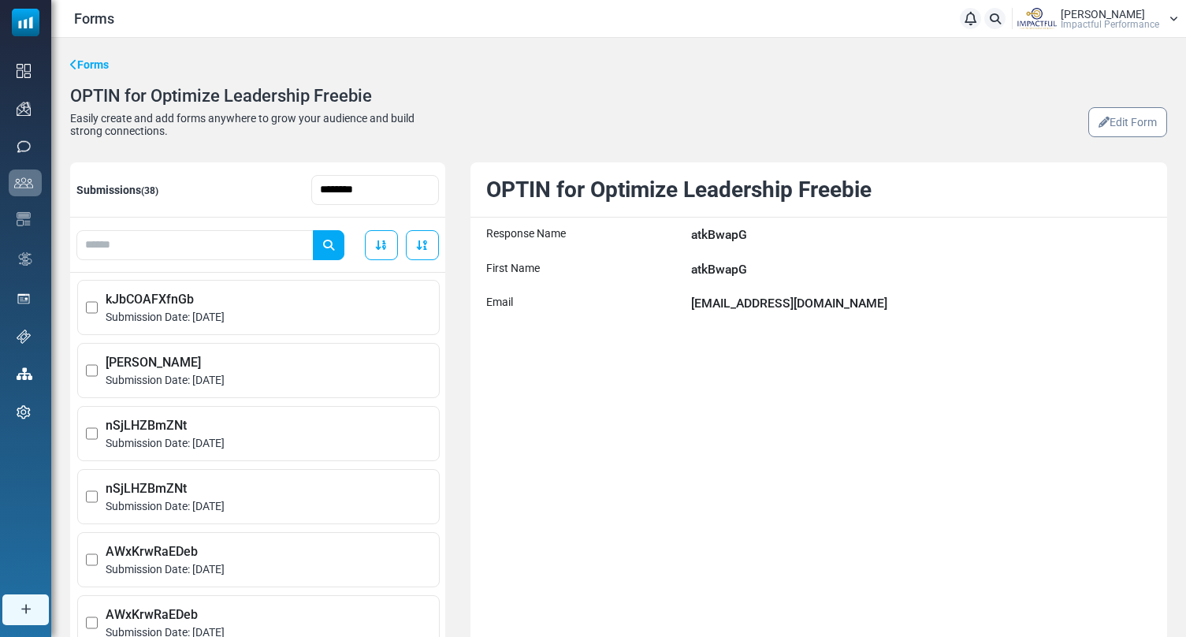
click at [106, 60] on link "Forms" at bounding box center [89, 65] width 39 height 17
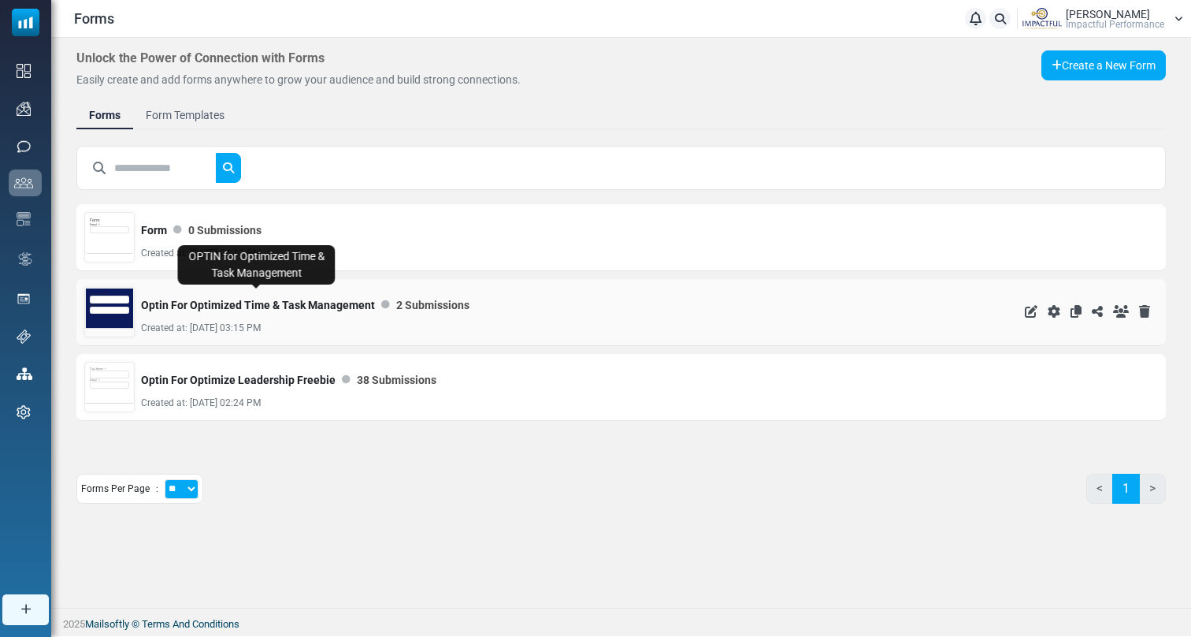
click at [226, 303] on link "Optin For Optimized Time & Task Management" at bounding box center [258, 305] width 234 height 32
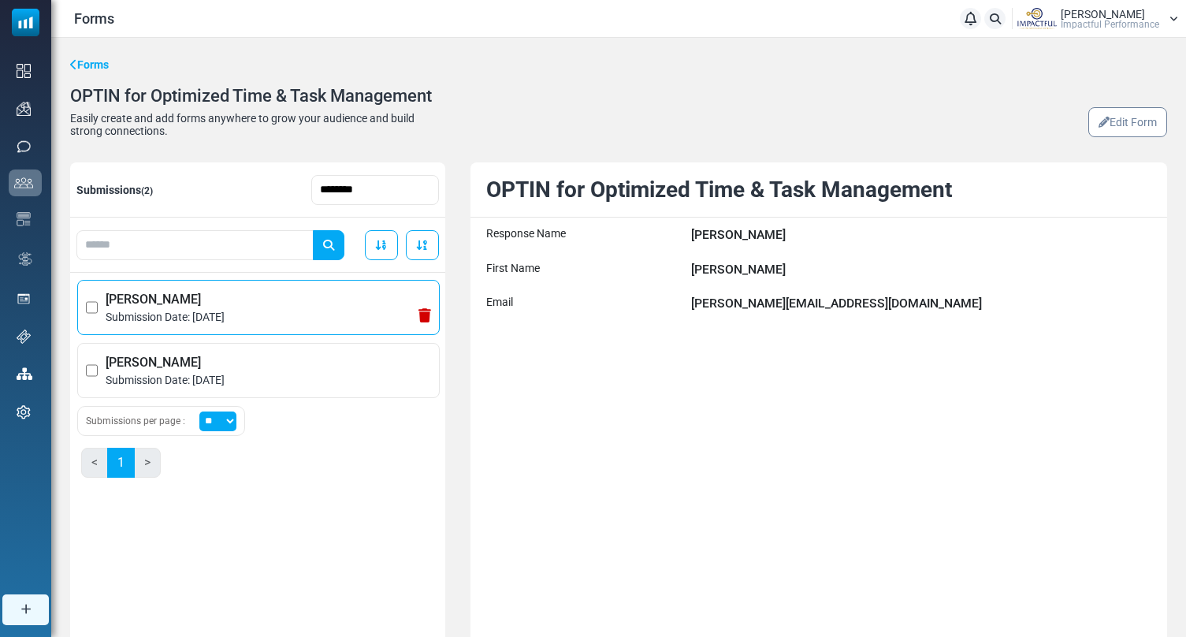
click at [252, 305] on span "Nichole" at bounding box center [268, 299] width 325 height 19
click at [102, 65] on link "Forms" at bounding box center [89, 65] width 39 height 17
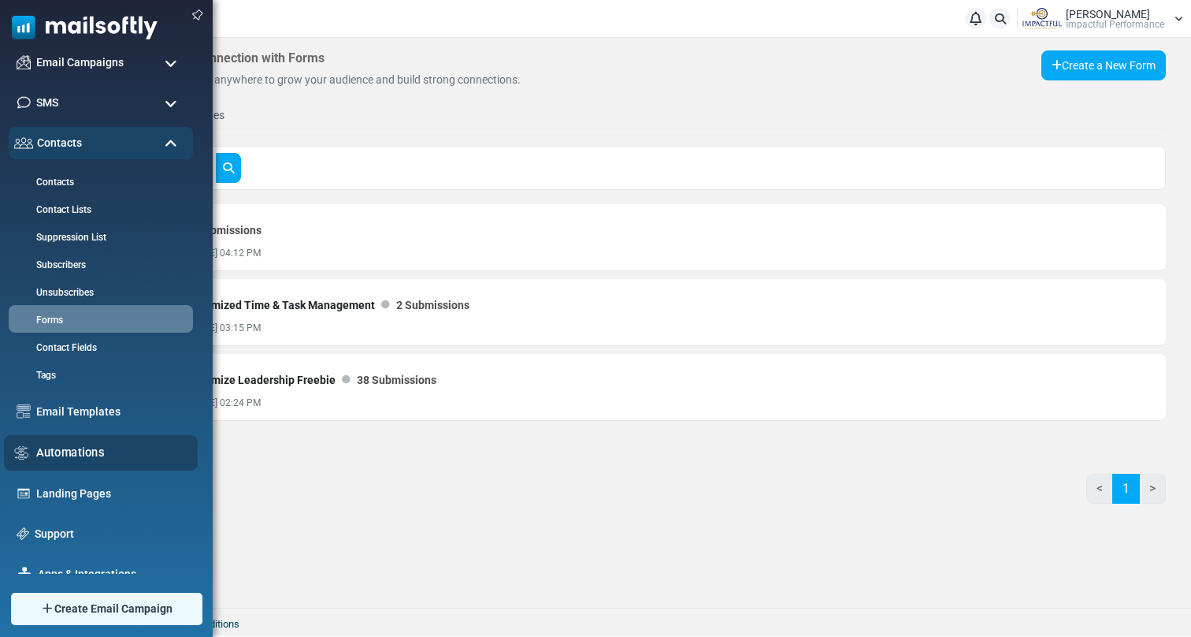
scroll to position [69, 0]
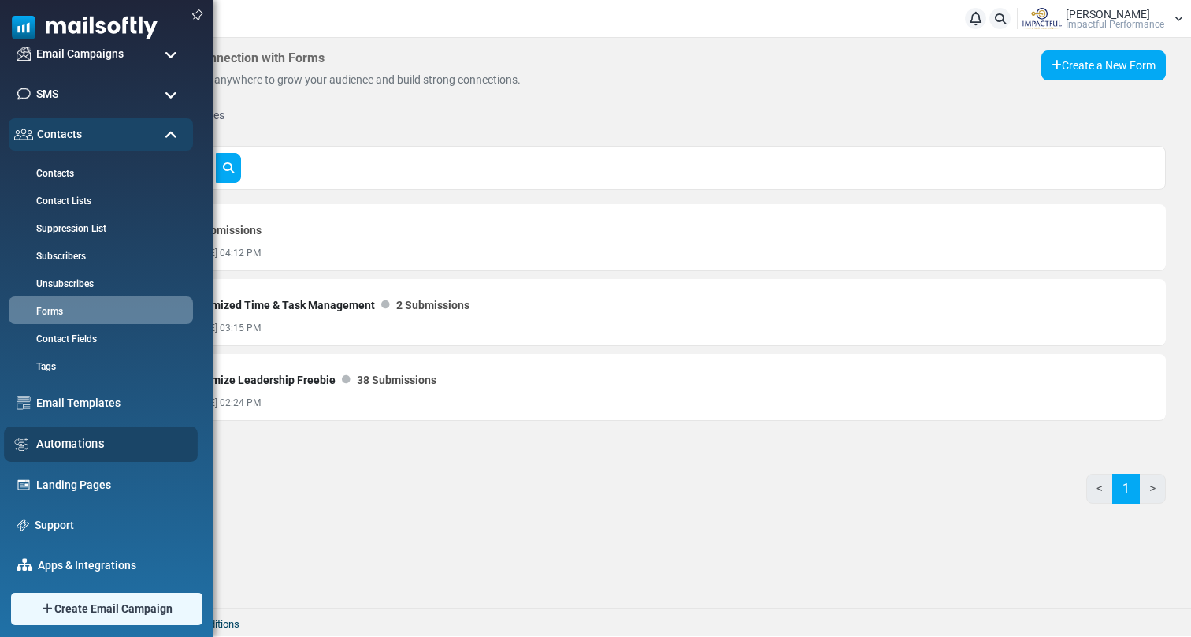
click at [61, 446] on link "Automations" at bounding box center [112, 443] width 153 height 17
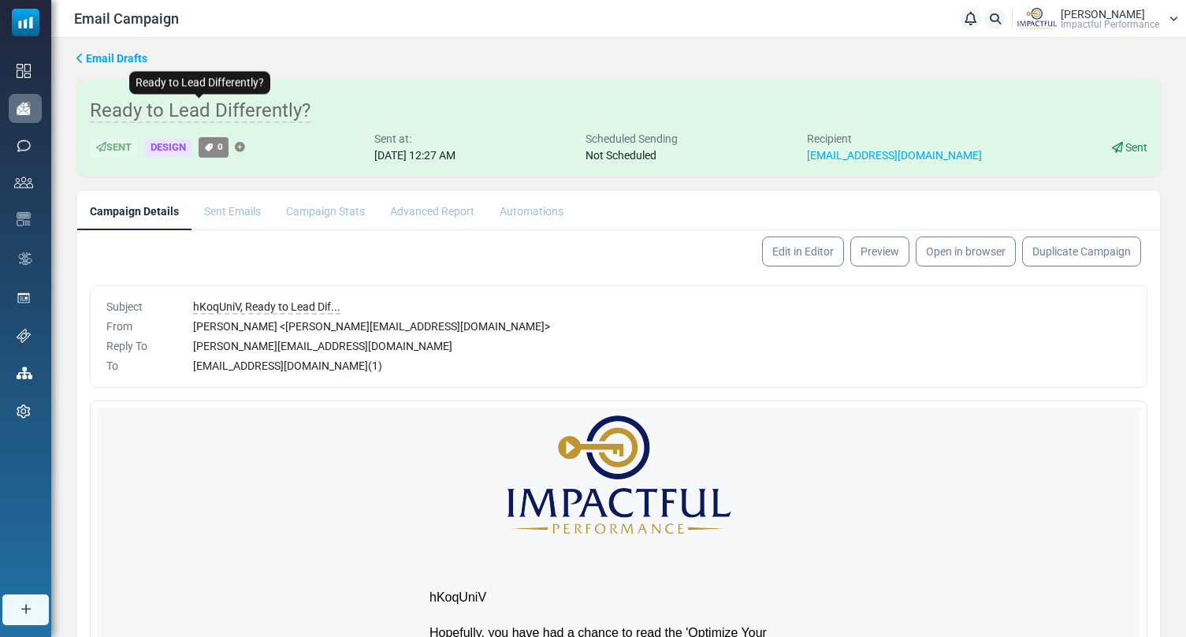
scroll to position [43, 0]
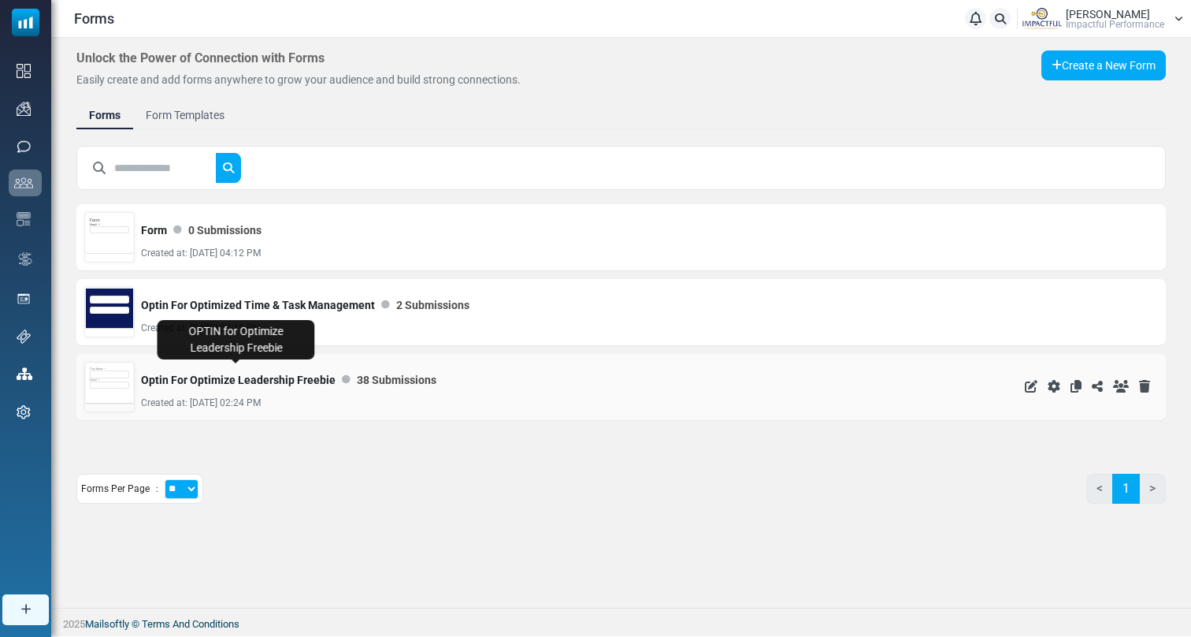
click at [189, 372] on link "Optin For Optimize Leadership Freebie" at bounding box center [238, 380] width 195 height 32
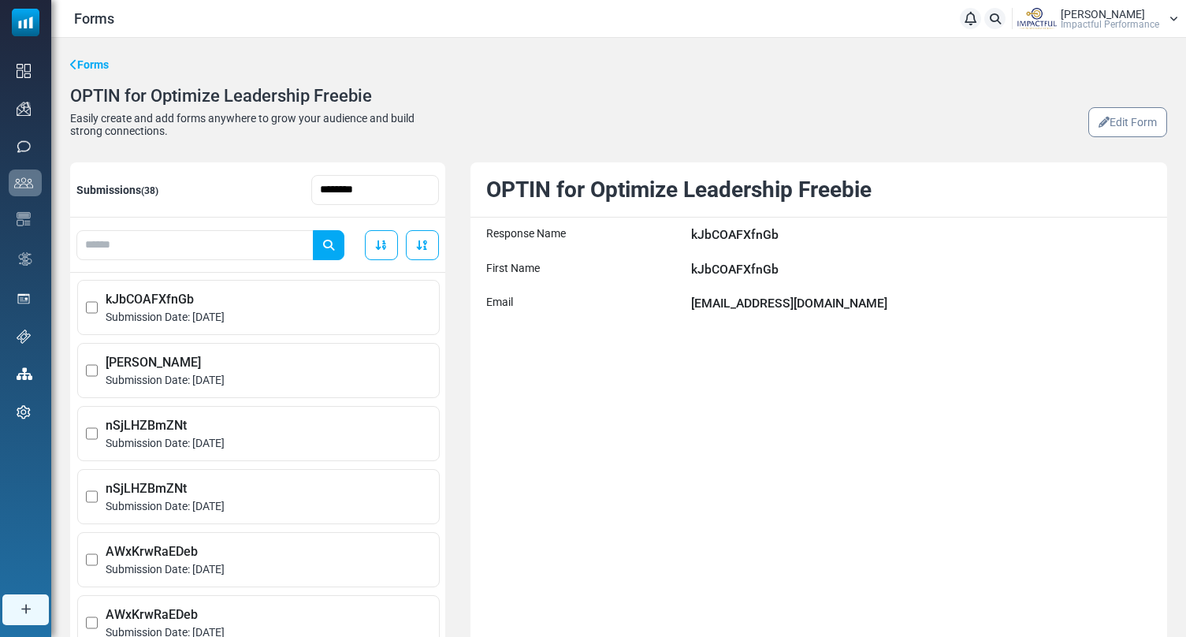
click at [1147, 135] on link "Edit Form" at bounding box center [1127, 122] width 79 height 30
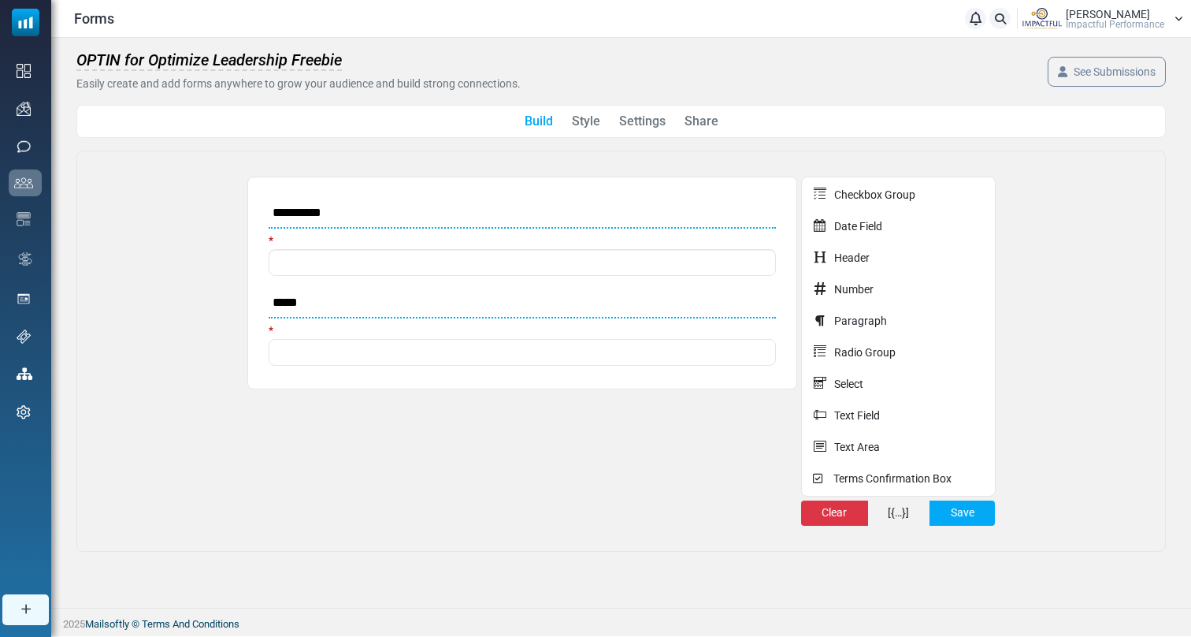
click at [632, 127] on link "Settings" at bounding box center [642, 121] width 46 height 19
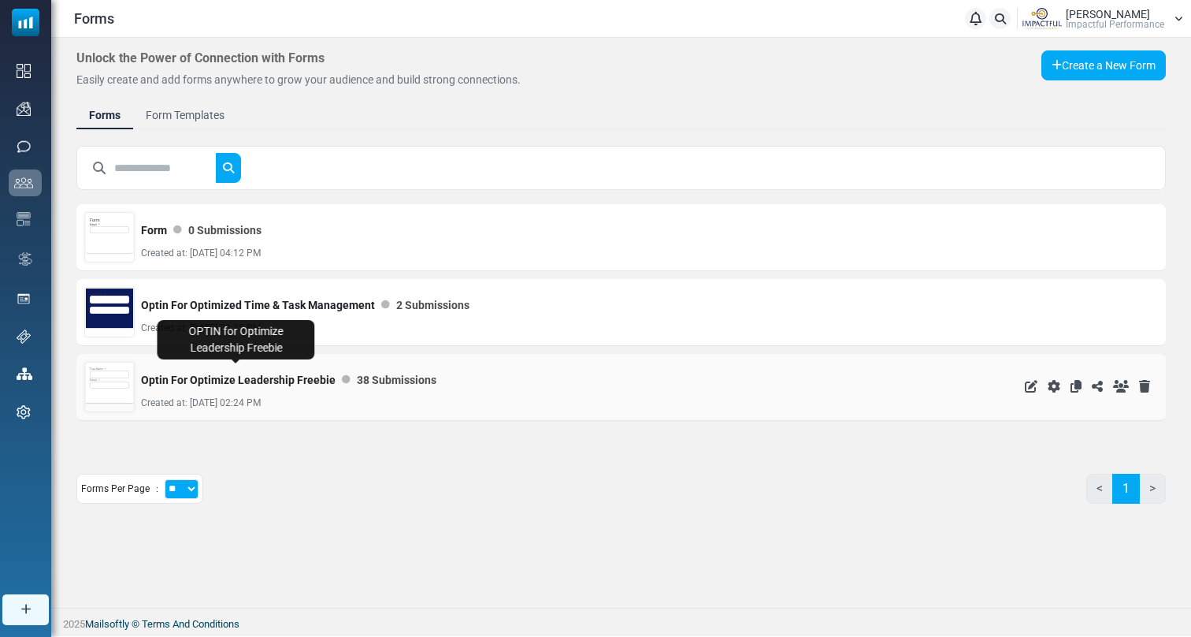
click at [232, 373] on link "Optin For Optimize Leadership Freebie" at bounding box center [238, 380] width 195 height 32
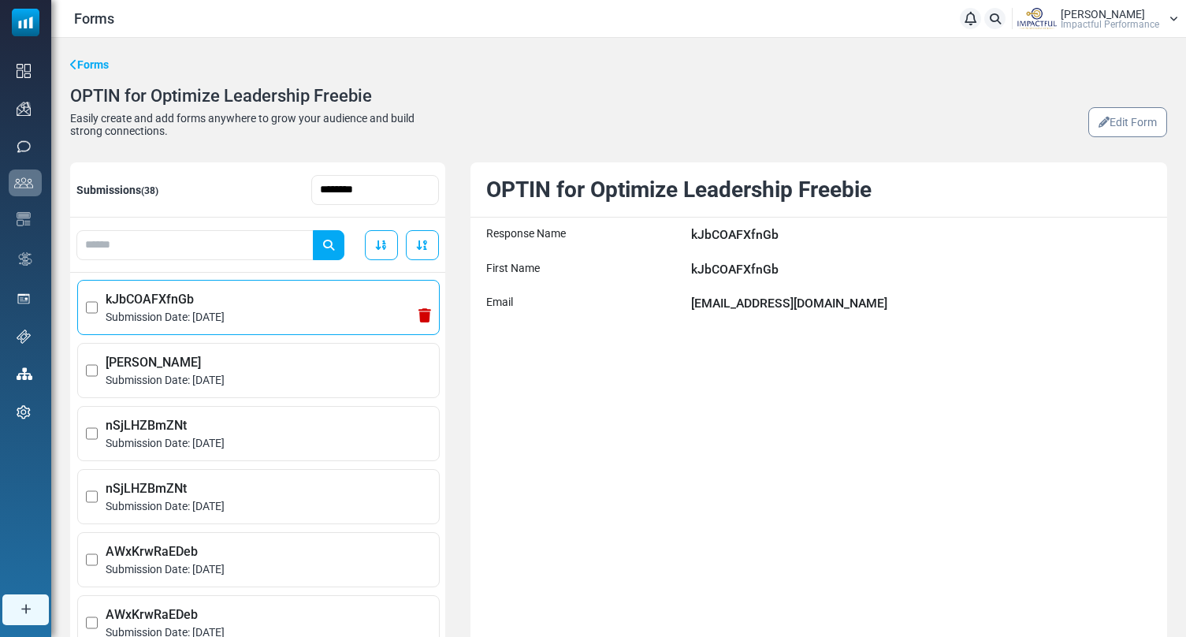
click at [246, 324] on span "Submission Date: October 8, 2025" at bounding box center [268, 317] width 325 height 17
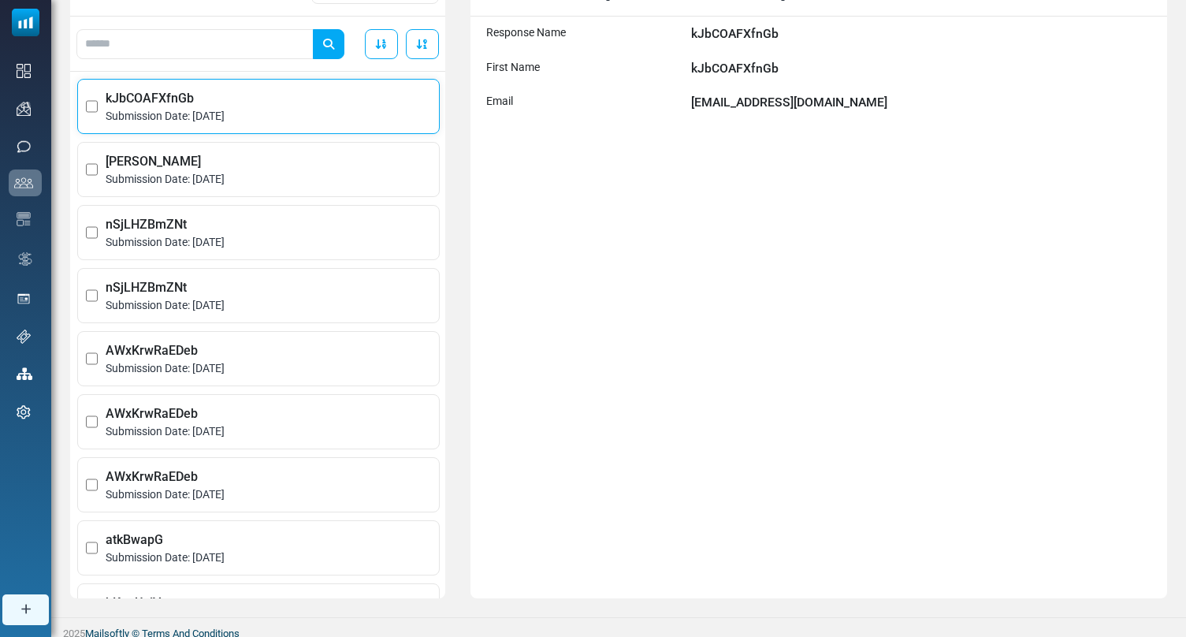
scroll to position [210, 0]
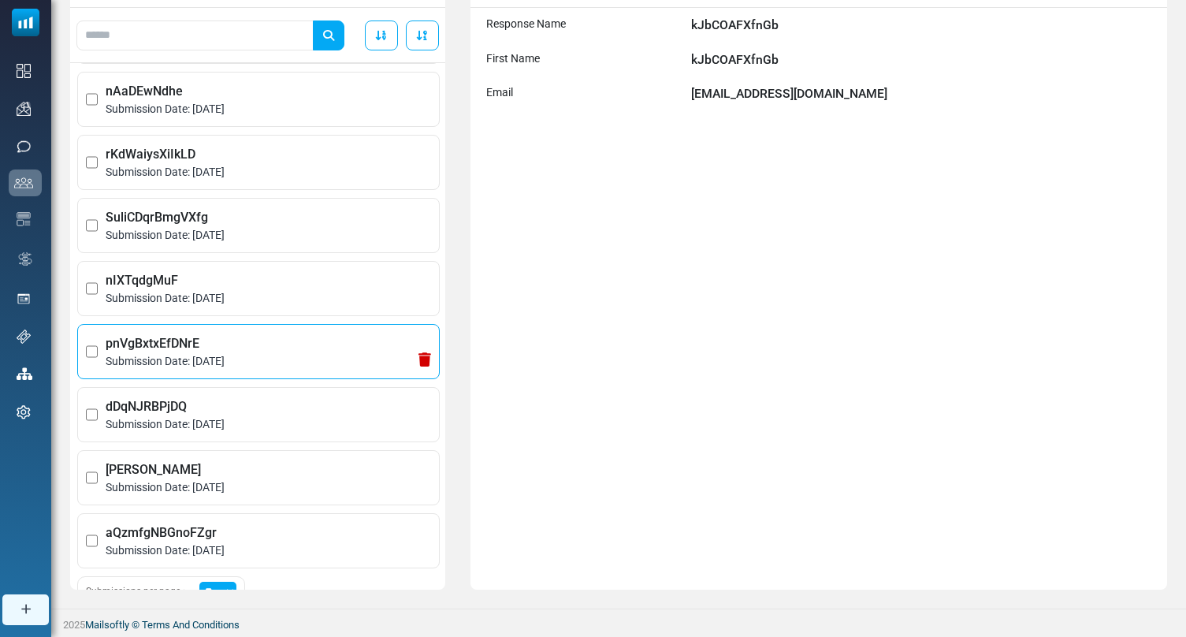
click at [262, 367] on span "Submission Date: October 7, 2025" at bounding box center [268, 361] width 325 height 17
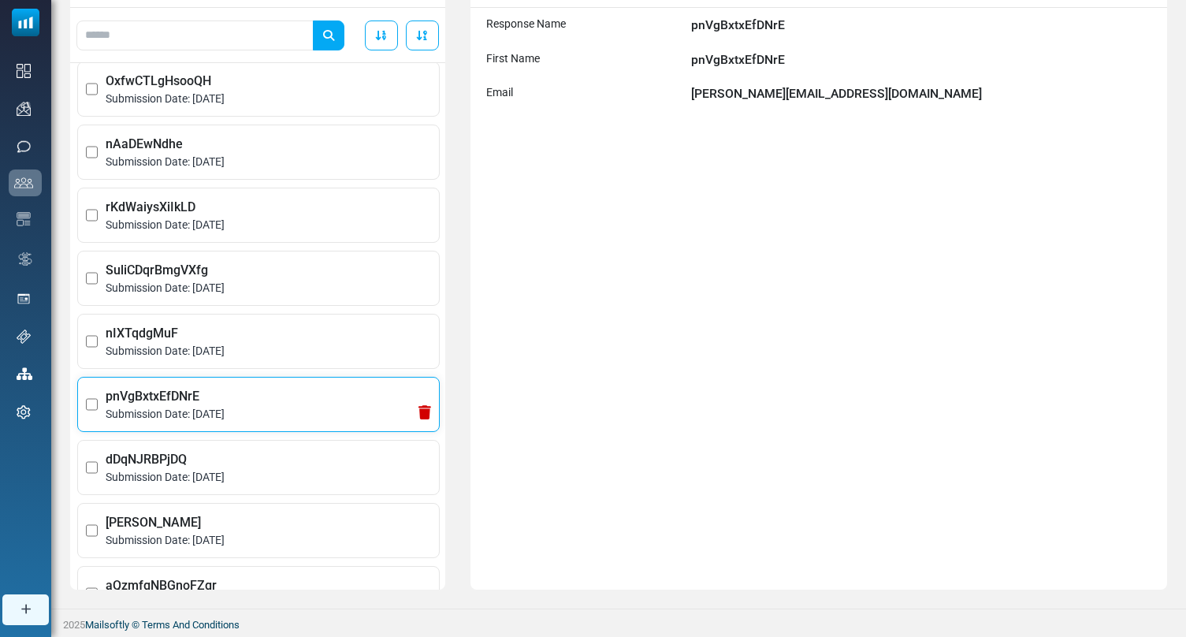
scroll to position [693, 0]
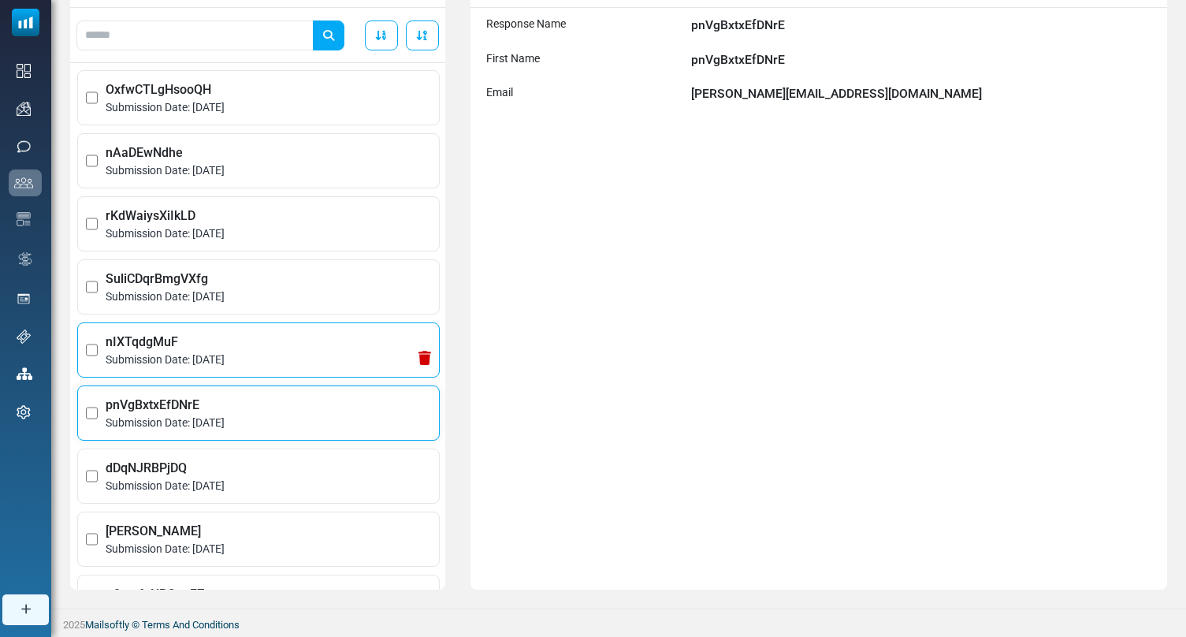
click at [240, 366] on span "Submission Date: October 7, 2025" at bounding box center [268, 359] width 325 height 17
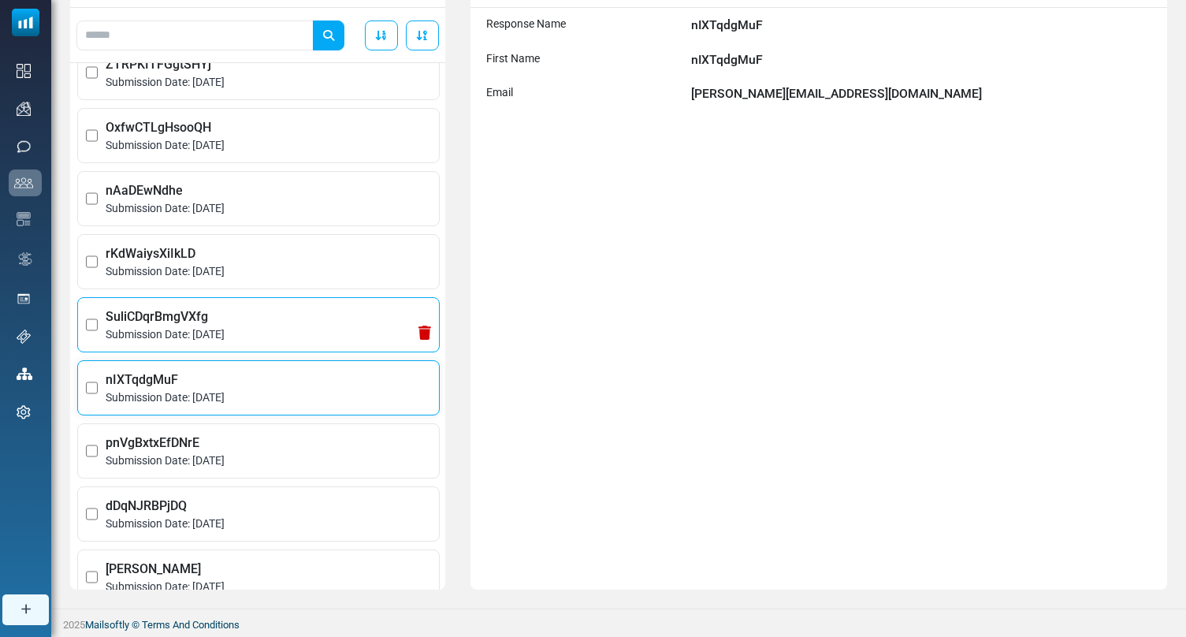
click at [250, 332] on span "Submission Date: October 7, 2025" at bounding box center [268, 334] width 325 height 17
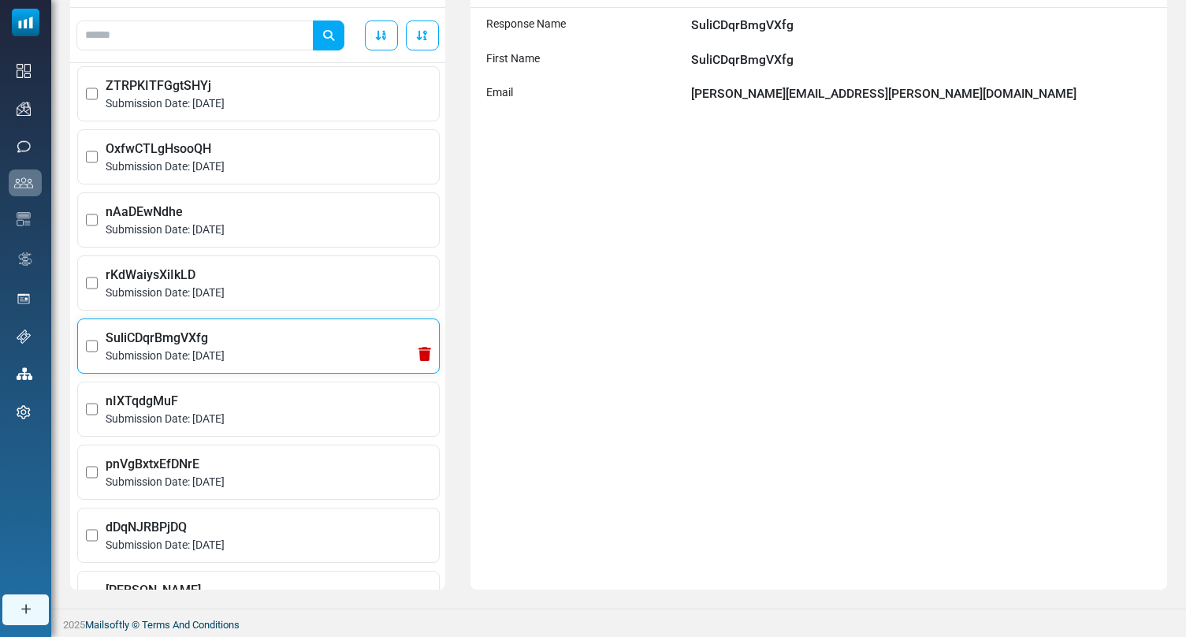
scroll to position [612, 0]
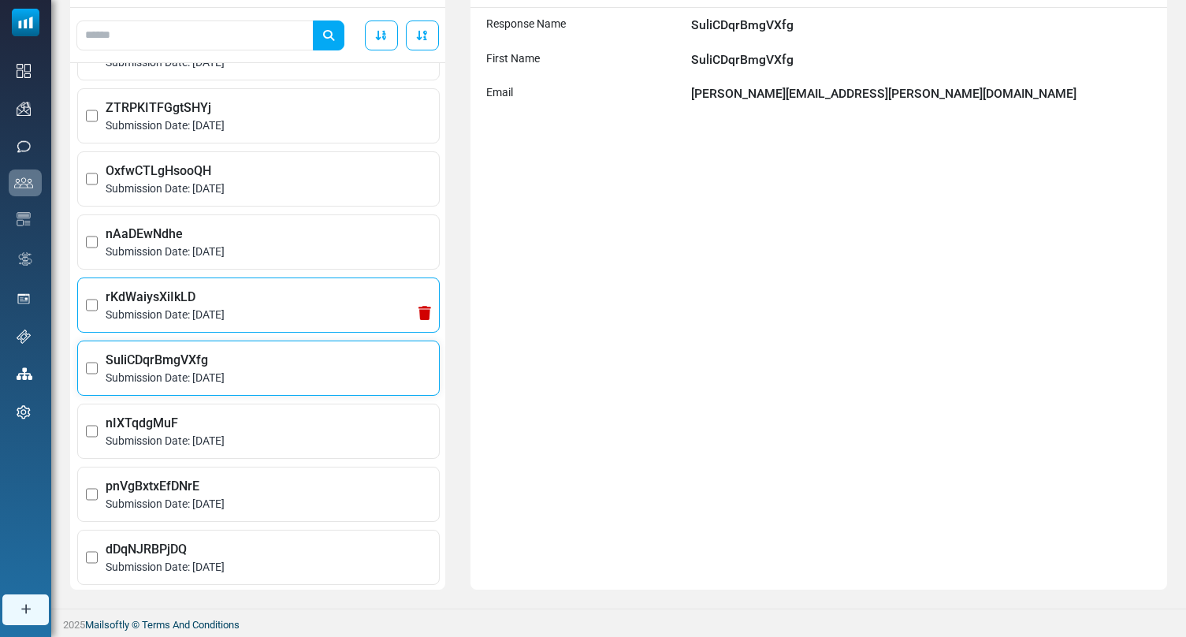
click at [225, 296] on span "rKdWaiysXiIkLD" at bounding box center [268, 297] width 325 height 19
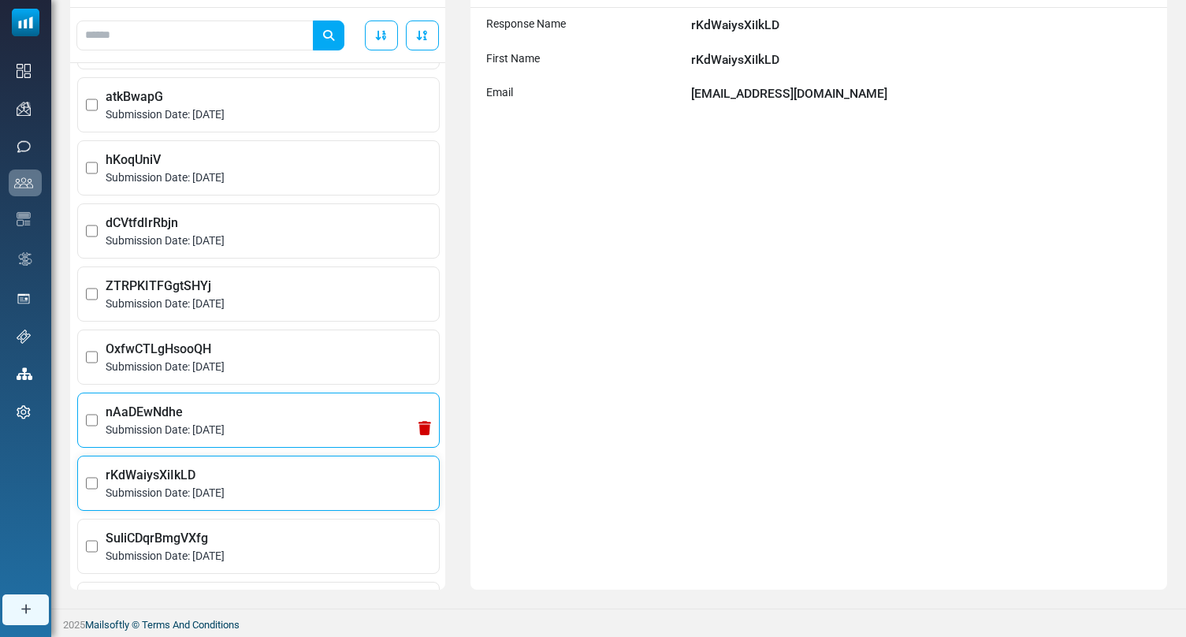
scroll to position [421, 0]
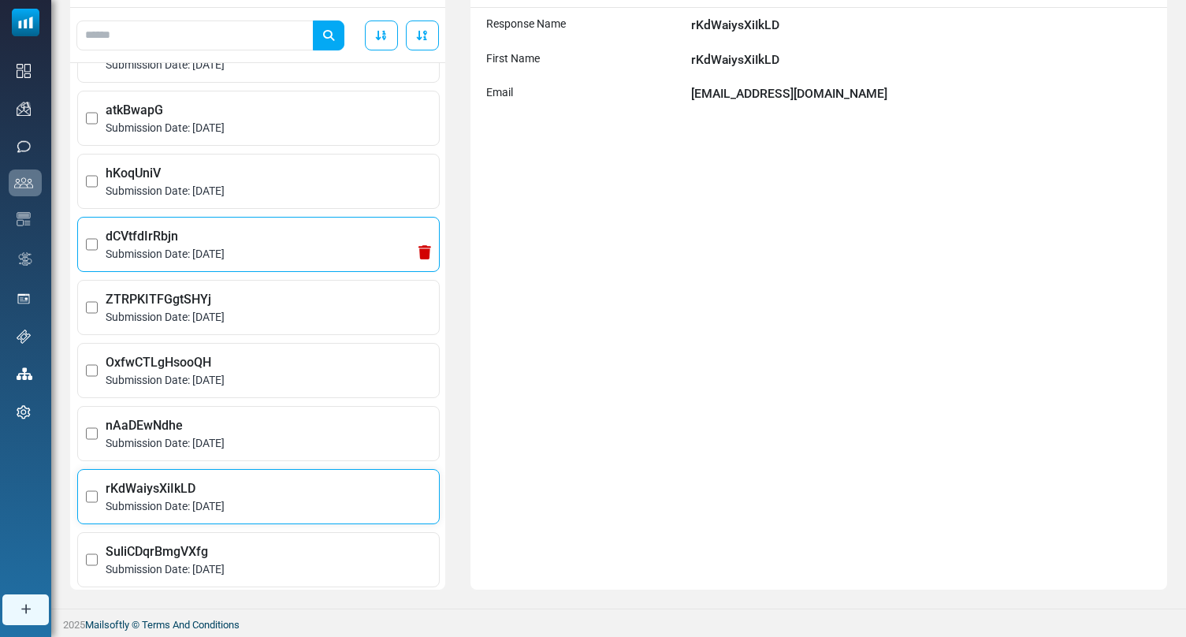
click at [220, 258] on span "Submission Date: October 7, 2025" at bounding box center [268, 254] width 325 height 17
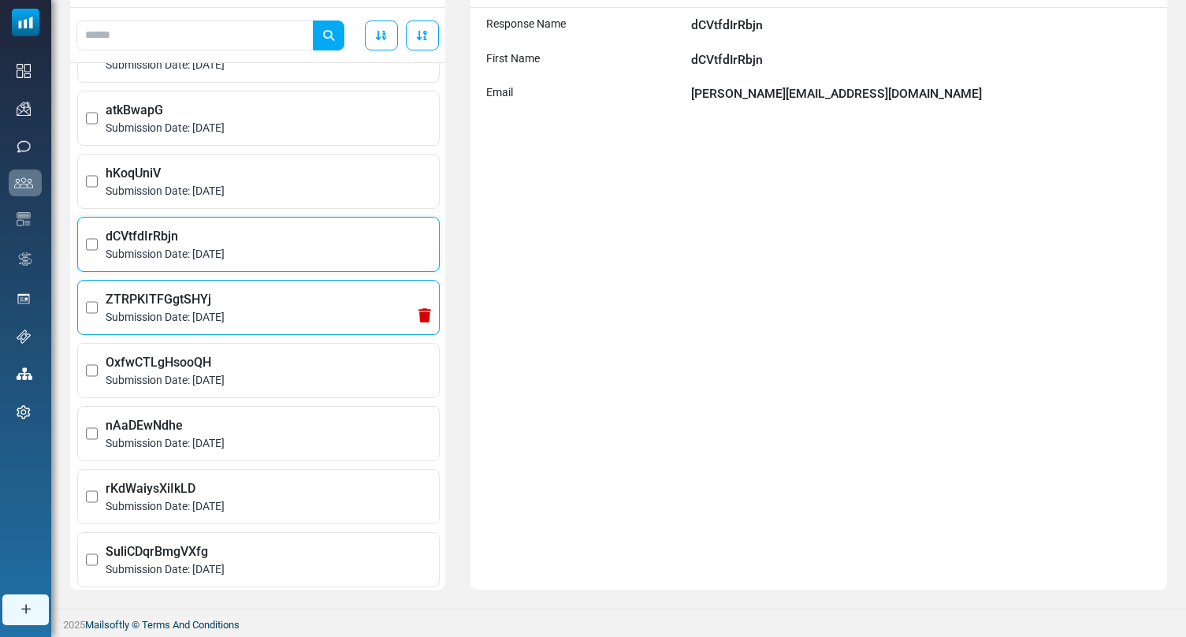
click at [213, 280] on li "ZTRPKITFGgtSHYj Submission Date: October 7, 2025" at bounding box center [258, 307] width 362 height 55
click at [218, 243] on span "dCVtfdIrRbjn" at bounding box center [268, 236] width 325 height 19
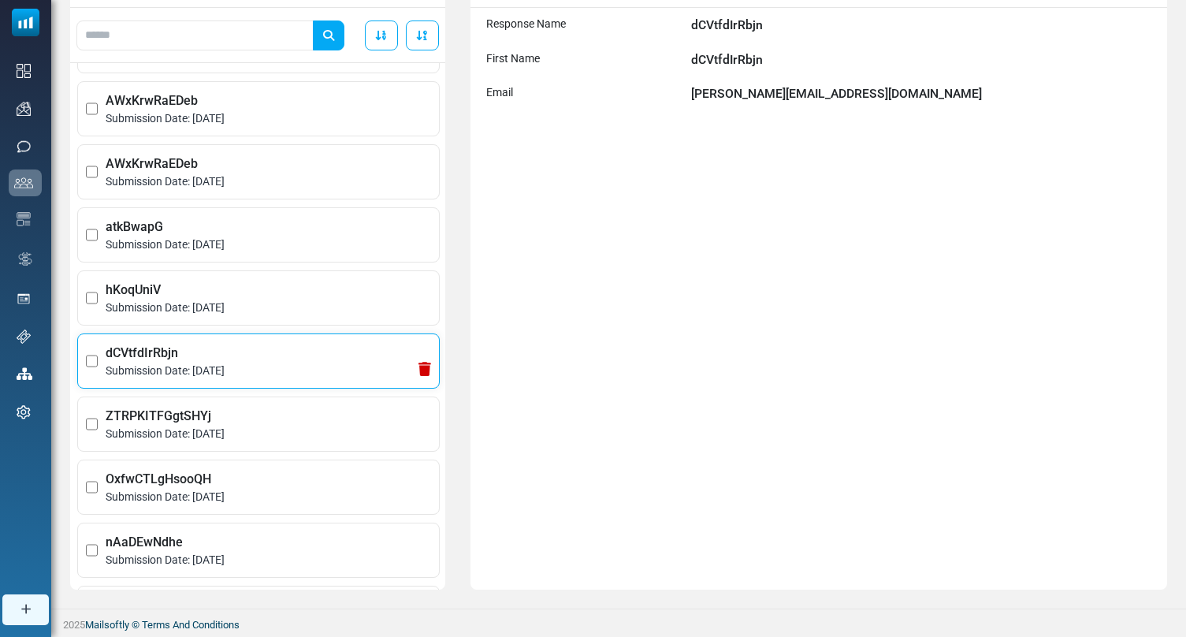
scroll to position [195, 0]
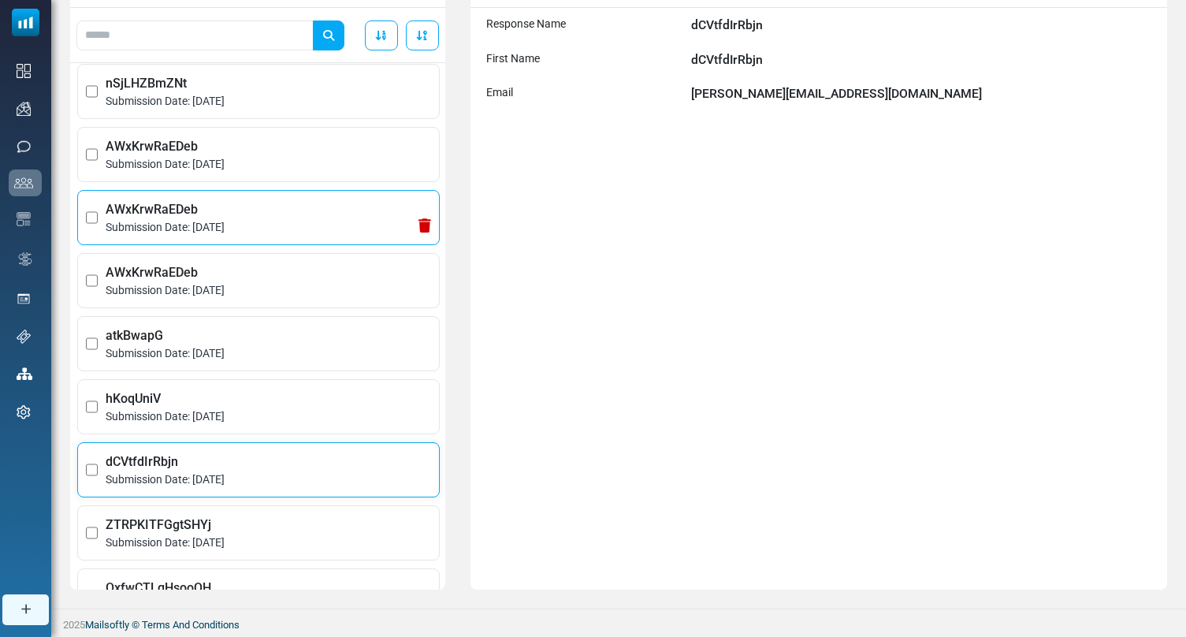
click at [217, 206] on span "AWxKrwRaEDeb" at bounding box center [268, 209] width 325 height 19
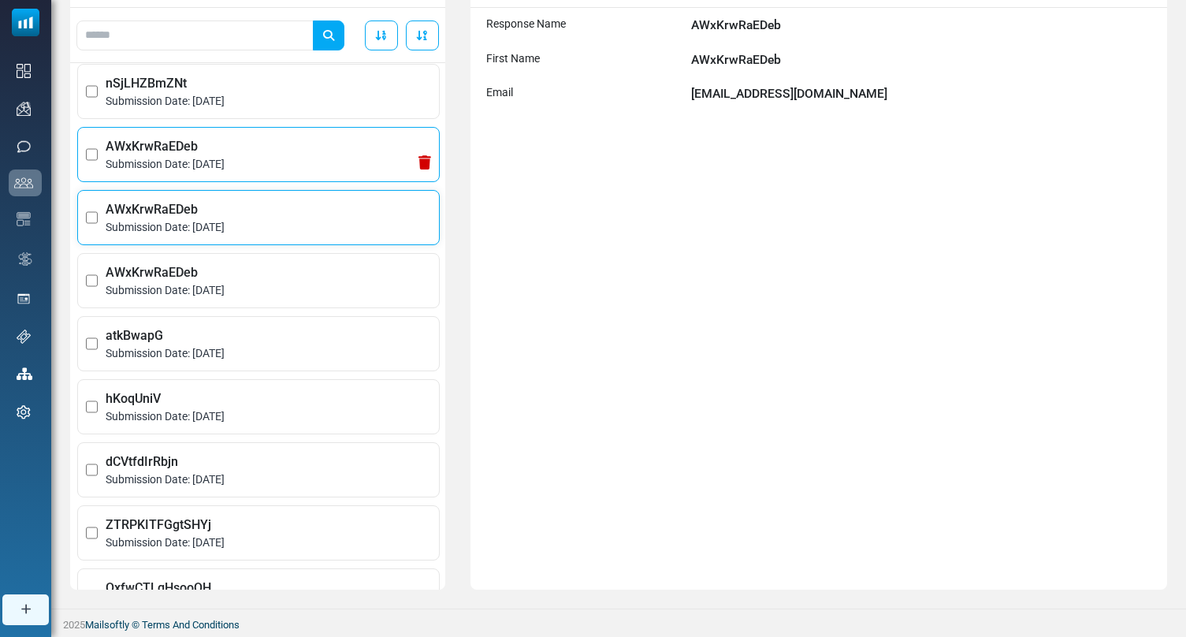
click at [222, 171] on span "Submission Date: October 8, 2025" at bounding box center [268, 164] width 325 height 17
click at [227, 121] on ul "Select All Add to Contact List ( 0 ) kJbCOAFXfnGb Submission Date: October 8, 2…" at bounding box center [257, 543] width 369 height 1344
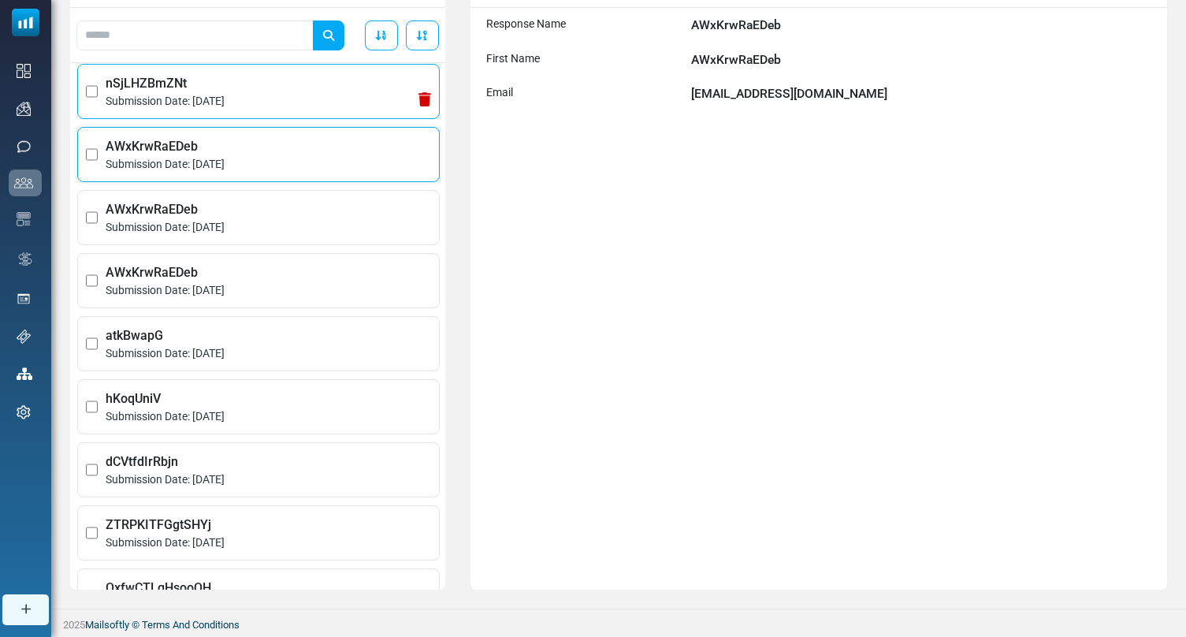
click at [232, 102] on span "Submission Date: October 8, 2025" at bounding box center [268, 101] width 325 height 17
click at [218, 157] on span "Submission Date: October 8, 2025" at bounding box center [268, 164] width 325 height 17
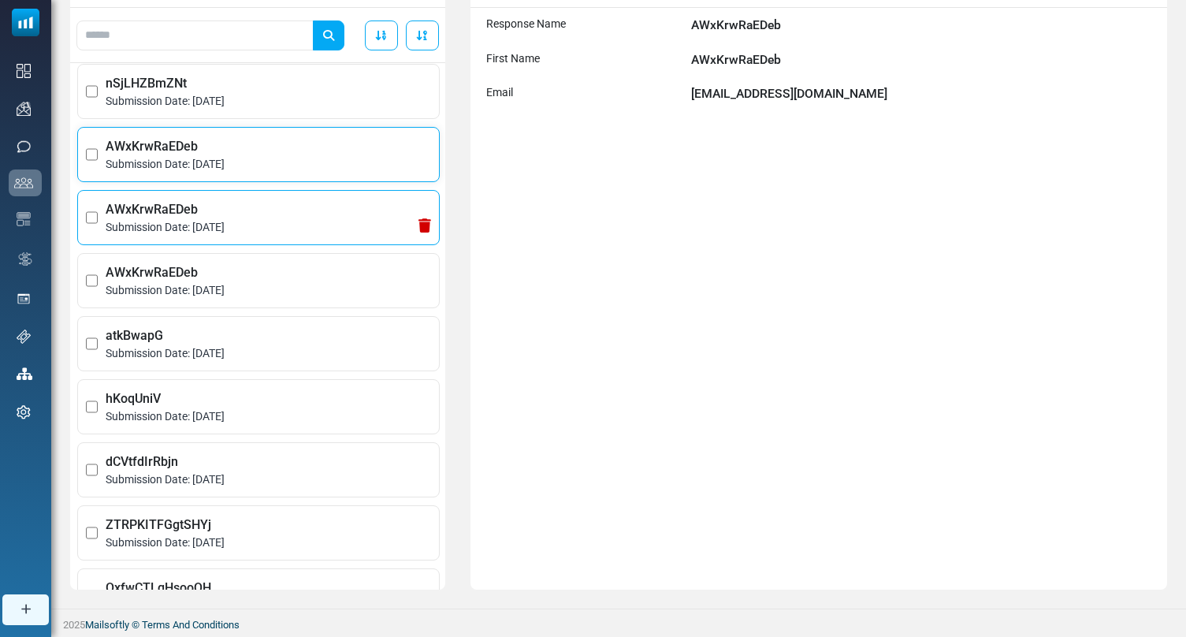
click at [218, 199] on li "AWxKrwRaEDeb Submission Date: October 8, 2025" at bounding box center [258, 217] width 362 height 55
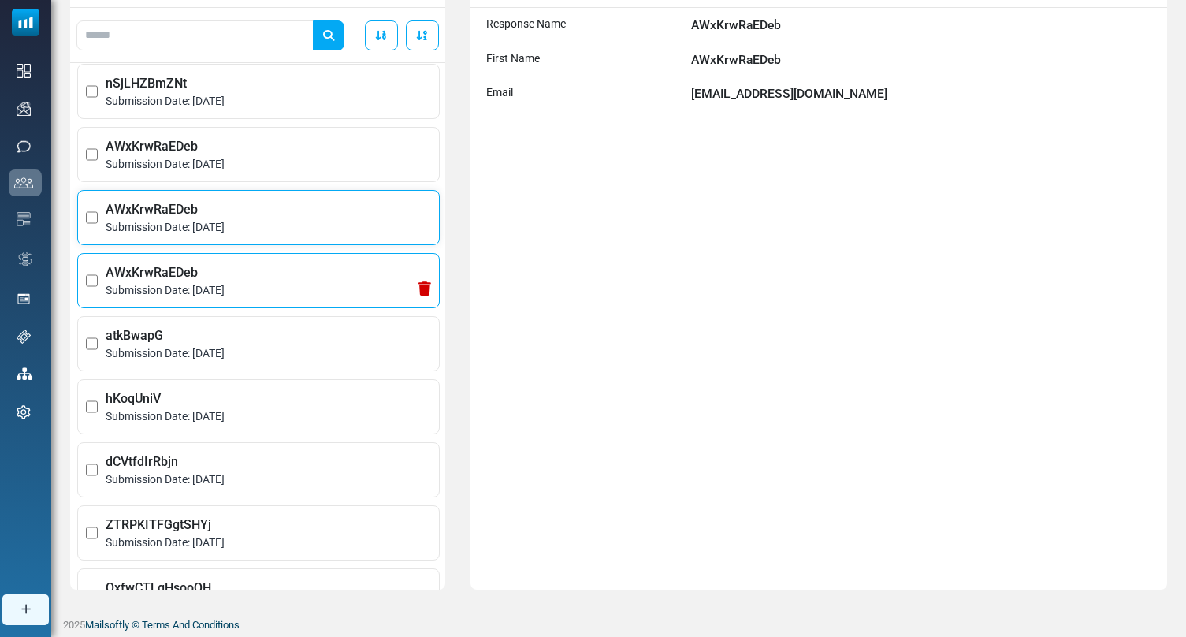
click at [201, 279] on span "AWxKrwRaEDeb" at bounding box center [268, 272] width 325 height 19
click at [215, 214] on span "AWxKrwRaEDeb" at bounding box center [268, 209] width 325 height 19
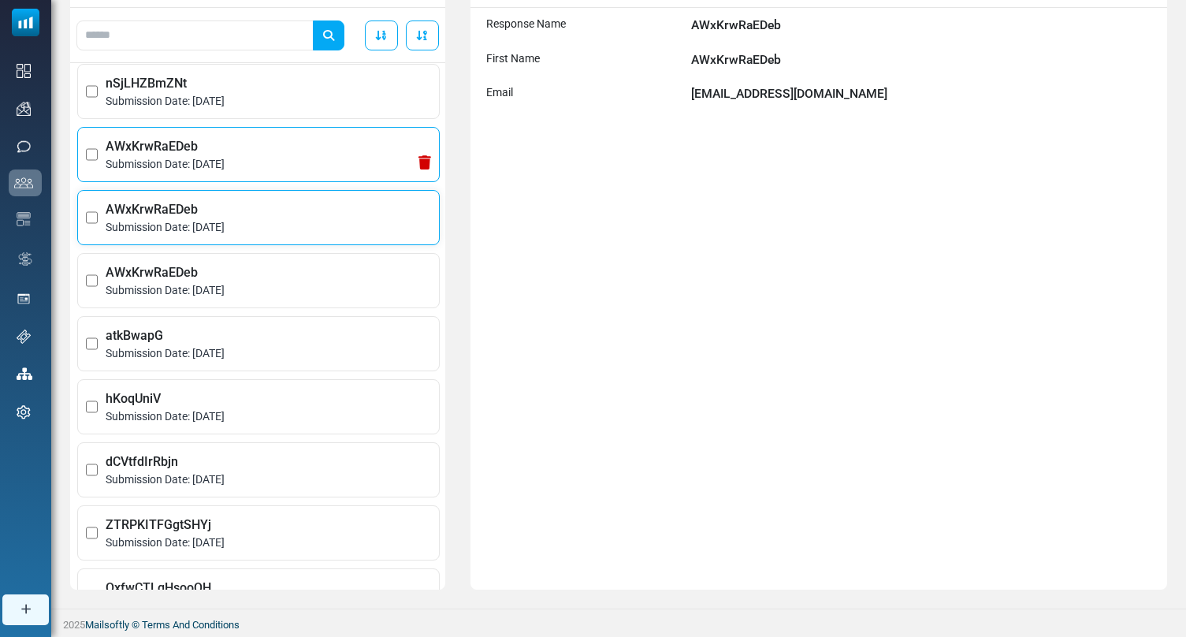
click at [223, 158] on span "Submission Date: October 8, 2025" at bounding box center [268, 164] width 325 height 17
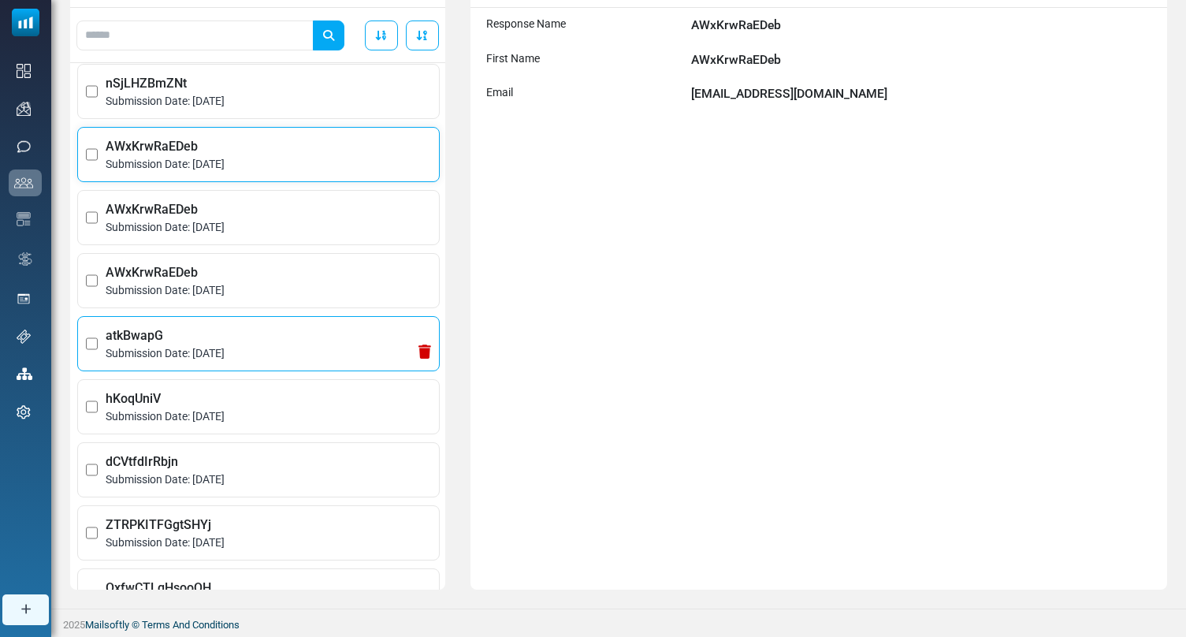
click at [246, 352] on span "Submission Date: October 8, 2025" at bounding box center [268, 353] width 325 height 17
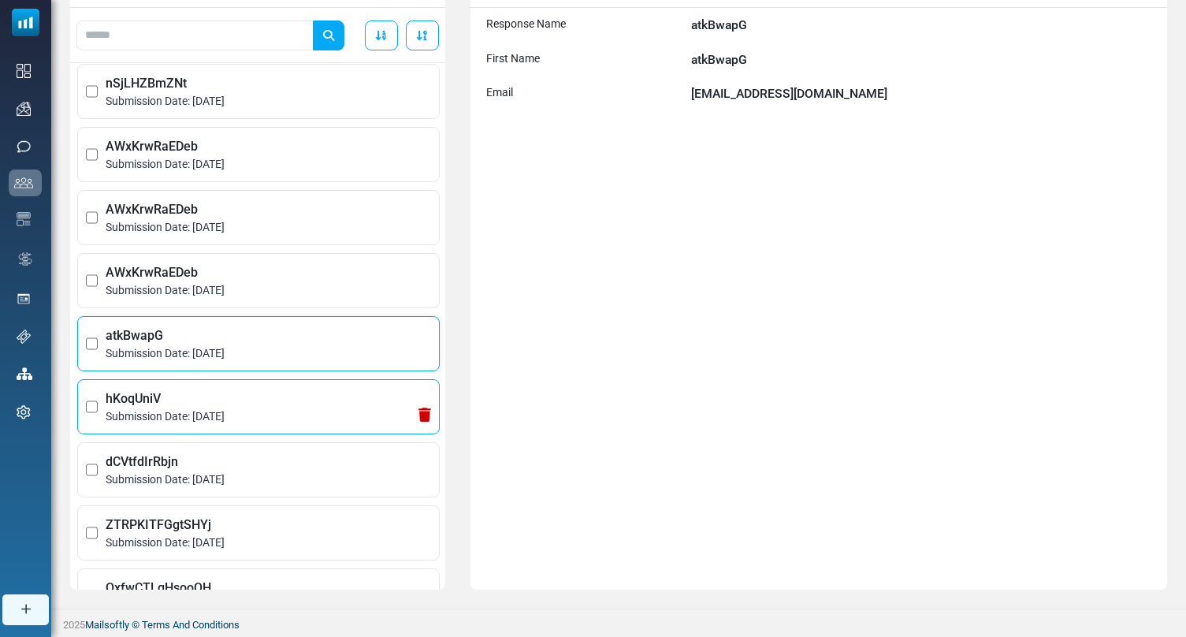
click at [238, 415] on span "Submission Date: October 8, 2025" at bounding box center [268, 416] width 325 height 17
click at [230, 353] on span "Submission Date: October 8, 2025" at bounding box center [268, 353] width 325 height 17
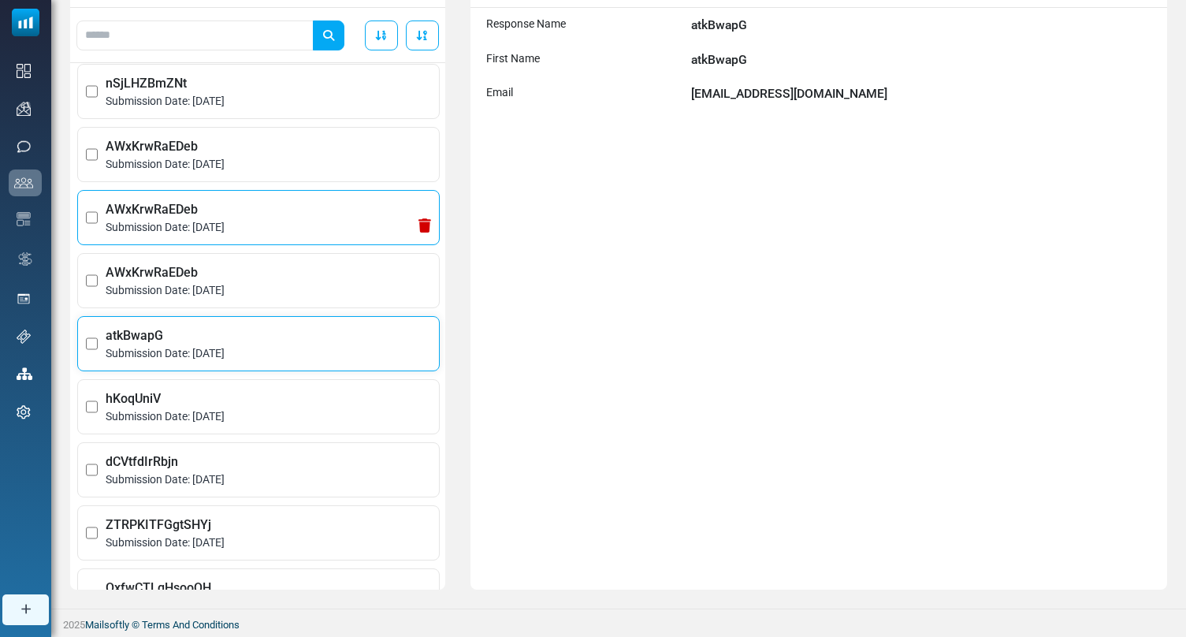
click at [205, 210] on span "AWxKrwRaEDeb" at bounding box center [268, 209] width 325 height 19
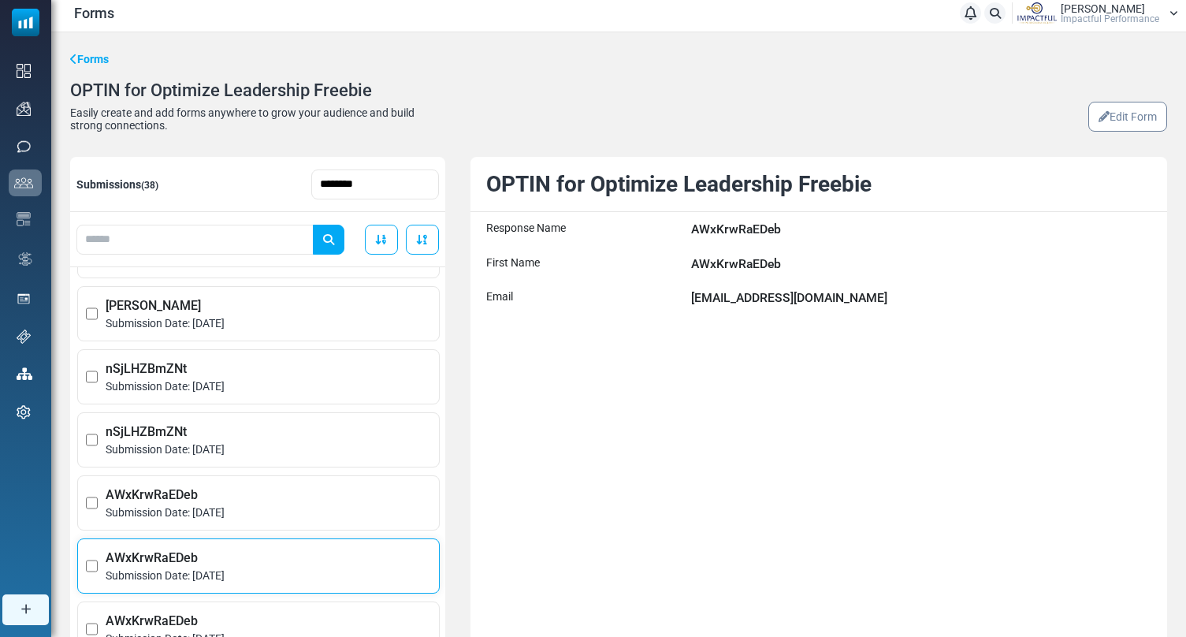
scroll to position [0, 0]
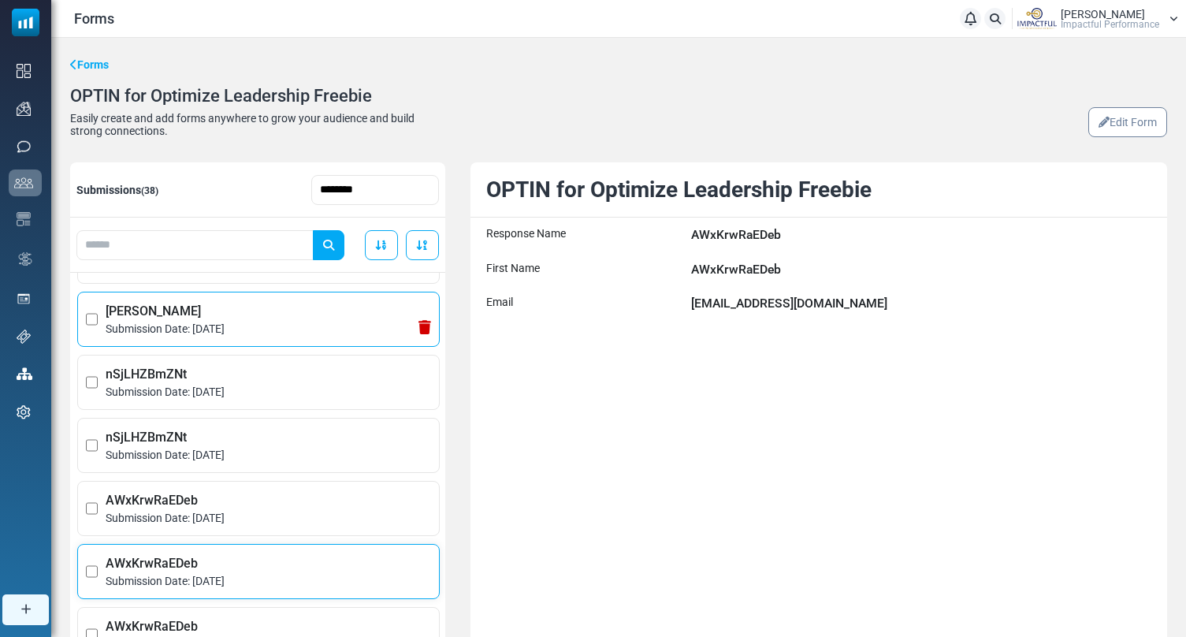
click at [325, 322] on span "Submission Date: October 8, 2025" at bounding box center [268, 329] width 325 height 17
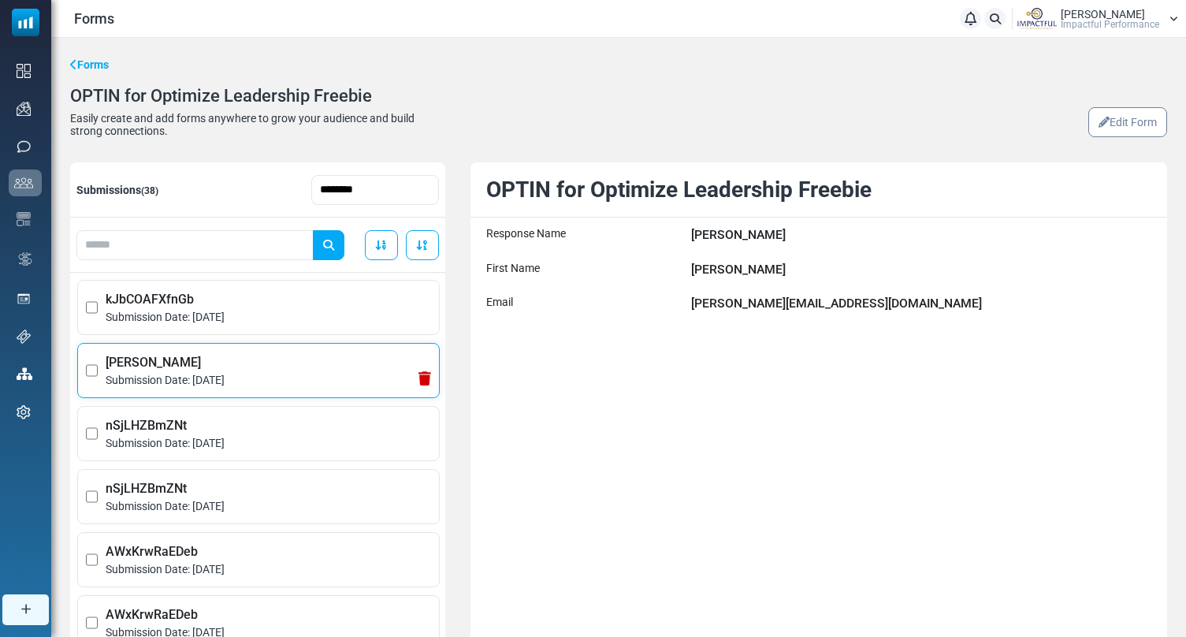
click at [325, 324] on span "Submission Date: October 8, 2025" at bounding box center [268, 317] width 325 height 17
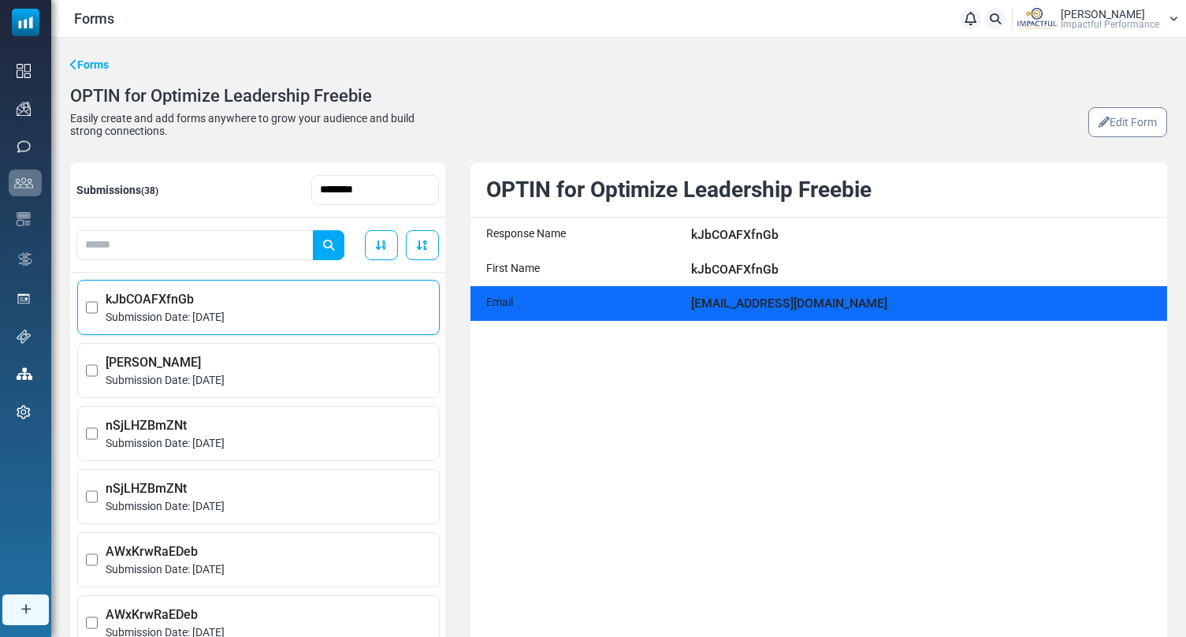
drag, startPoint x: 873, startPoint y: 314, endPoint x: 672, endPoint y: 301, distance: 201.4
click at [672, 301] on div "Email rob@robwestplumbing.com" at bounding box center [818, 303] width 697 height 35
click at [672, 301] on div "Email" at bounding box center [584, 303] width 197 height 19
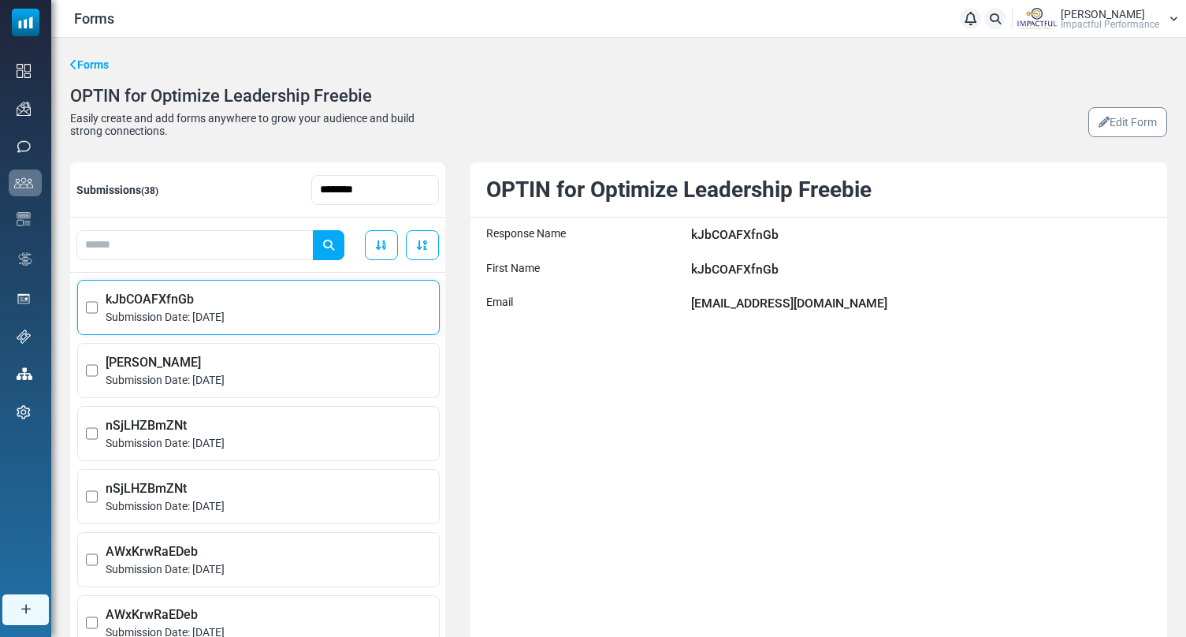
click at [678, 382] on div "OPTIN for Optimize Leadership Freebie Response Name kJbCOAFXfnGb First Name kJb…" at bounding box center [818, 480] width 697 height 637
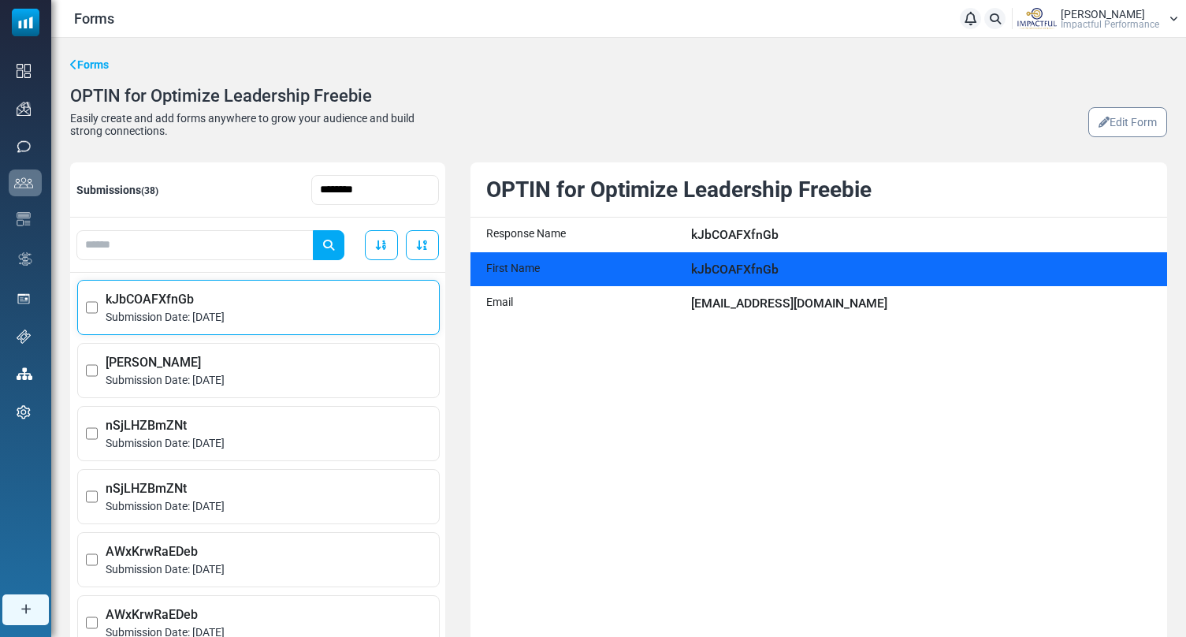
drag, startPoint x: 785, startPoint y: 269, endPoint x: 708, endPoint y: 269, distance: 77.2
click at [783, 269] on div "kJbCOAFXfnGb" at bounding box center [921, 269] width 460 height 19
click at [708, 269] on div "kJbCOAFXfnGb" at bounding box center [921, 269] width 460 height 19
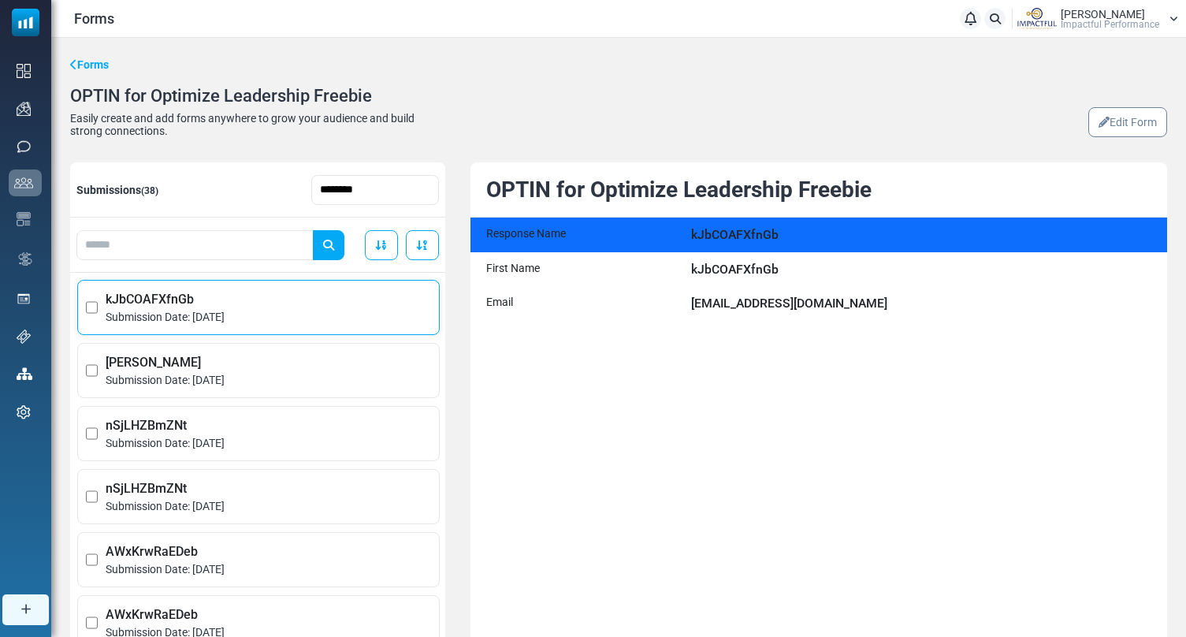
click at [721, 243] on div "kJbCOAFXfnGb" at bounding box center [921, 234] width 460 height 19
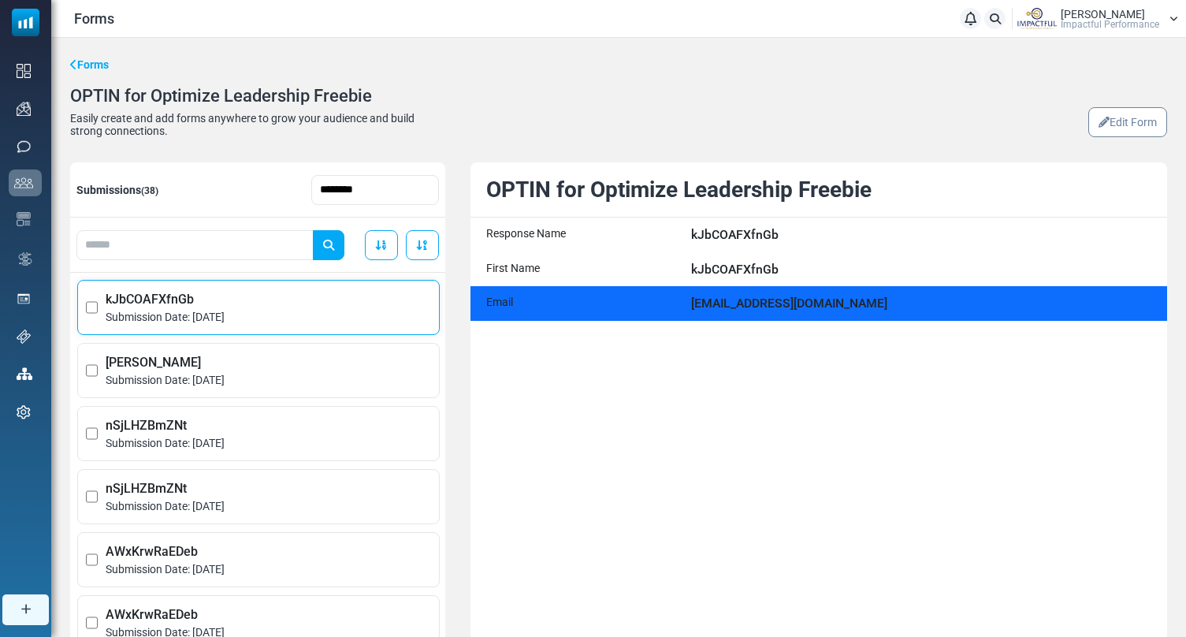
click at [727, 306] on div "rob@robwestplumbing.com" at bounding box center [921, 303] width 460 height 19
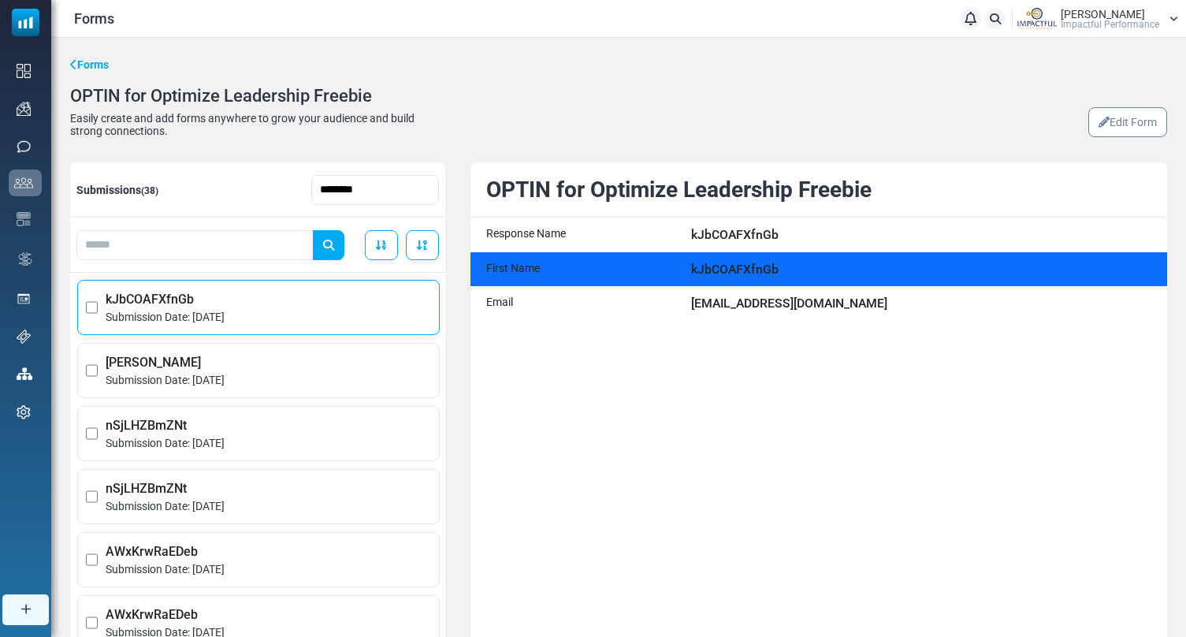
click at [739, 273] on div "kJbCOAFXfnGb" at bounding box center [921, 269] width 460 height 19
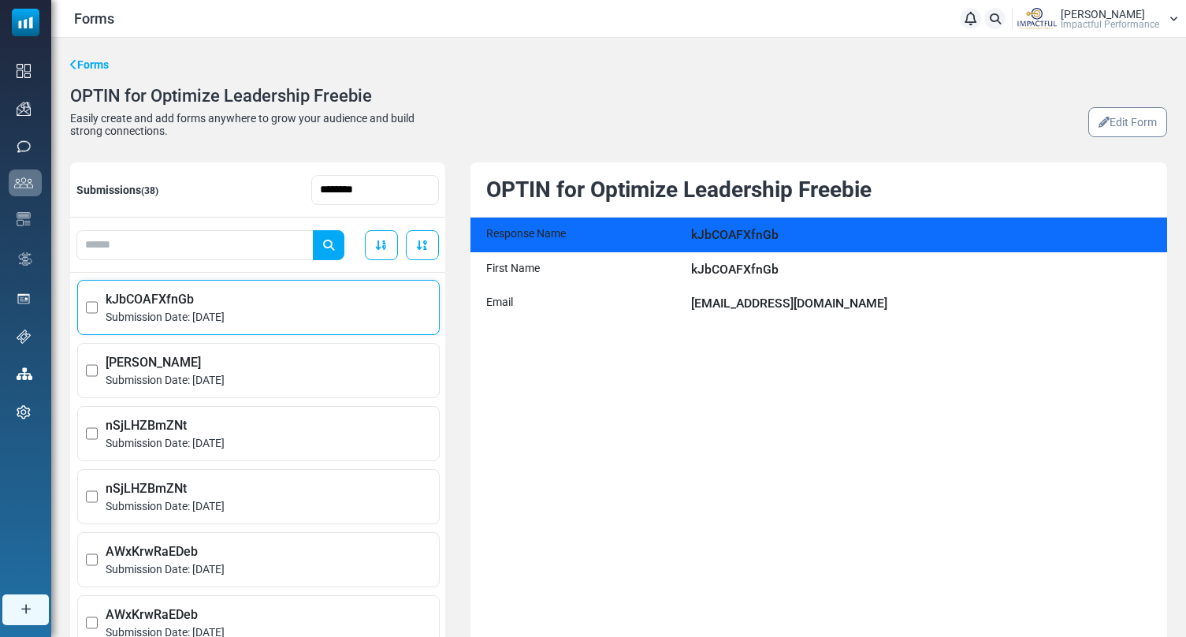
click at [745, 250] on div "Response Name kJbCOAFXfnGb" at bounding box center [818, 234] width 697 height 35
click at [746, 243] on div "kJbCOAFXfnGb" at bounding box center [921, 234] width 460 height 19
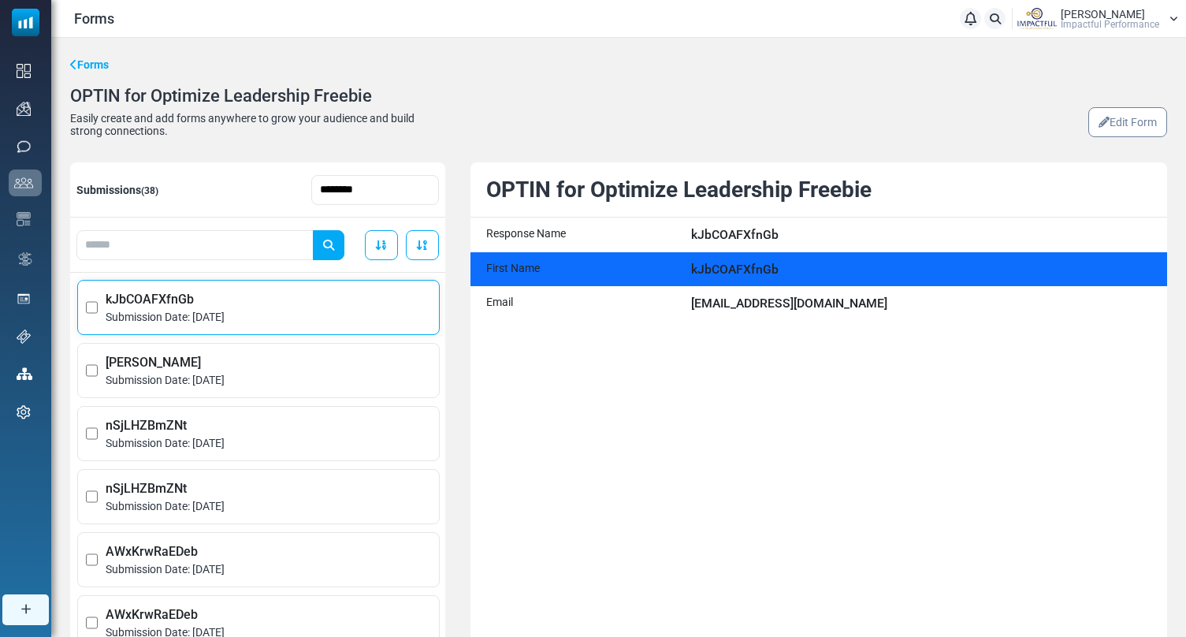
click at [742, 280] on div "First Name kJbCOAFXfnGb" at bounding box center [818, 269] width 697 height 35
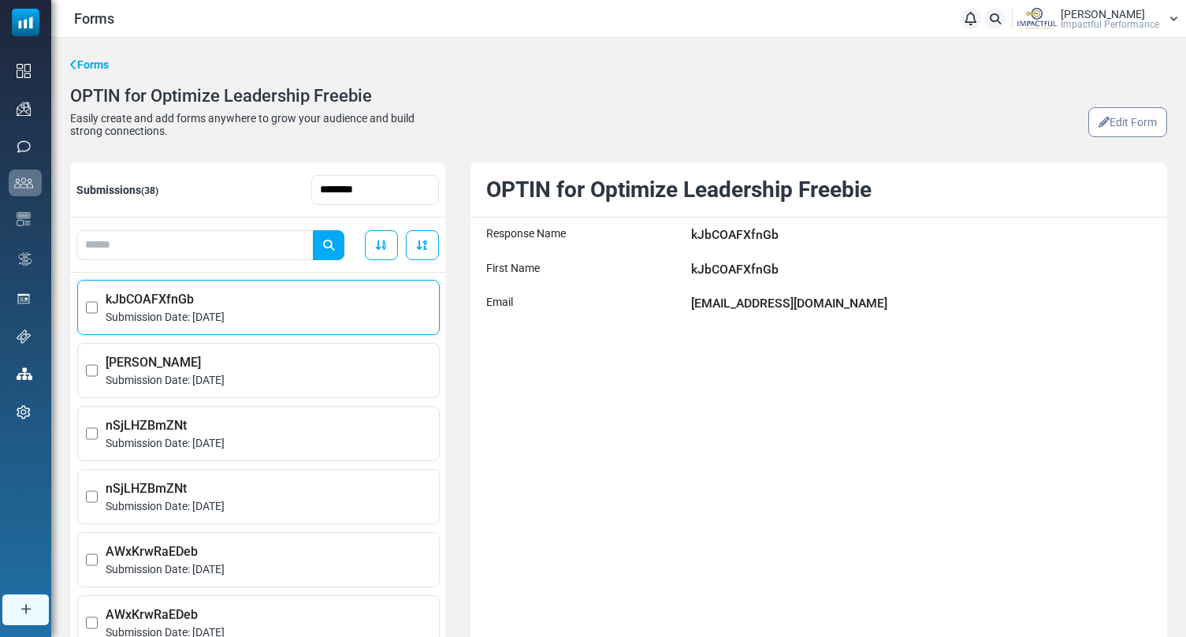
click at [97, 62] on link "Forms" at bounding box center [89, 65] width 39 height 17
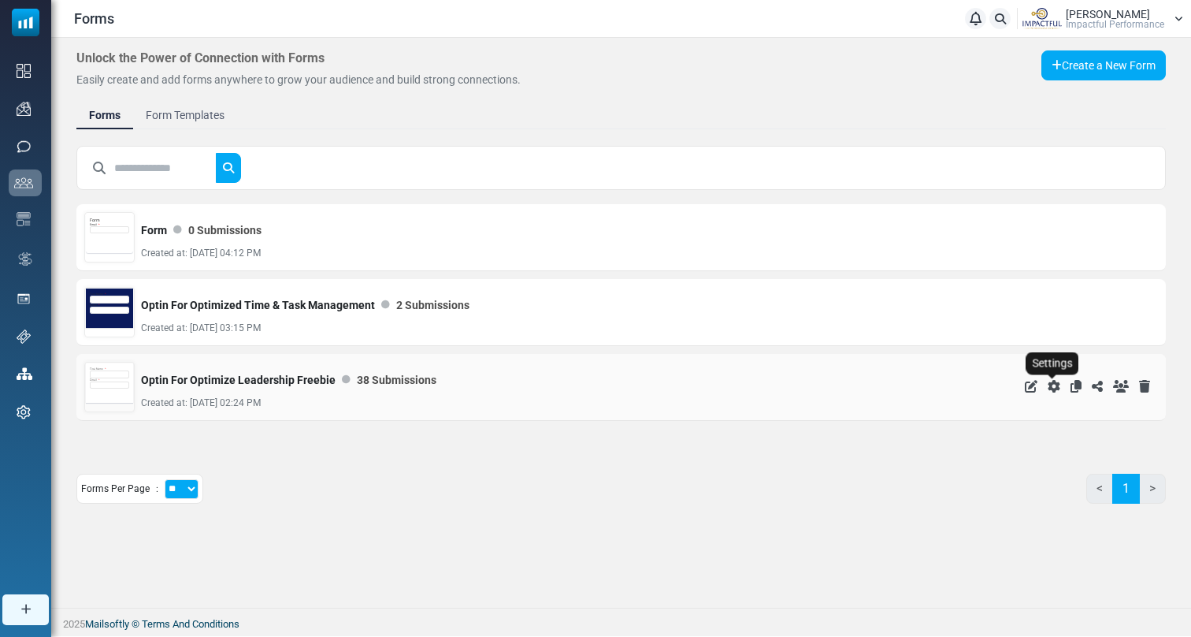
click at [1053, 386] on icon "Settings" at bounding box center [1054, 386] width 13 height 13
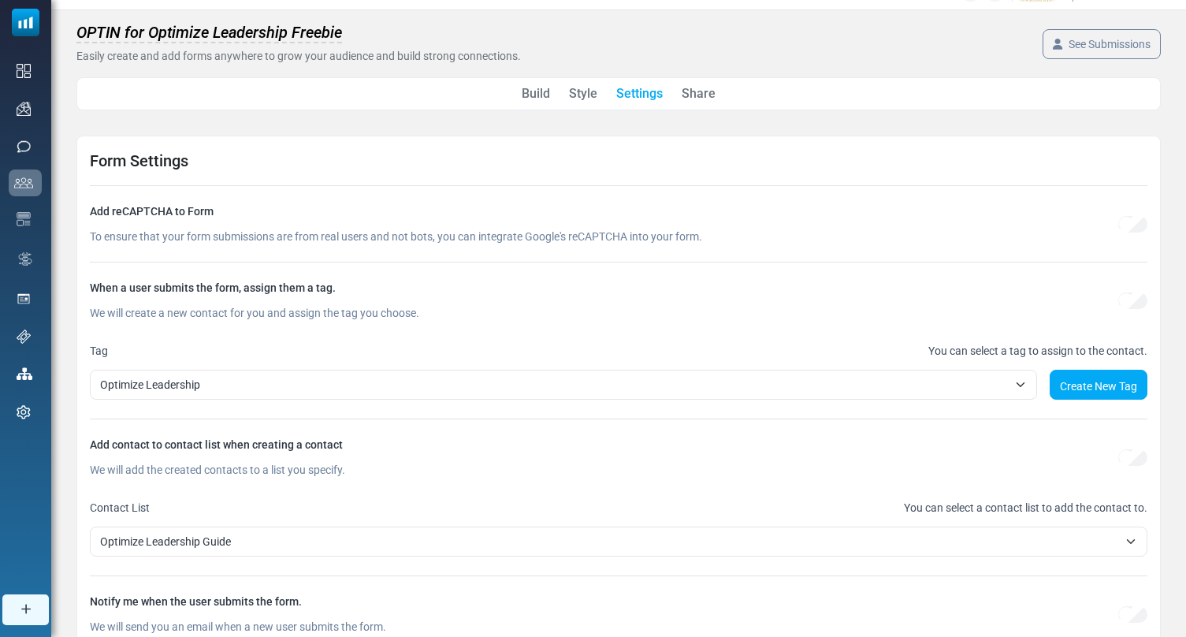
scroll to position [28, 0]
click at [700, 90] on link "Share" at bounding box center [699, 93] width 34 height 19
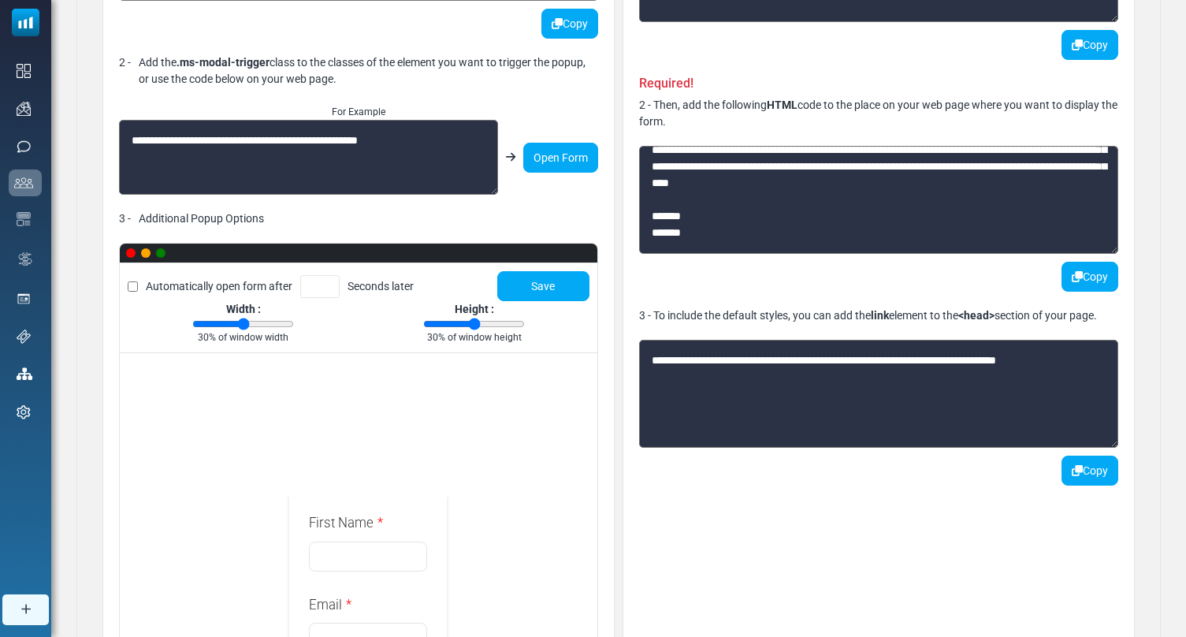
scroll to position [616, 0]
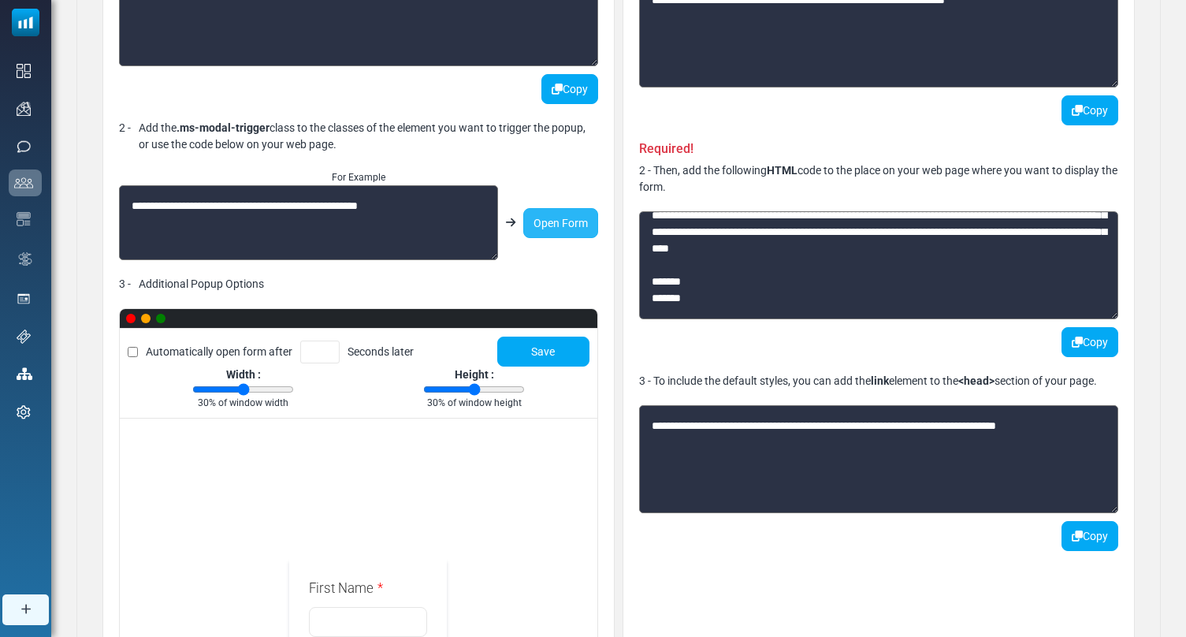
click at [573, 225] on link "Open Form" at bounding box center [560, 223] width 75 height 30
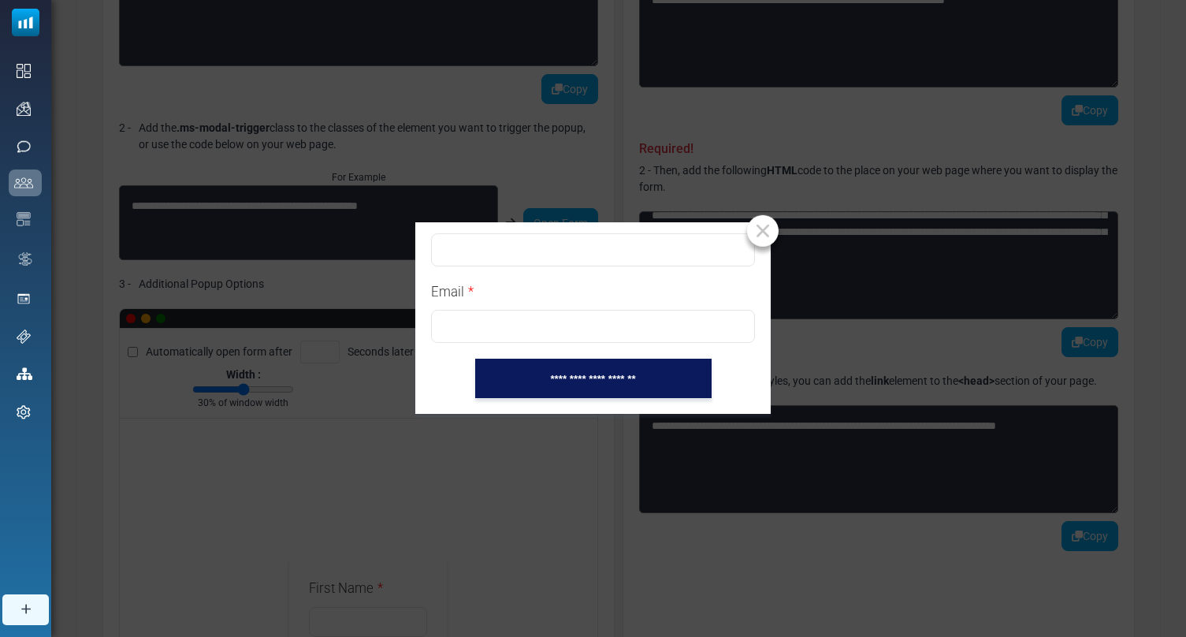
scroll to position [0, 0]
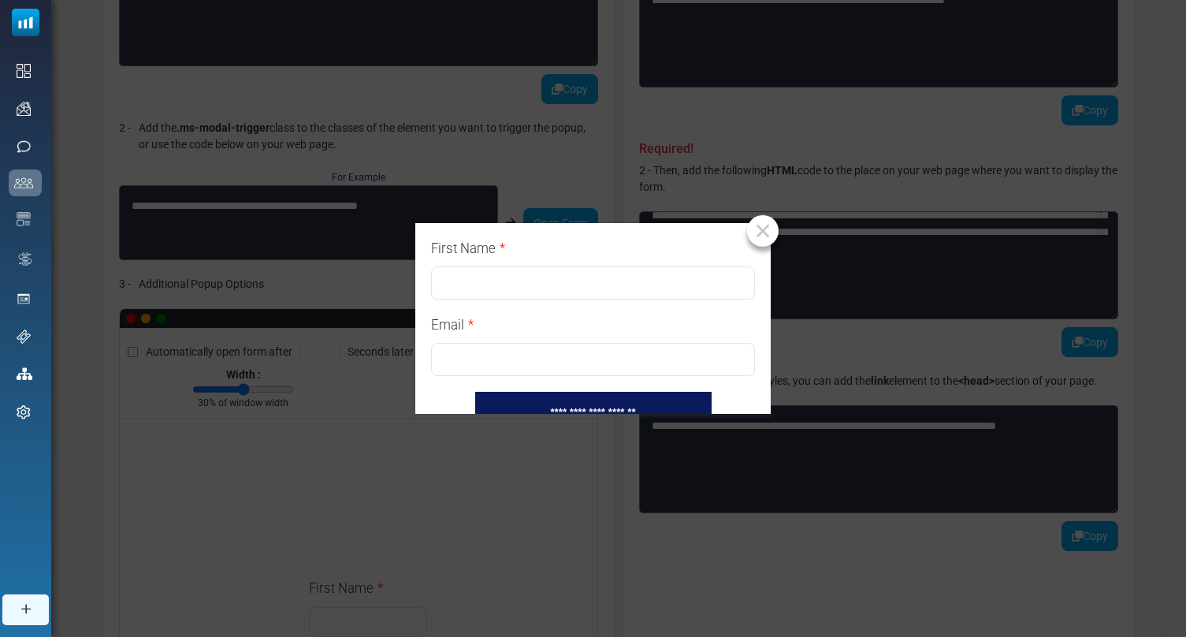
click at [760, 233] on img at bounding box center [762, 231] width 13 height 13
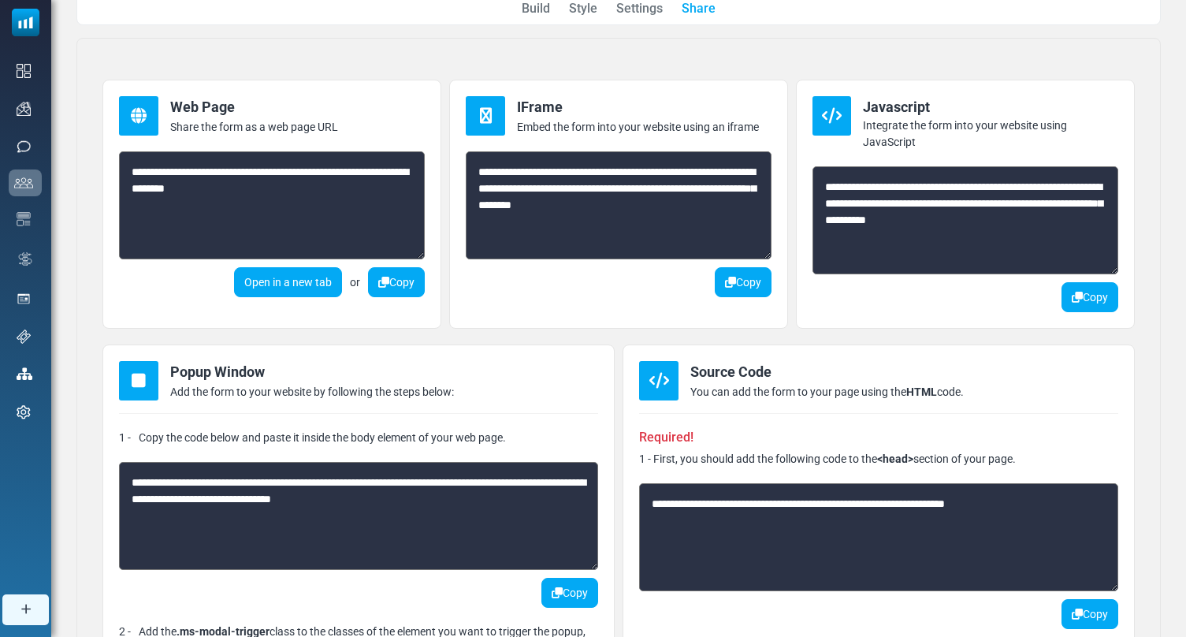
scroll to position [34, 0]
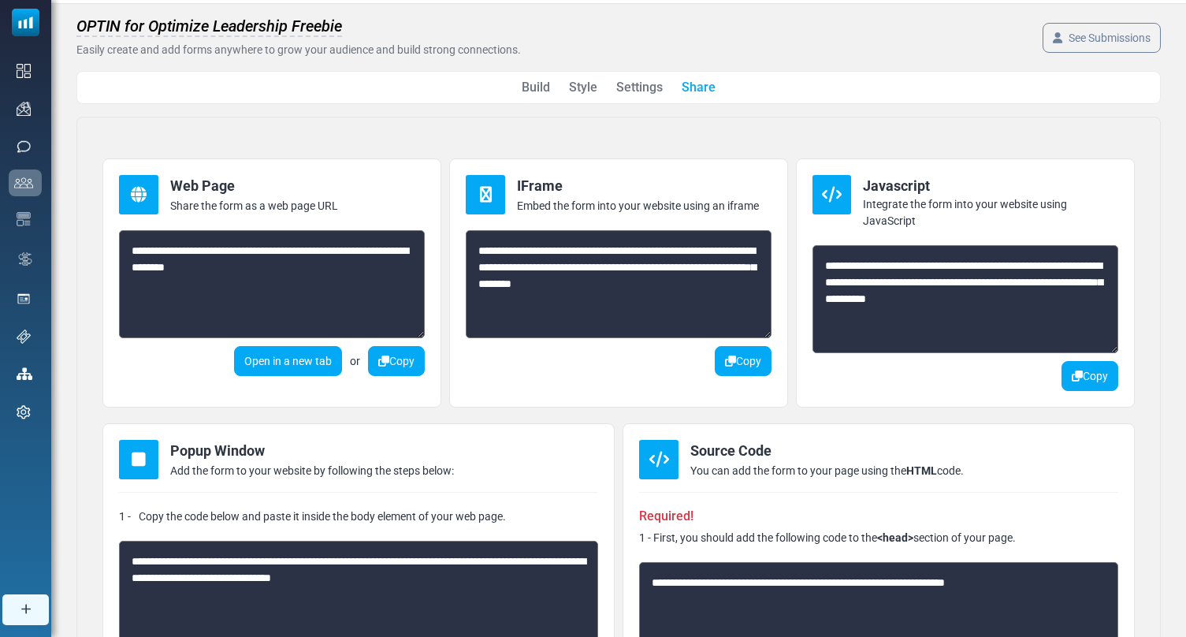
drag, startPoint x: 902, startPoint y: 321, endPoint x: 834, endPoint y: 250, distance: 99.2
click at [834, 250] on textarea "**********" at bounding box center [965, 299] width 306 height 108
click at [860, 281] on textarea "**********" at bounding box center [965, 299] width 306 height 108
drag, startPoint x: 908, startPoint y: 316, endPoint x: 815, endPoint y: 256, distance: 110.6
click at [815, 256] on textarea "**********" at bounding box center [965, 299] width 306 height 108
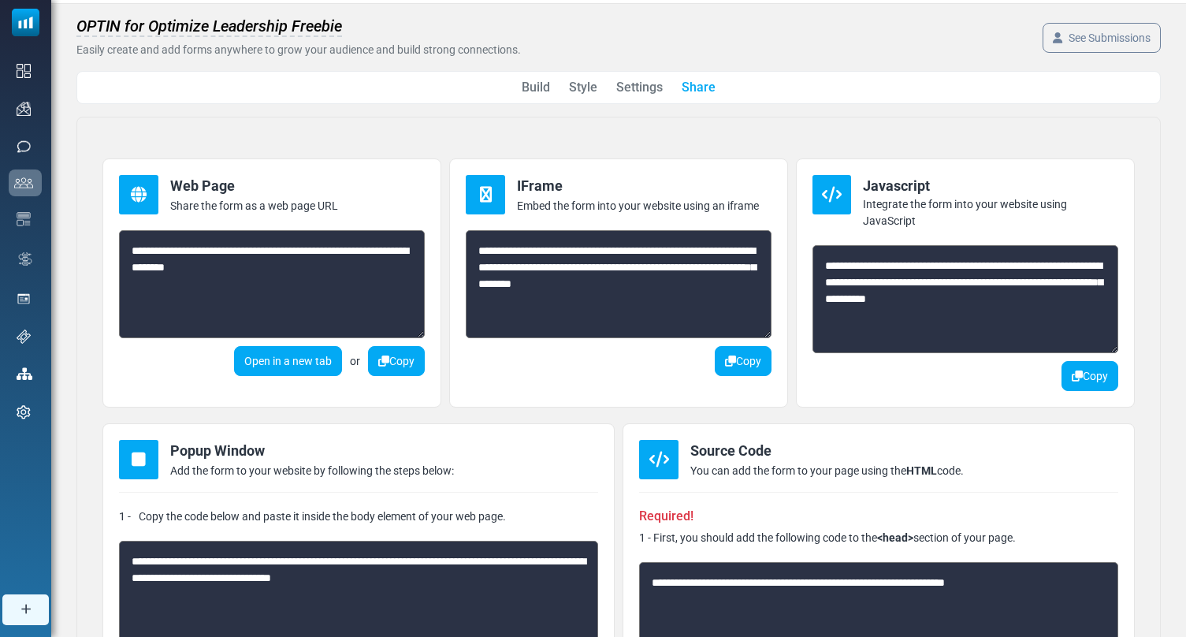
click at [916, 314] on textarea "**********" at bounding box center [965, 299] width 306 height 108
drag, startPoint x: 918, startPoint y: 316, endPoint x: 817, endPoint y: 265, distance: 113.1
click at [817, 265] on textarea "**********" at bounding box center [965, 299] width 306 height 108
click at [782, 492] on hr at bounding box center [878, 492] width 479 height 1
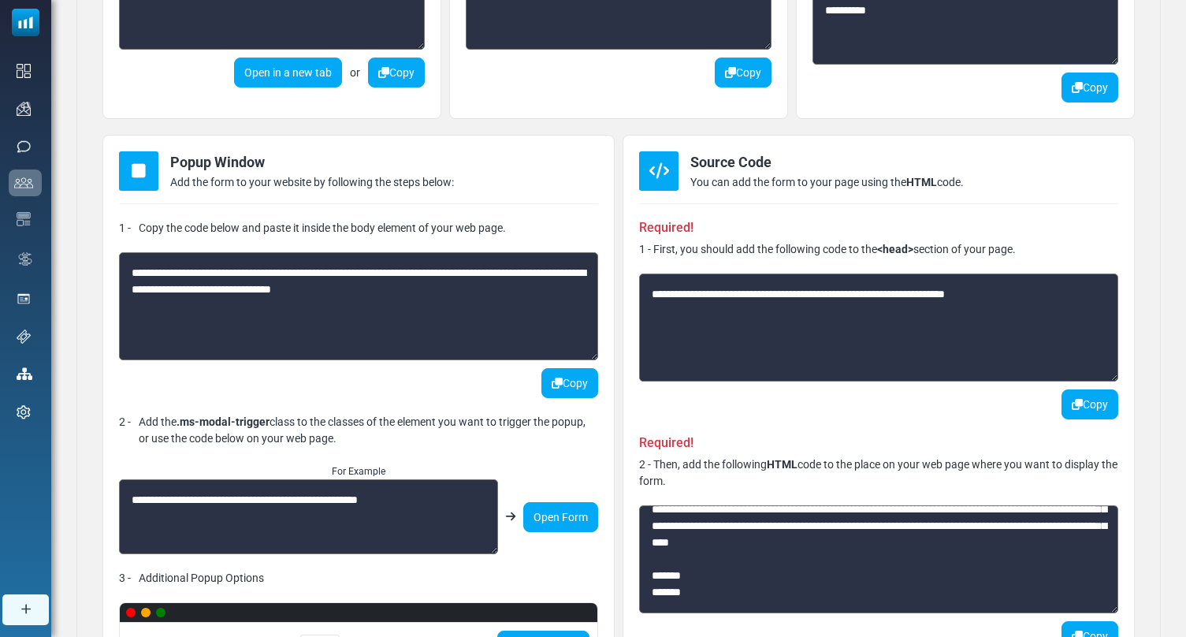
scroll to position [358, 0]
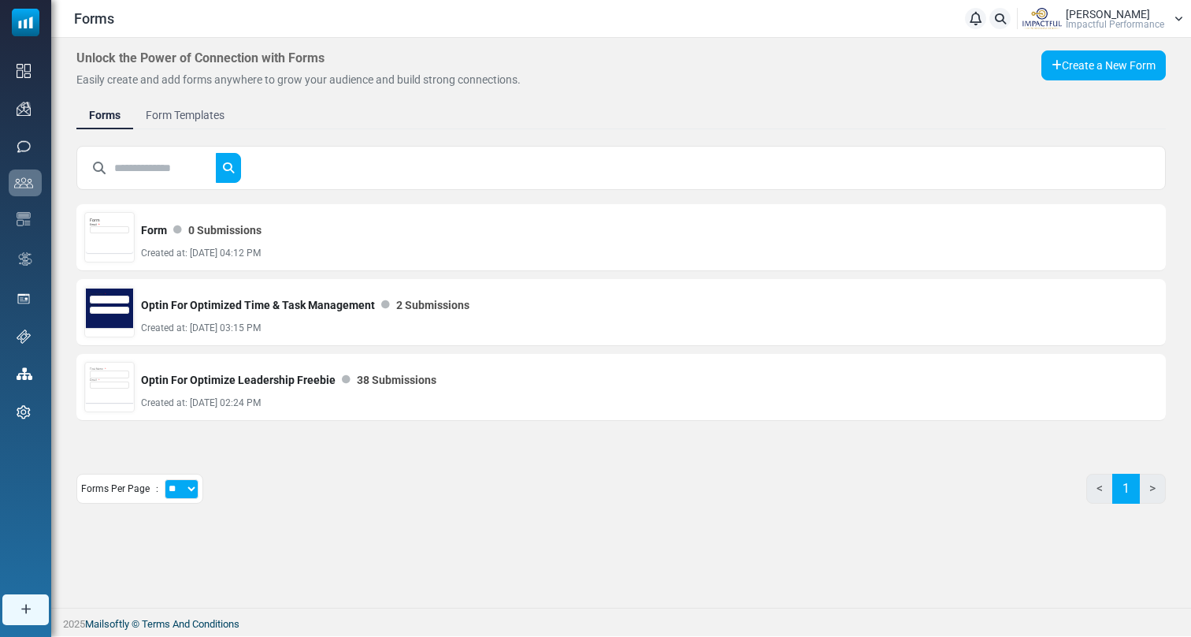
click at [1094, 24] on span "Impactful Performance" at bounding box center [1115, 24] width 98 height 9
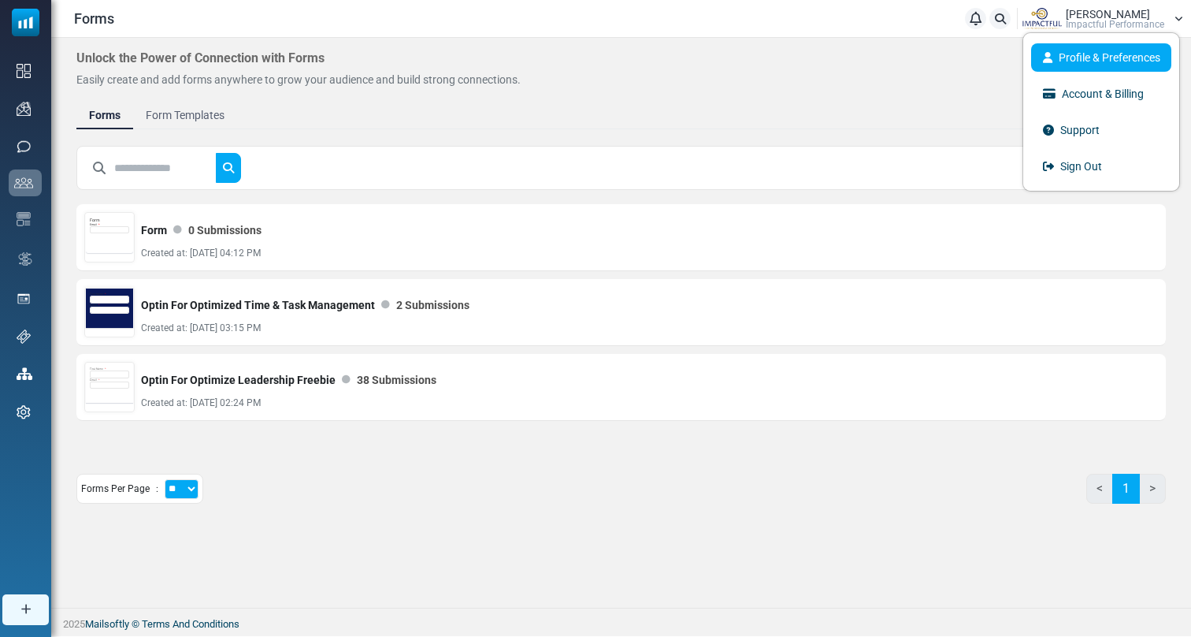
click at [1076, 60] on link "Profile & Preferences" at bounding box center [1101, 57] width 140 height 28
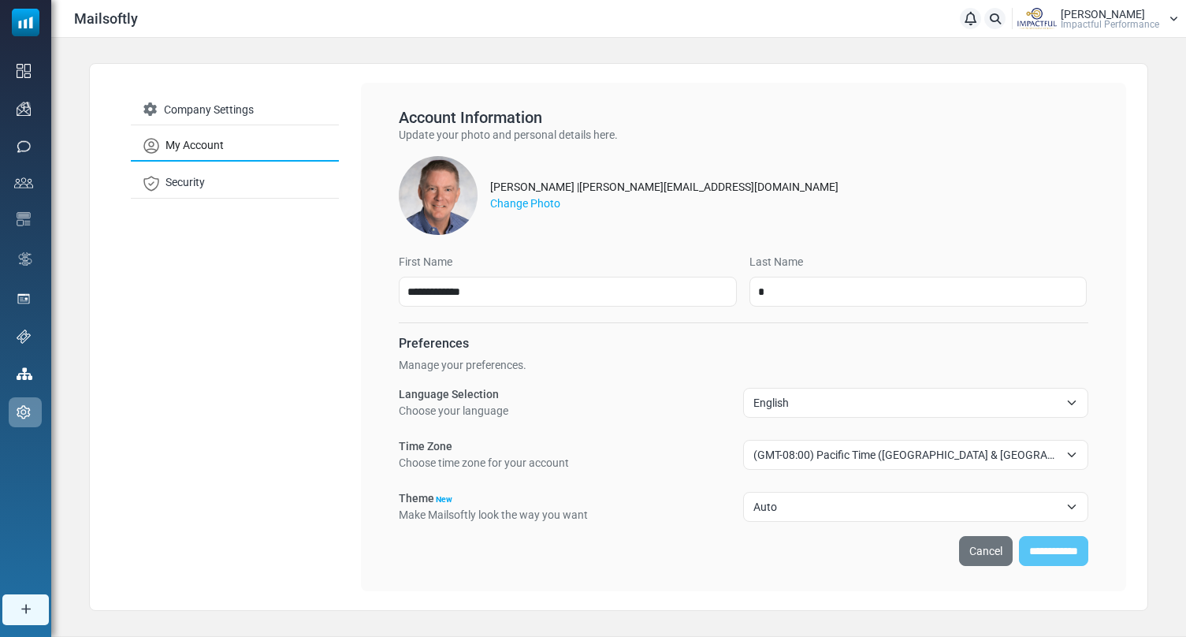
click at [1120, 23] on span "Impactful Performance" at bounding box center [1110, 24] width 98 height 9
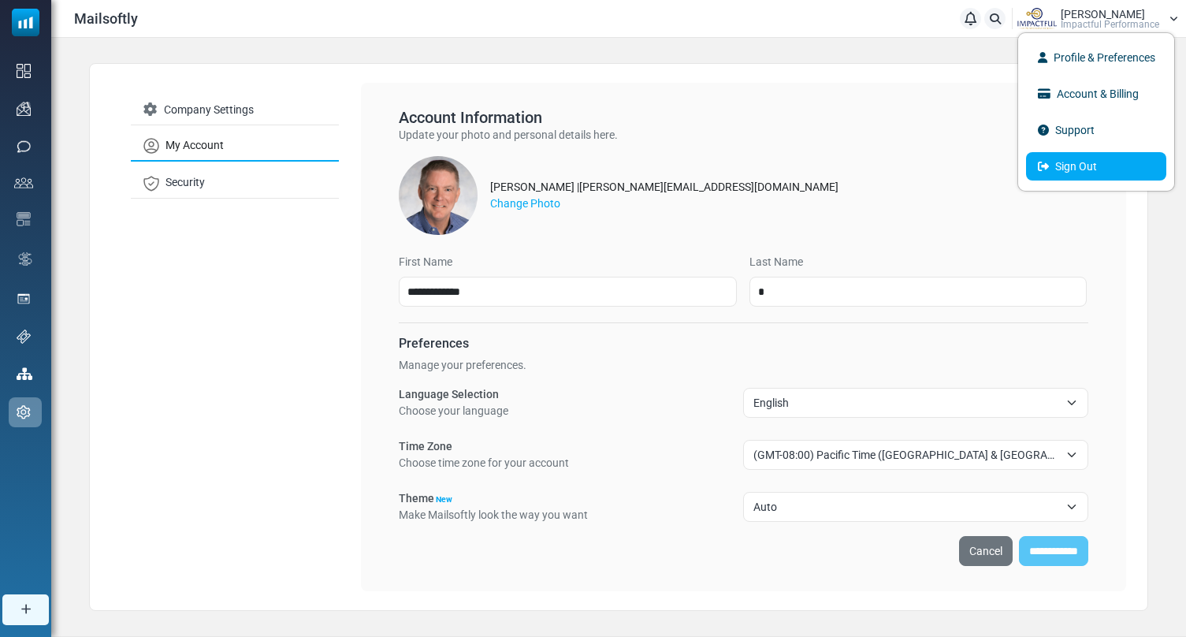
click at [1082, 177] on link "Sign Out" at bounding box center [1096, 166] width 140 height 28
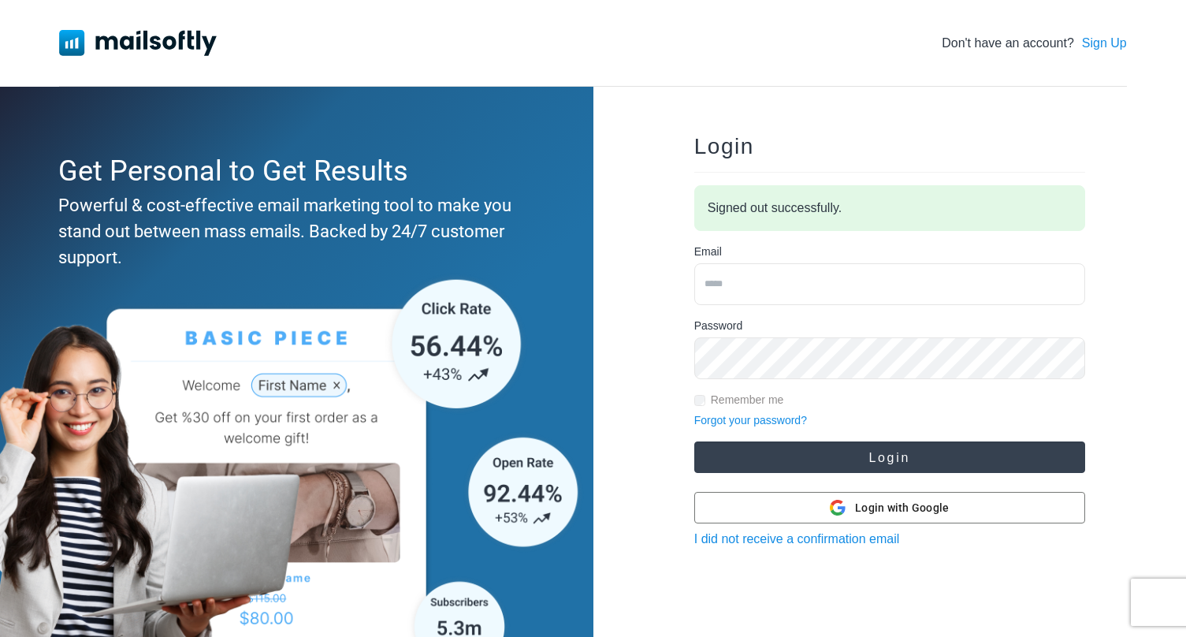
type input "**********"
click at [882, 461] on button "Login" at bounding box center [889, 457] width 391 height 32
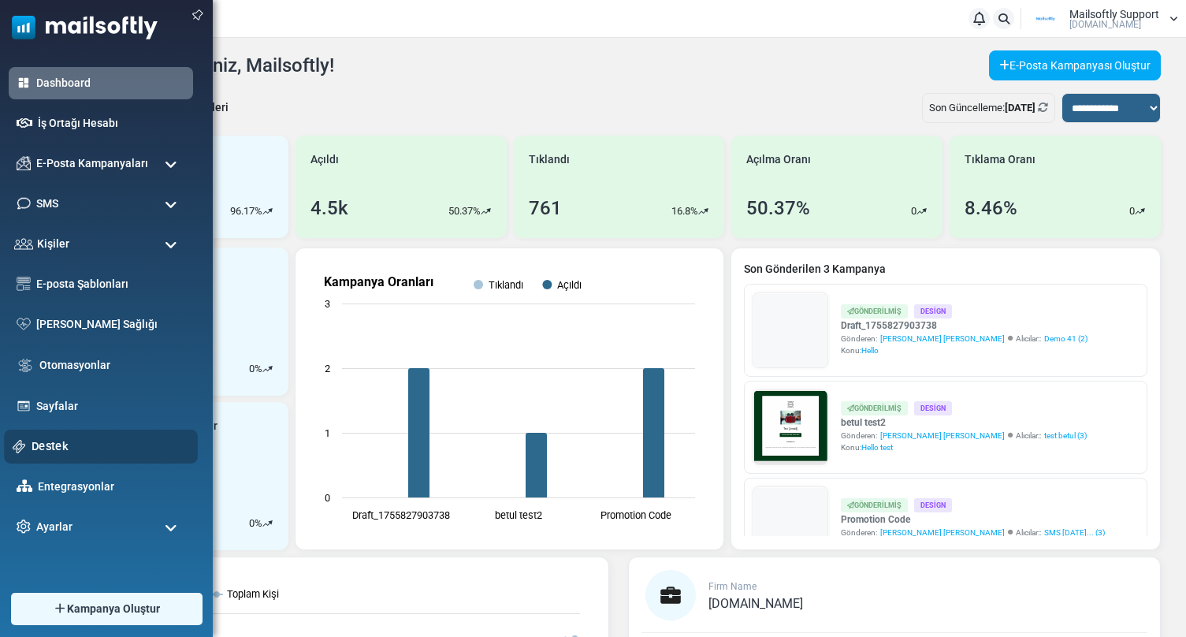
click at [56, 449] on link "Destek" at bounding box center [111, 445] width 158 height 17
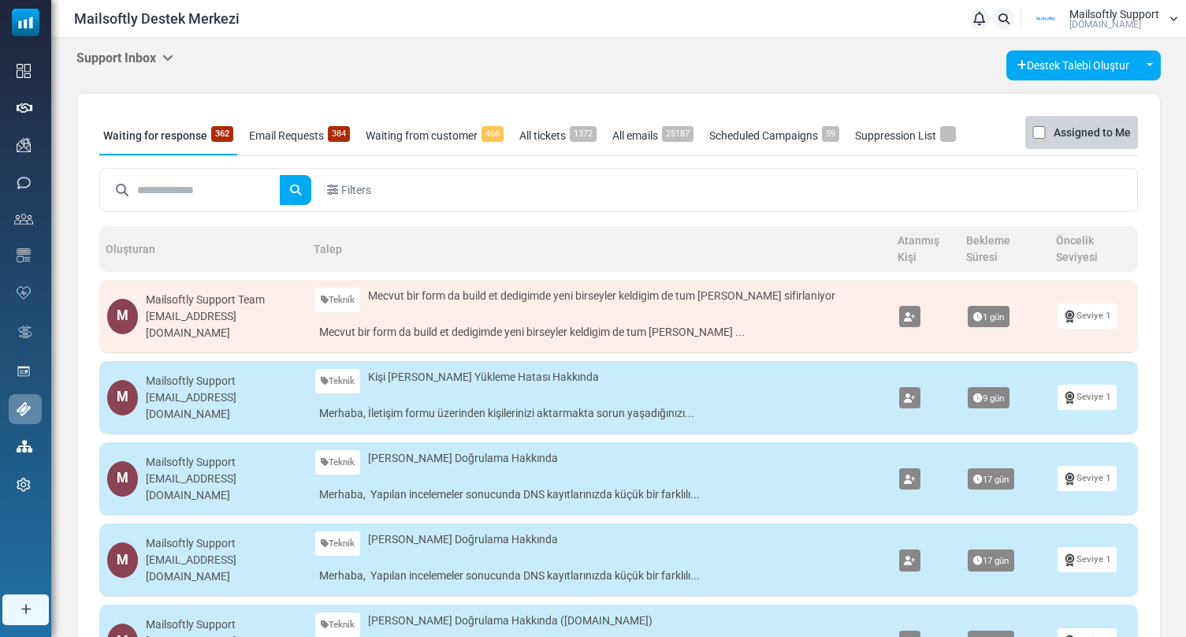
click at [155, 56] on h5 "Support Inbox" at bounding box center [124, 57] width 97 height 15
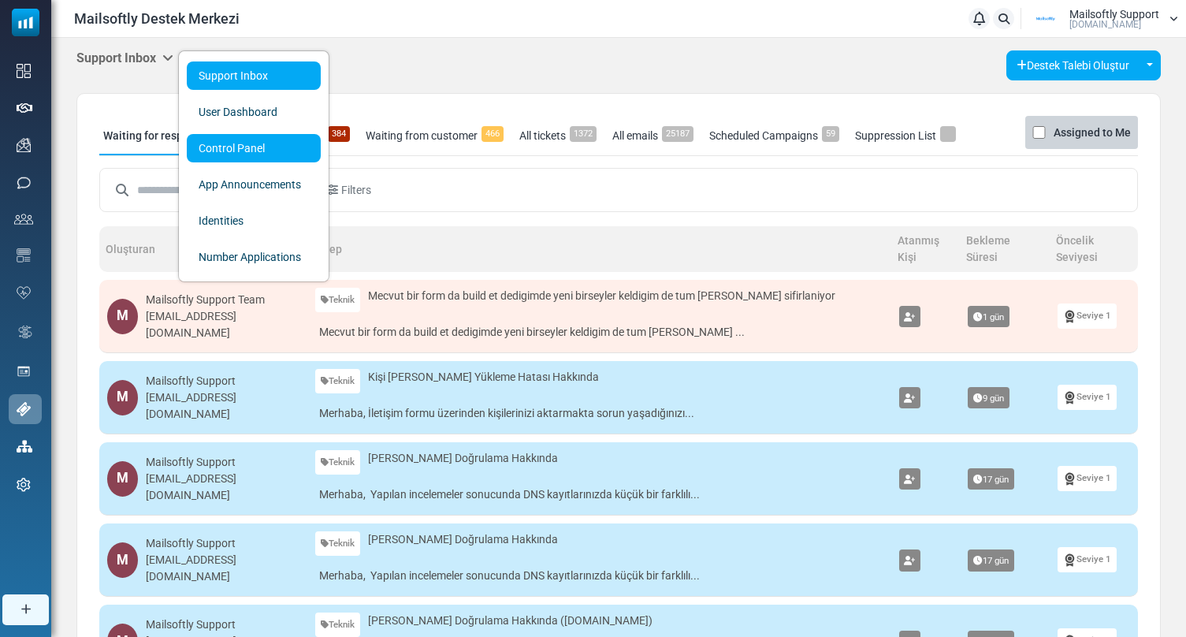
click at [258, 147] on link "Control Panel" at bounding box center [254, 148] width 134 height 28
